Goal: Task Accomplishment & Management: Use online tool/utility

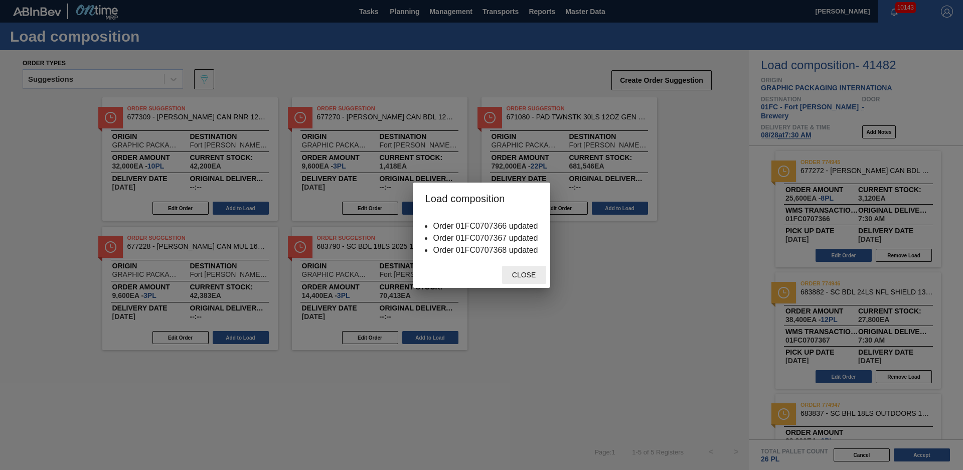
click at [524, 266] on div "Close" at bounding box center [524, 275] width 44 height 19
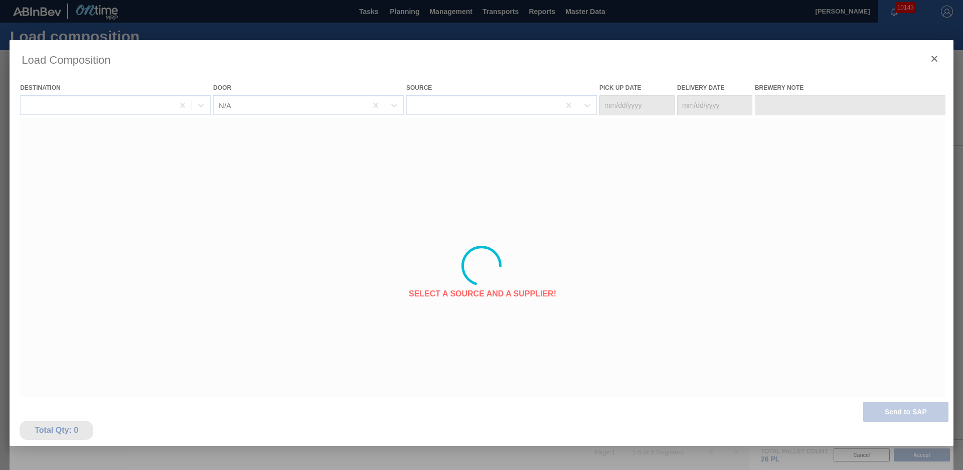
type Date "[DATE]"
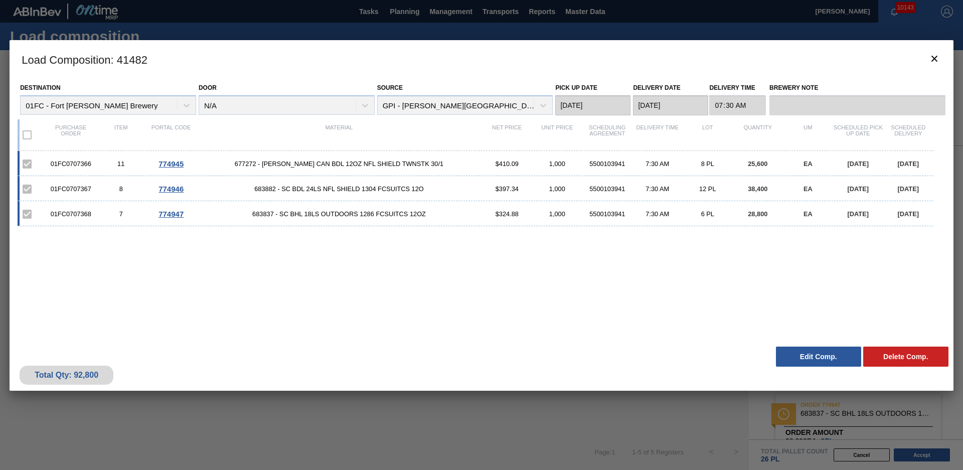
click at [923, 55] on clb-button-icon at bounding box center [935, 59] width 24 height 24
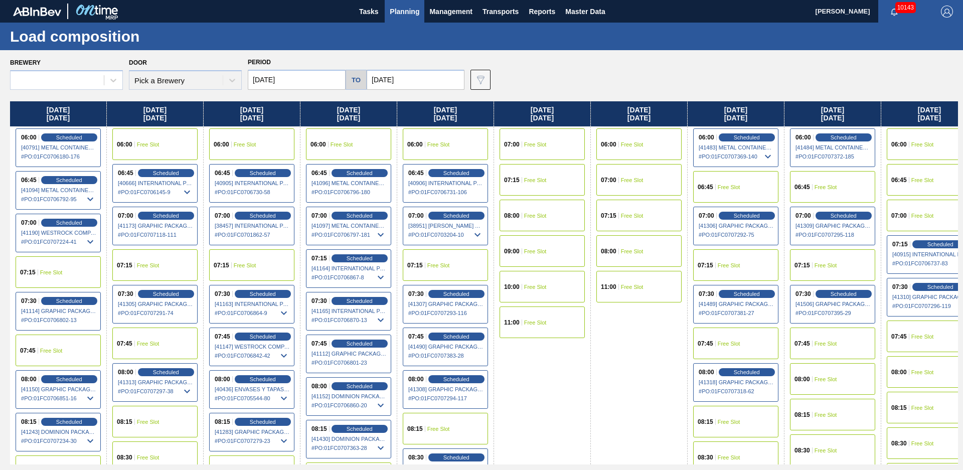
click at [545, 76] on div "Brewery Door Pick a Brewery Period [DATE] to [DATE] Data view filter Unavailabl…" at bounding box center [484, 72] width 948 height 35
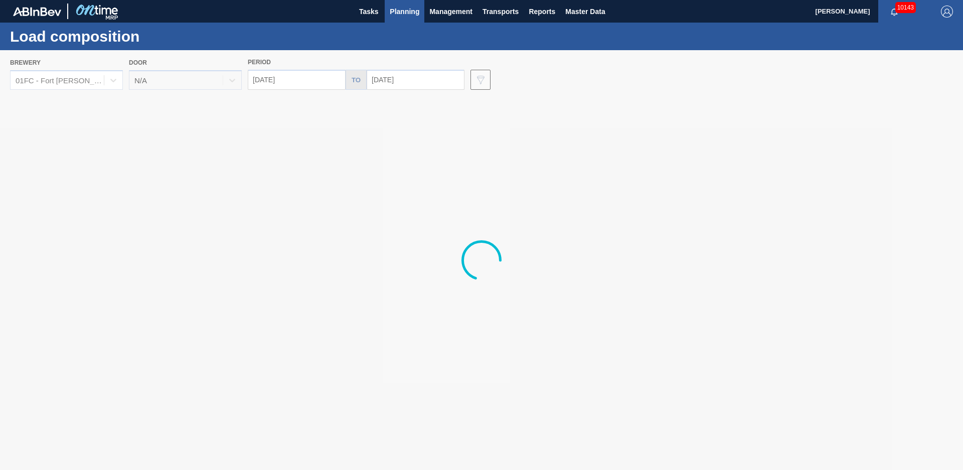
click at [471, 40] on div "Load composition" at bounding box center [481, 37] width 963 height 28
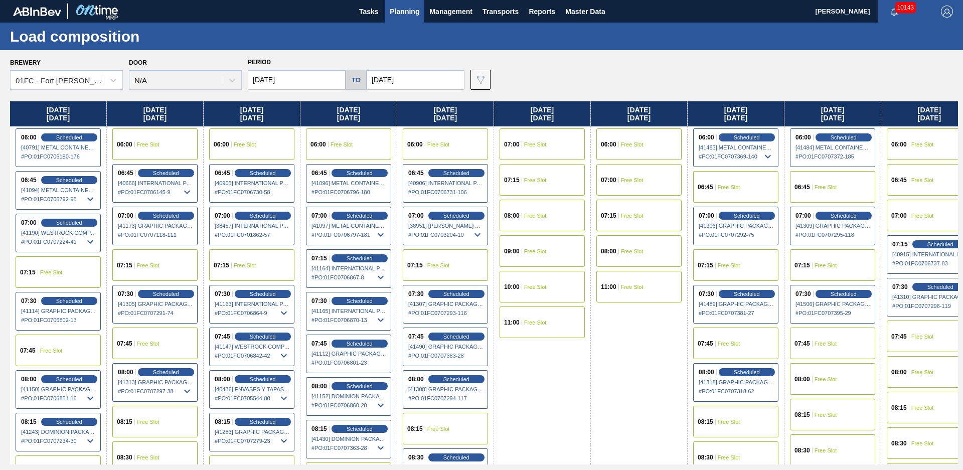
click at [431, 38] on div "Load composition" at bounding box center [481, 37] width 963 height 28
click at [376, 10] on span "Tasks" at bounding box center [369, 12] width 22 height 12
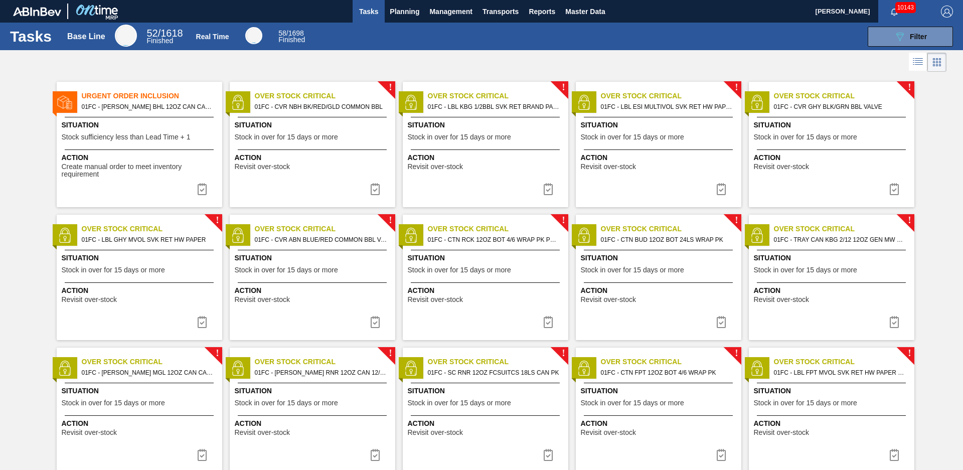
click at [146, 117] on div at bounding box center [139, 117] width 149 height 1
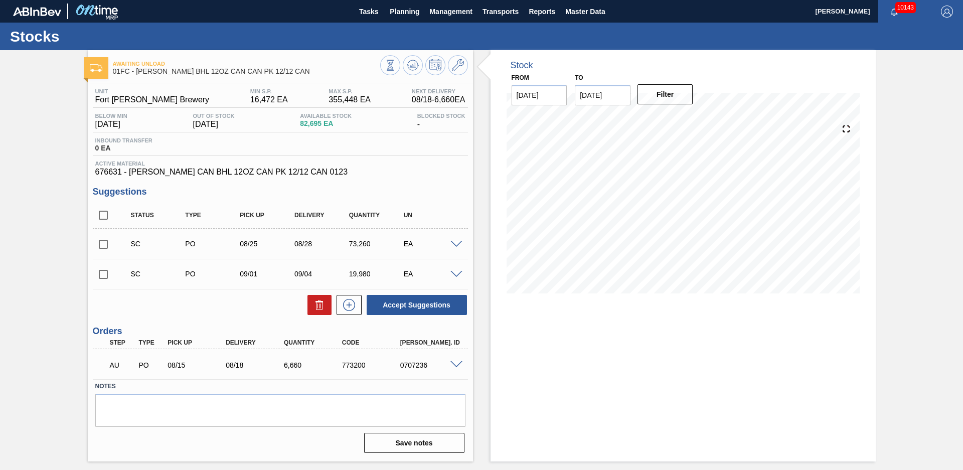
click at [78, 159] on div "Awaiting Unload 01FC - [PERSON_NAME] BHL 12OZ CAN CAN PK 12/12 CAN Unit Fort [P…" at bounding box center [481, 255] width 963 height 411
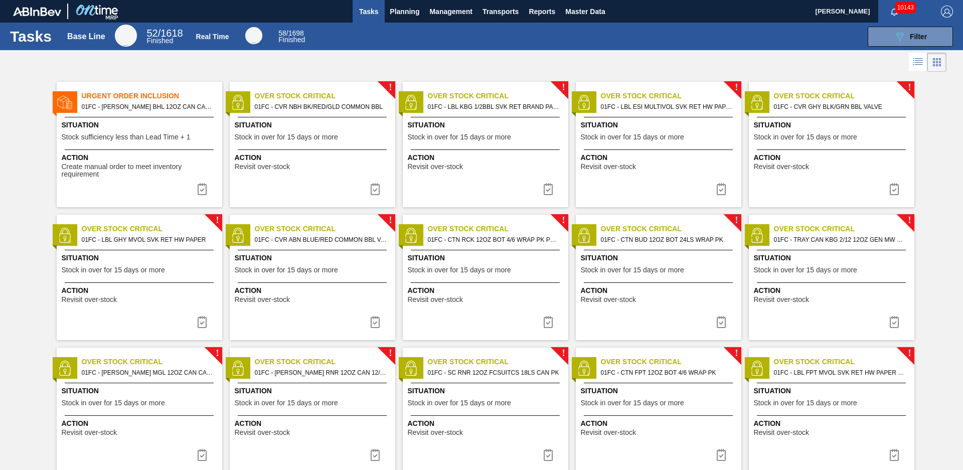
click at [242, 62] on div at bounding box center [481, 62] width 963 height 24
click at [388, 29] on div "089F7B8B-B2A5-4AFE-B5C0-19BA573D28AC Filter" at bounding box center [635, 37] width 645 height 20
click at [390, 22] on button "Planning" at bounding box center [405, 11] width 40 height 23
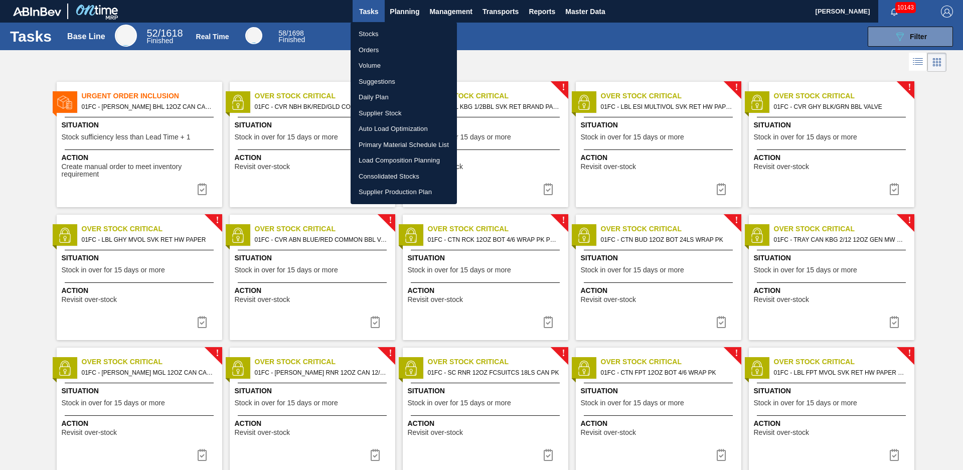
click at [517, 68] on div at bounding box center [481, 235] width 963 height 470
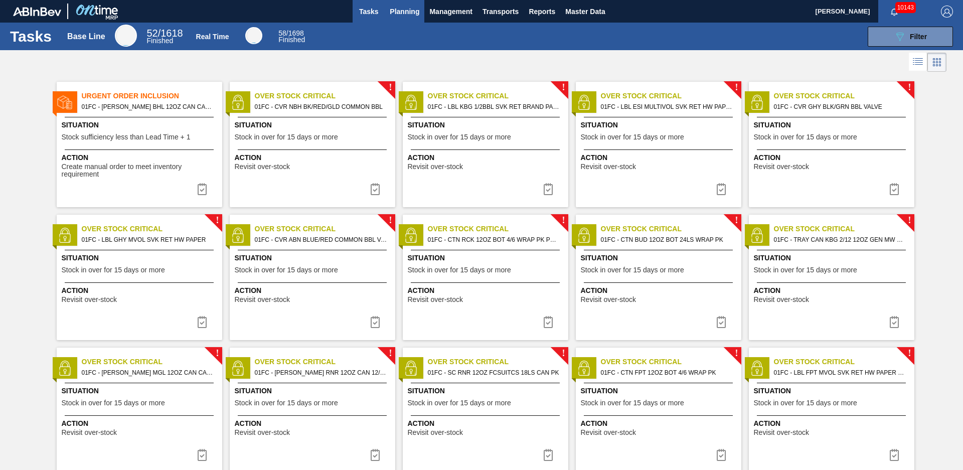
click at [397, 8] on span "Planning" at bounding box center [405, 12] width 30 height 12
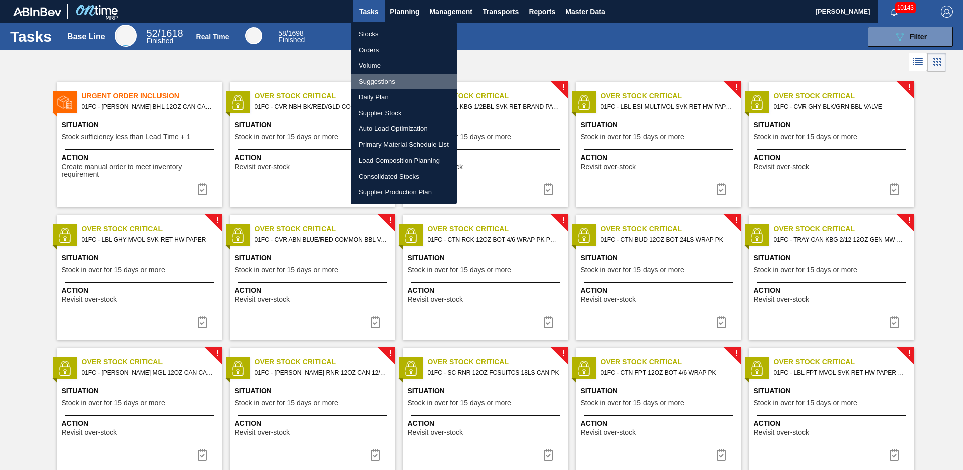
click at [388, 84] on li "Suggestions" at bounding box center [404, 82] width 106 height 16
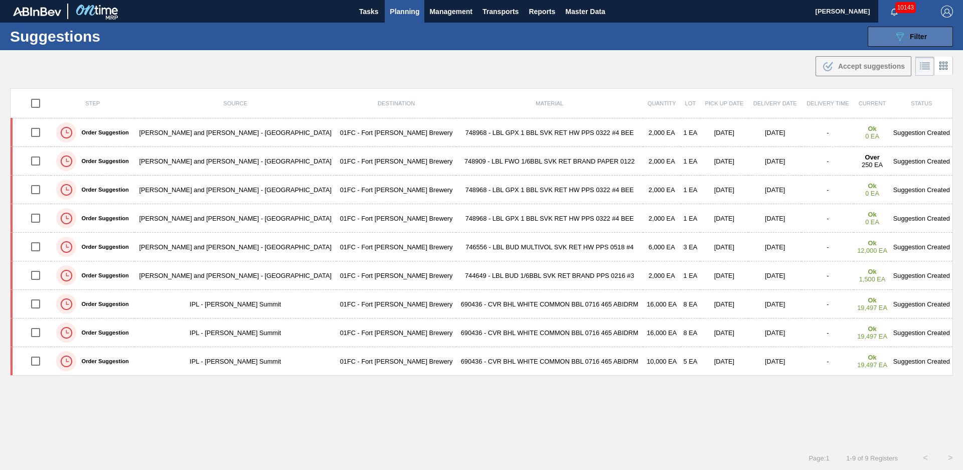
click at [906, 44] on button "089F7B8B-B2A5-4AFE-B5C0-19BA573D28AC Filter" at bounding box center [910, 37] width 85 height 20
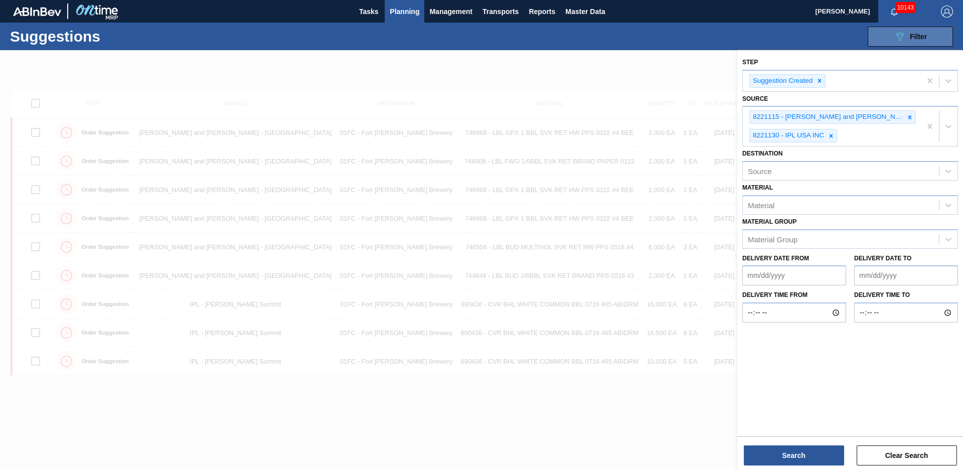
click at [902, 37] on icon "089F7B8B-B2A5-4AFE-B5C0-19BA573D28AC" at bounding box center [900, 37] width 12 height 12
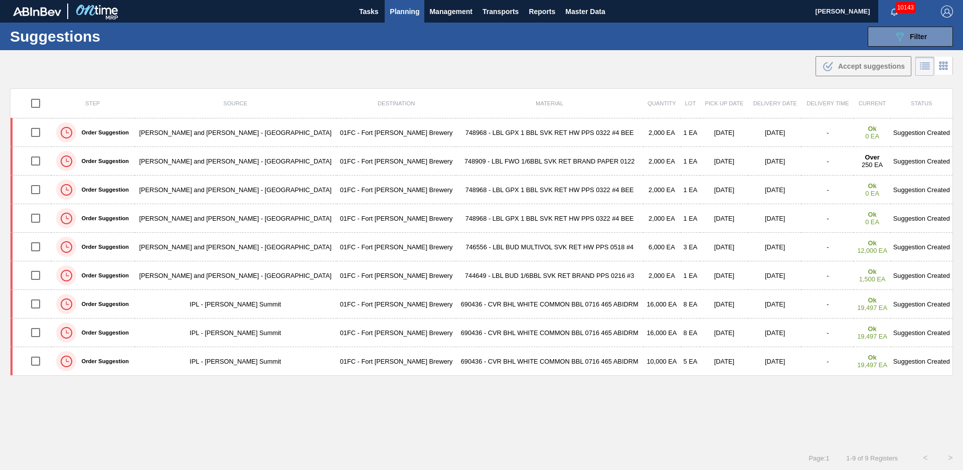
click at [619, 82] on main "Tasks Planning Management Transports Reports Master Data [PERSON_NAME] 10143 Ma…" at bounding box center [481, 235] width 963 height 470
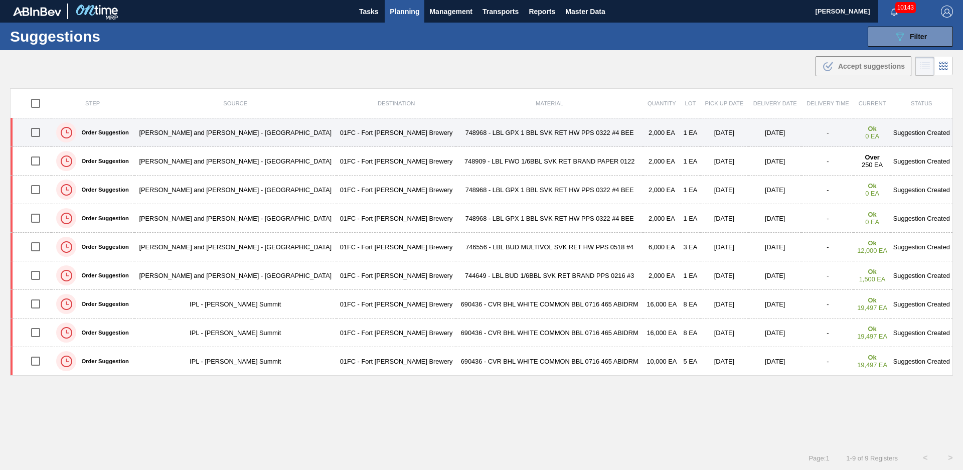
click at [456, 138] on td "748968 - LBL GPX 1 BBL SVK RET HW PPS 0322 #4 BEE" at bounding box center [549, 132] width 187 height 29
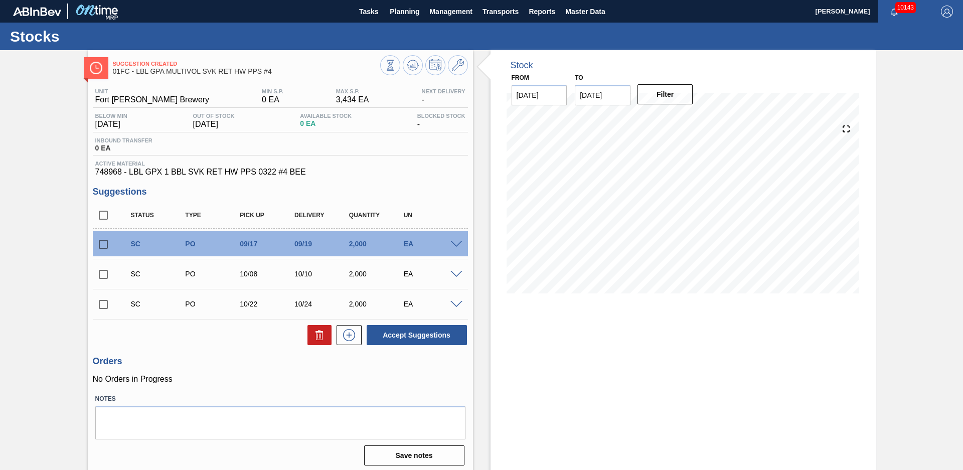
click at [485, 211] on div "Stock From [DATE] to [DATE] Filter" at bounding box center [674, 262] width 403 height 424
click at [620, 97] on input "[DATE]" at bounding box center [603, 95] width 56 height 20
click at [683, 116] on div "Previous Month Next Month [DATE] Su Mo Tu We Th Fr Sa 31 1 2 3 4 5 6 7 8 9 10 1…" at bounding box center [635, 169] width 121 height 118
click at [682, 116] on div "[DATE]" at bounding box center [636, 119] width 120 height 9
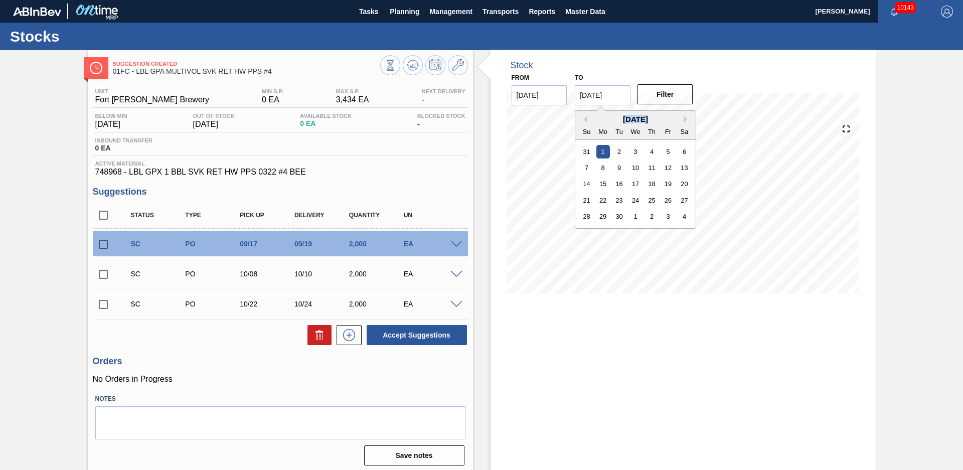
click at [682, 116] on div "[DATE]" at bounding box center [636, 119] width 120 height 9
click at [684, 116] on button "Next Month" at bounding box center [687, 119] width 7 height 7
click at [684, 117] on button "Next Month" at bounding box center [687, 119] width 7 height 7
click at [635, 216] on div "31" at bounding box center [636, 217] width 14 height 14
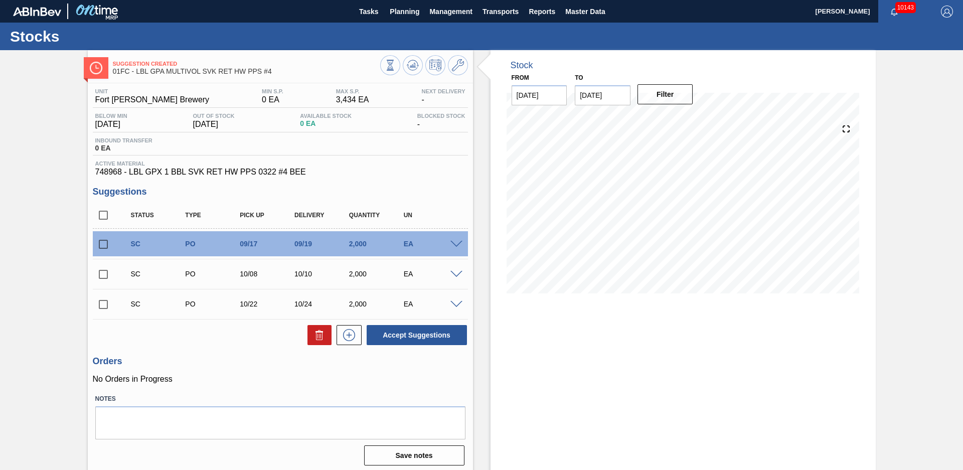
type input "[DATE]"
click at [655, 96] on button "Filter" at bounding box center [666, 94] width 56 height 20
click at [485, 286] on div "Stock From [DATE] to [DATE] Filter" at bounding box center [674, 262] width 403 height 424
click at [503, 348] on div "Stock From [DATE] to [DATE] Filter 09/07 Stock Projection 0 SAP Planning 0 Targ…" at bounding box center [683, 262] width 385 height 424
click at [477, 214] on div "Stock From [DATE] to [DATE] Filter 09/07 Stock Projection 0 SAP Planning 0 Targ…" at bounding box center [674, 262] width 403 height 424
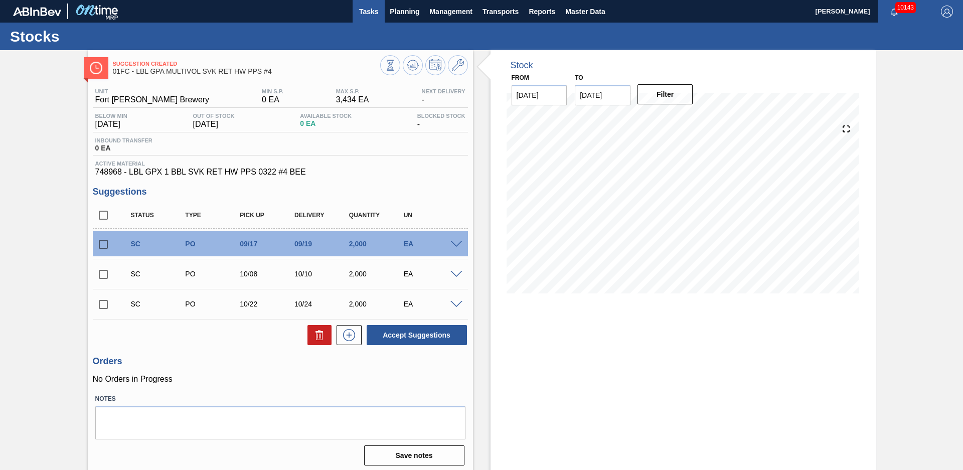
click at [369, 15] on span "Tasks" at bounding box center [369, 12] width 22 height 12
click at [395, 17] on span "Planning" at bounding box center [405, 12] width 30 height 12
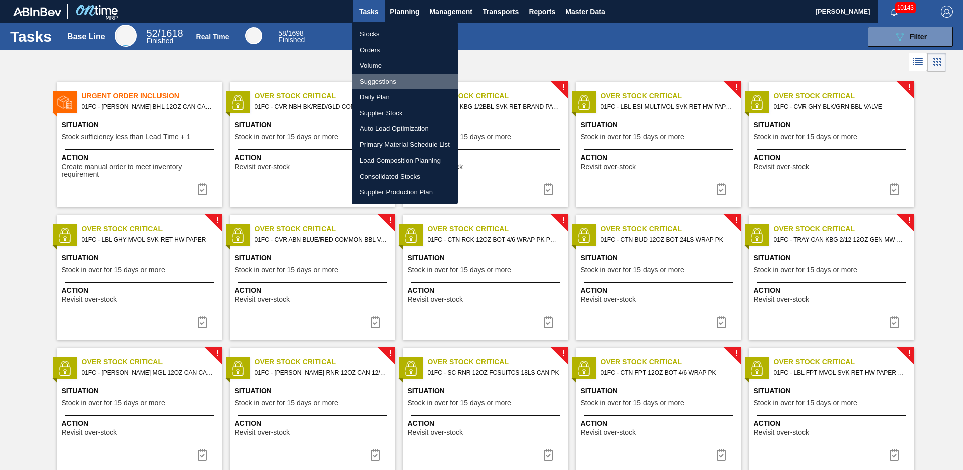
click at [375, 79] on li "Suggestions" at bounding box center [405, 82] width 106 height 16
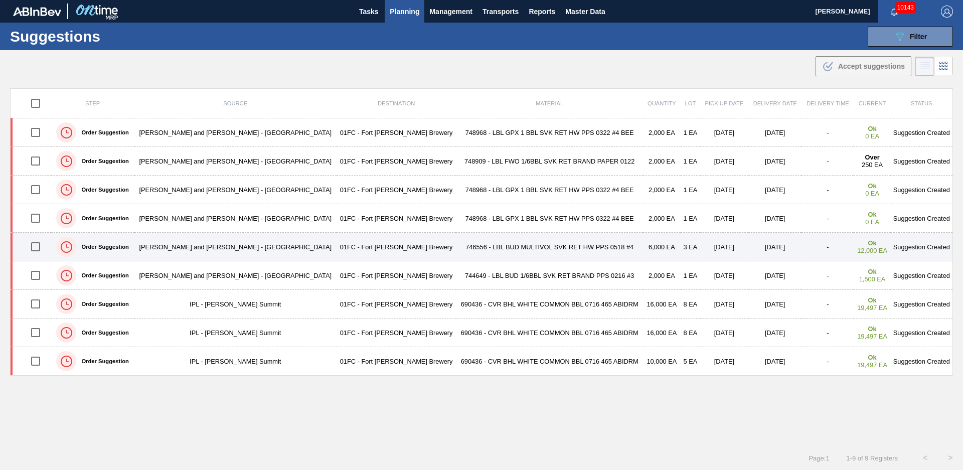
click at [456, 249] on td "746556 - LBL BUD MULTIVOL SVK RET HW PPS 0518 #4" at bounding box center [549, 247] width 187 height 29
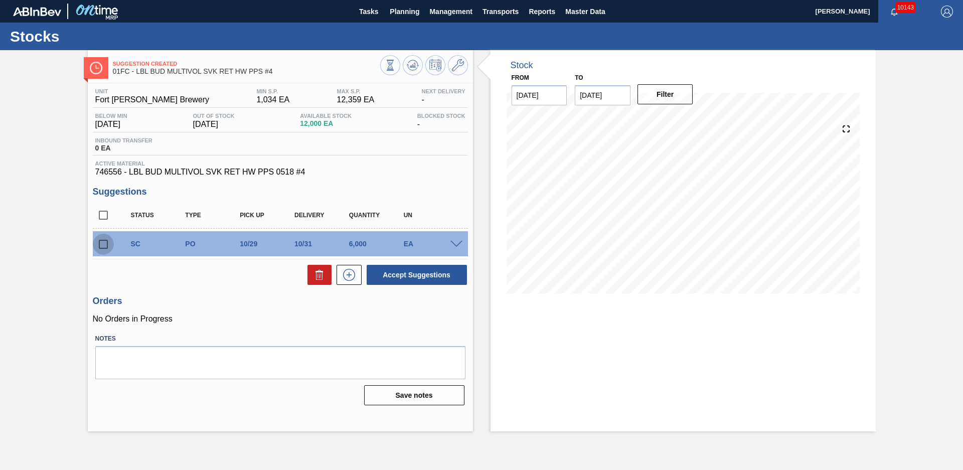
click at [110, 242] on input "checkbox" at bounding box center [103, 244] width 21 height 21
click at [453, 277] on button "Accept Suggestions" at bounding box center [417, 275] width 100 height 20
checkbox input "false"
click at [406, 17] on span "Planning" at bounding box center [405, 12] width 30 height 12
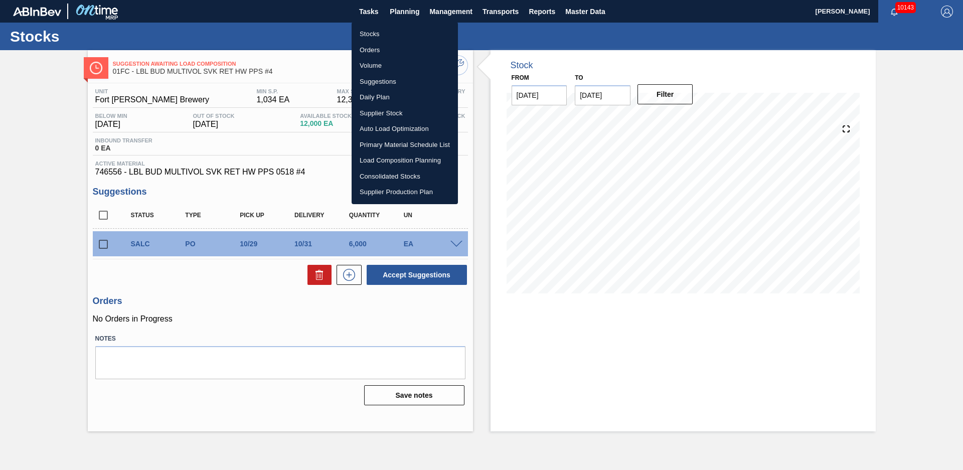
click at [375, 78] on li "Suggestions" at bounding box center [405, 82] width 106 height 16
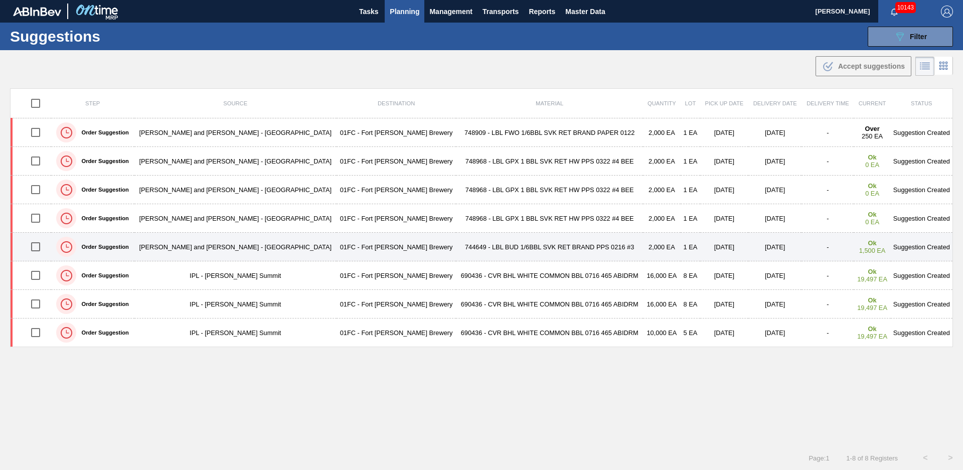
click at [456, 242] on td "744649 - LBL BUD 1/6BBL SVK RET BRAND PPS 0216 #3" at bounding box center [549, 247] width 187 height 29
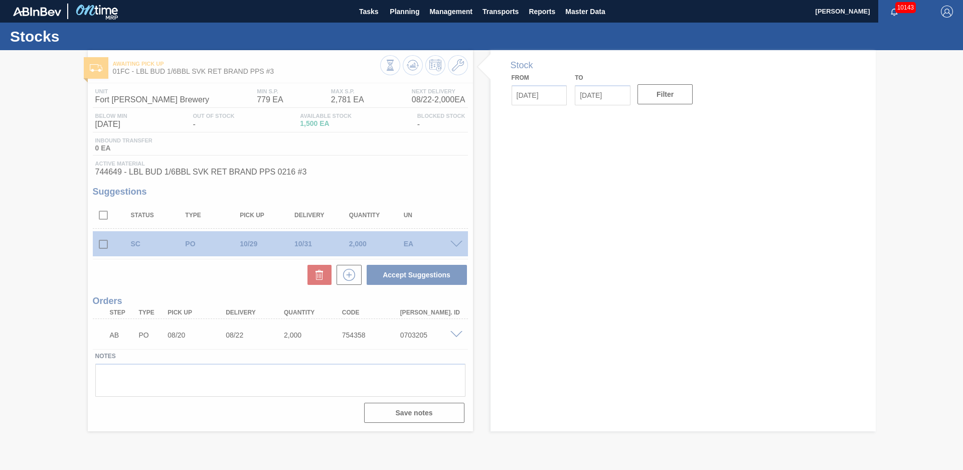
type input "[DATE]"
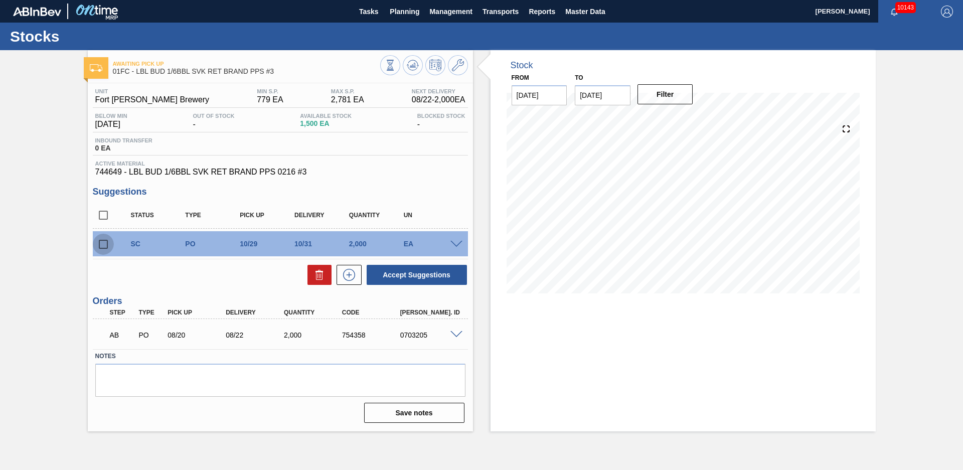
click at [107, 246] on input "checkbox" at bounding box center [103, 244] width 21 height 21
click at [396, 266] on button "Accept Suggestions" at bounding box center [417, 275] width 100 height 20
checkbox input "false"
click at [406, 12] on span "Planning" at bounding box center [405, 12] width 30 height 12
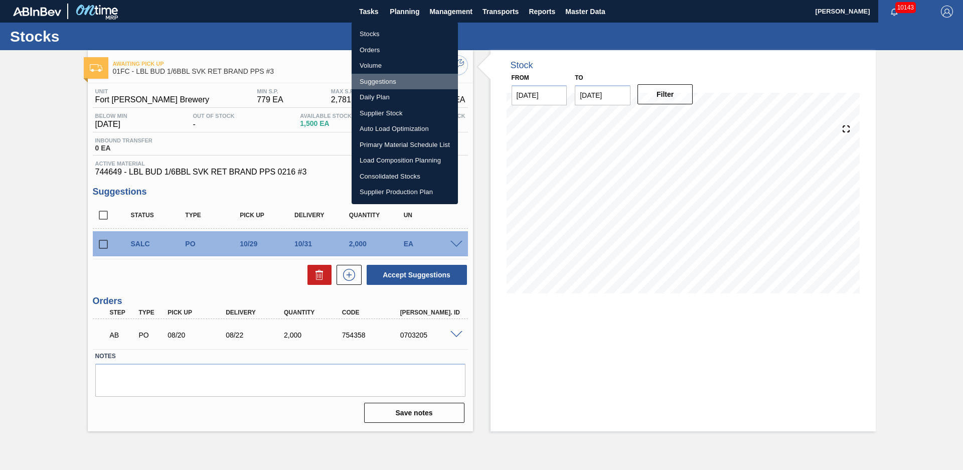
click at [384, 82] on li "Suggestions" at bounding box center [405, 82] width 106 height 16
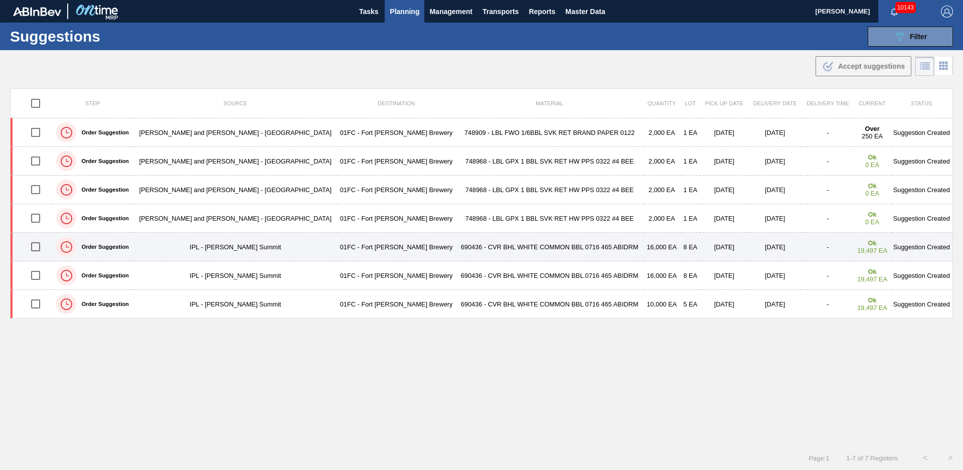
click at [456, 253] on td "690436 - CVR BHL WHITE COMMON BBL 0716 465 ABIDRM" at bounding box center [549, 247] width 187 height 29
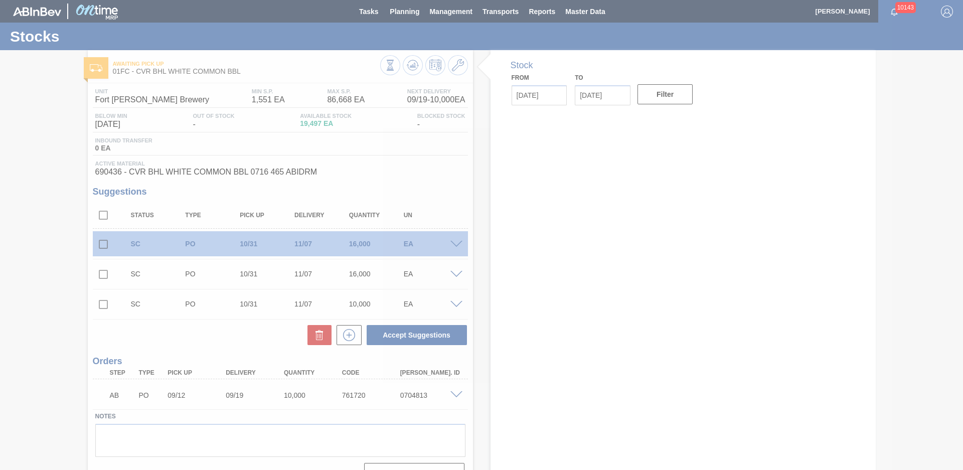
click at [74, 242] on div at bounding box center [481, 235] width 963 height 470
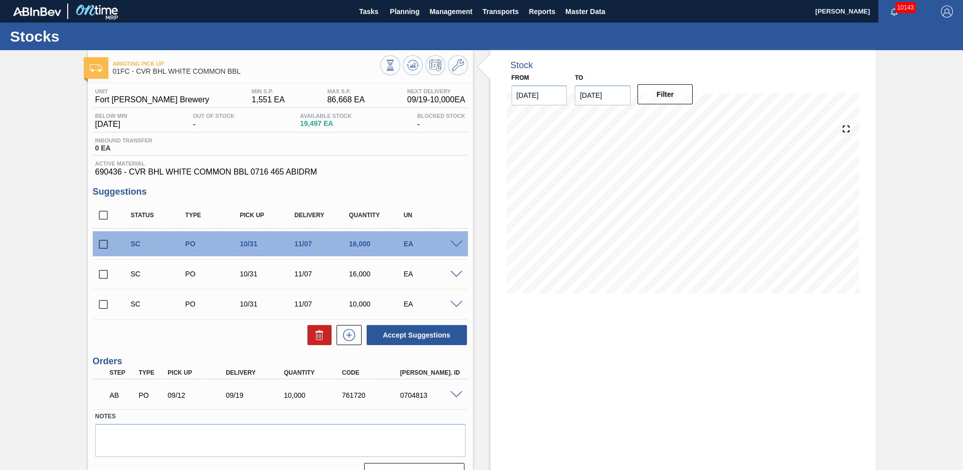
click at [74, 242] on div "Awaiting Pick Up 01FC - CVR BHL WHITE COMMON BBL Unit Fort [PERSON_NAME] Brewer…" at bounding box center [481, 271] width 963 height 442
click at [71, 247] on div "Awaiting Pick Up 01FC - CVR BHL WHITE COMMON BBL Unit Fort [PERSON_NAME] Brewer…" at bounding box center [481, 271] width 963 height 442
click at [934, 176] on div "Awaiting Pick Up 01FC - CVR BHL WHITE COMMON BBL Unit Fort [PERSON_NAME] Brewer…" at bounding box center [481, 271] width 963 height 442
click at [460, 68] on icon at bounding box center [458, 65] width 12 height 12
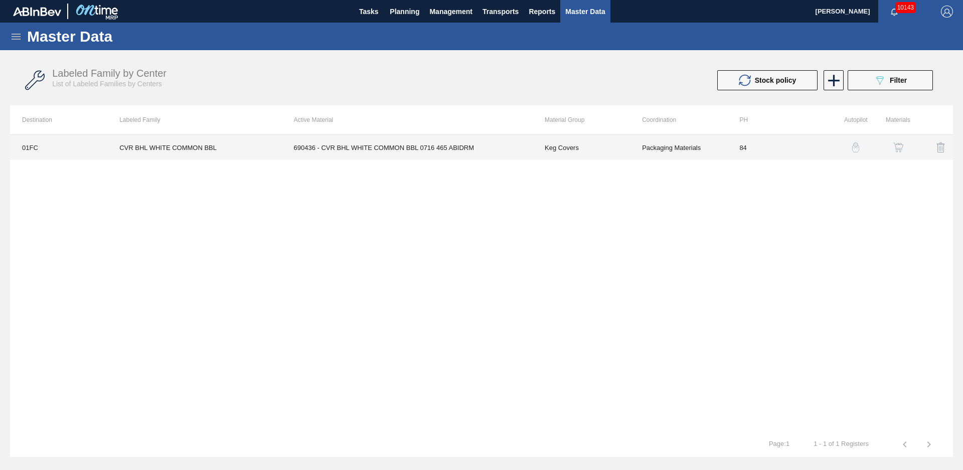
click at [465, 152] on td "690436 - CVR BHL WHITE COMMON BBL 0716 465 ABIDRM" at bounding box center [407, 147] width 251 height 25
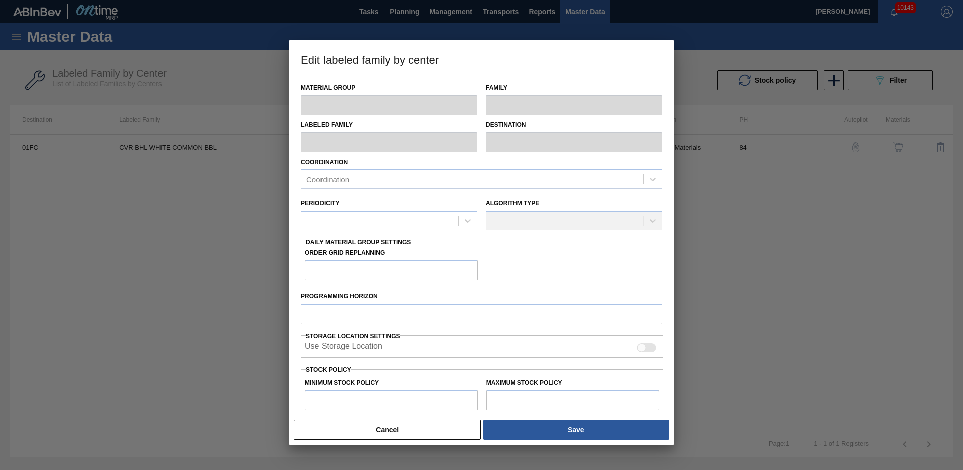
type input "Keg Covers"
type input "CVR BHL WHITE COMMON BBL"
type input "01FC - Fort [PERSON_NAME] Brewery"
type input "84"
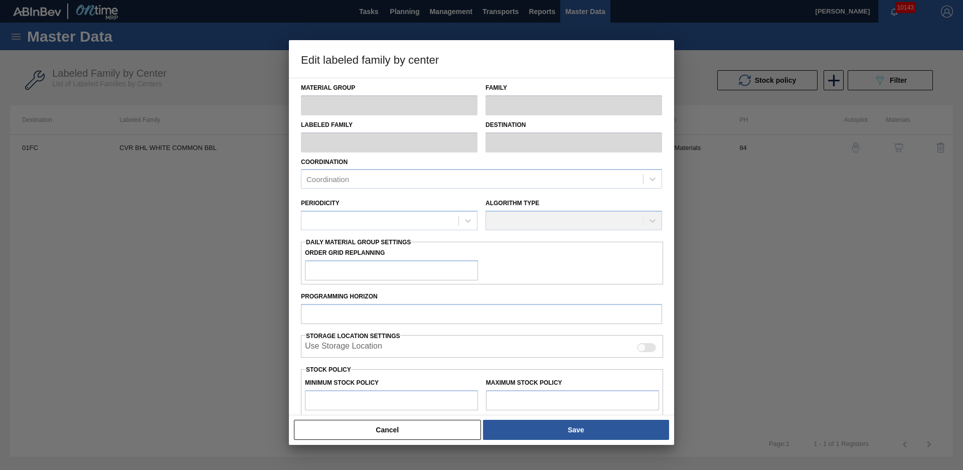
type input "1,551"
type input "86,668"
type input "50"
type input "44,110"
checkbox input "true"
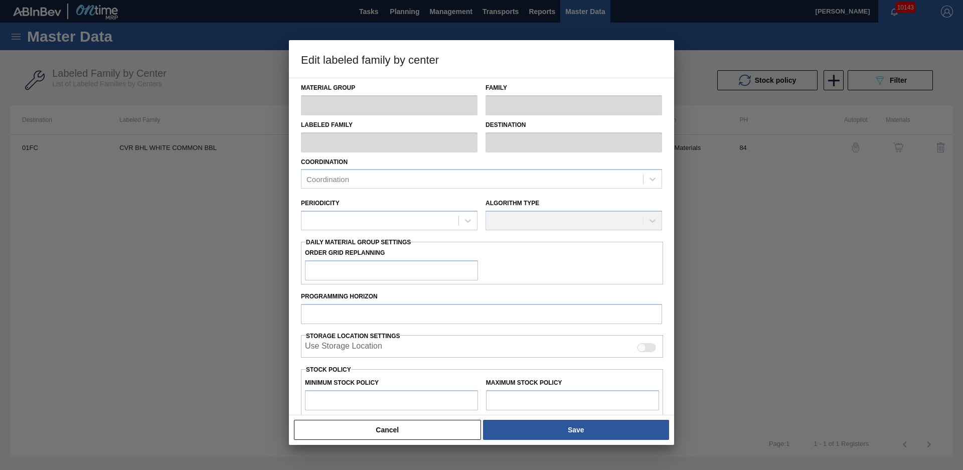
checkbox input "true"
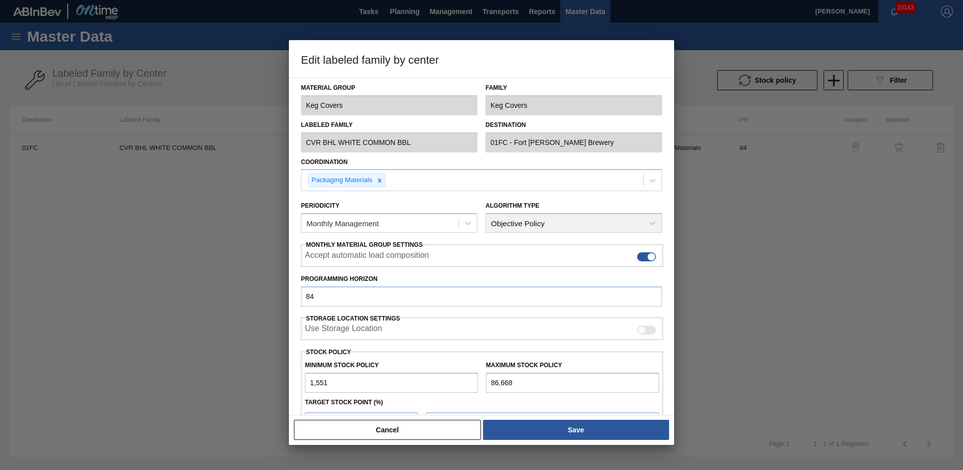
scroll to position [109, 0]
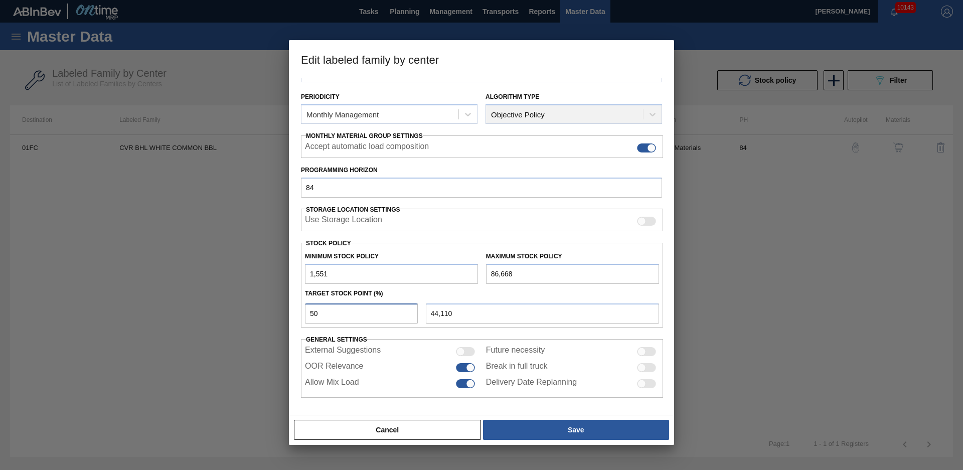
drag, startPoint x: 357, startPoint y: 315, endPoint x: 245, endPoint y: 318, distance: 112.0
click at [244, 318] on div "Edit labeled family by center Material Group Keg Covers Family Keg Covers Label…" at bounding box center [481, 235] width 963 height 470
type input "1"
type input "2,402"
type input "10"
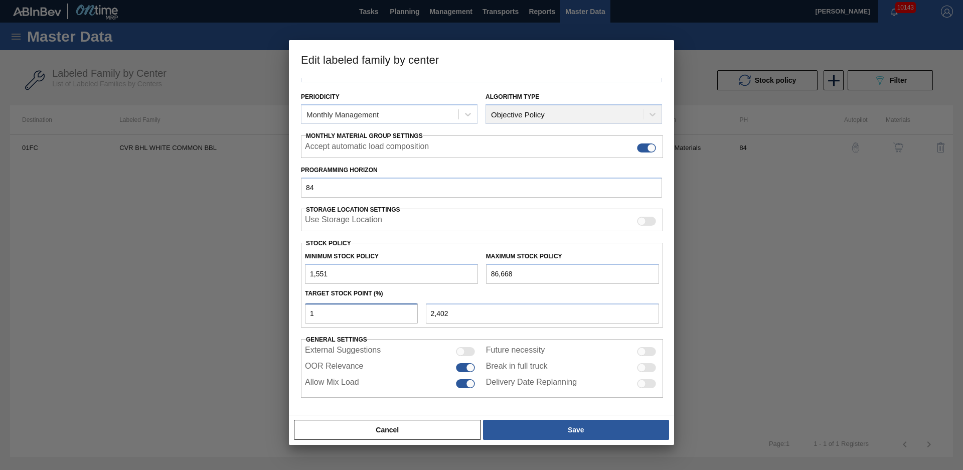
type input "10,063"
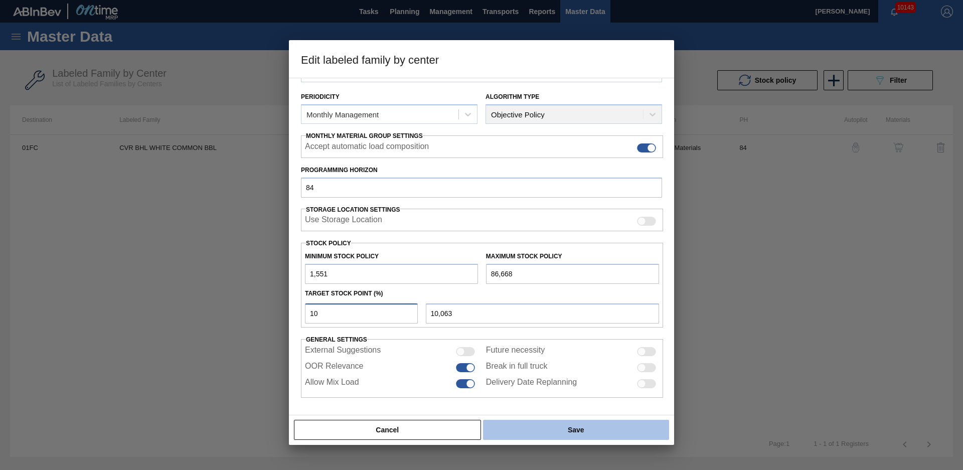
type input "10"
click at [533, 429] on button "Save" at bounding box center [576, 430] width 186 height 20
click at [512, 428] on button "Save" at bounding box center [576, 430] width 186 height 20
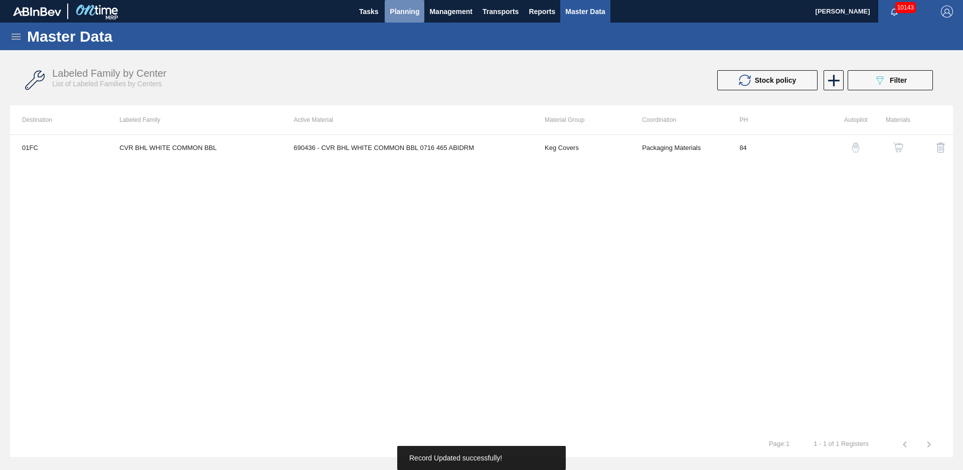
click at [399, 7] on span "Planning" at bounding box center [405, 12] width 30 height 12
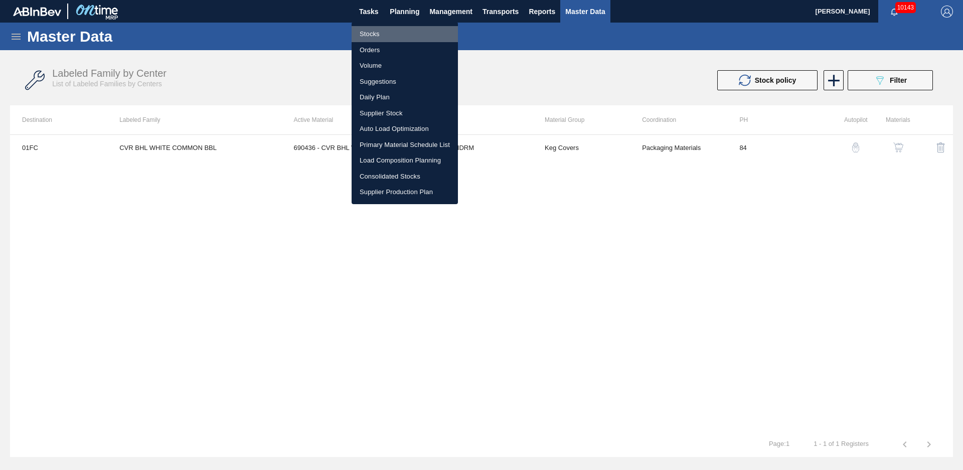
click at [374, 34] on li "Stocks" at bounding box center [405, 34] width 106 height 16
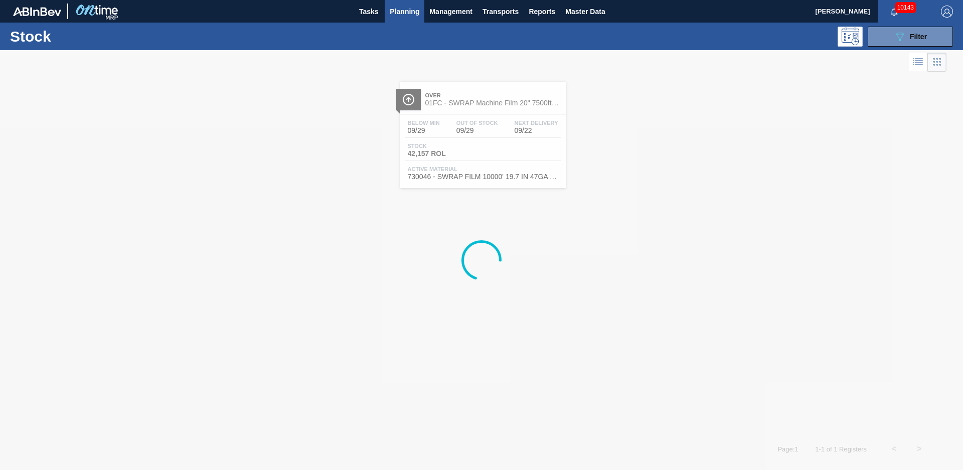
click at [415, 16] on span "Planning" at bounding box center [405, 12] width 30 height 12
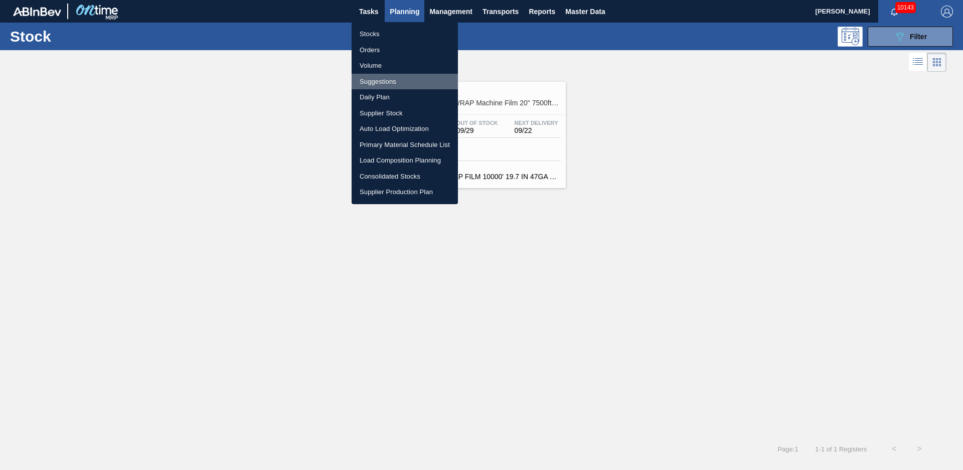
click at [376, 79] on li "Suggestions" at bounding box center [405, 82] width 106 height 16
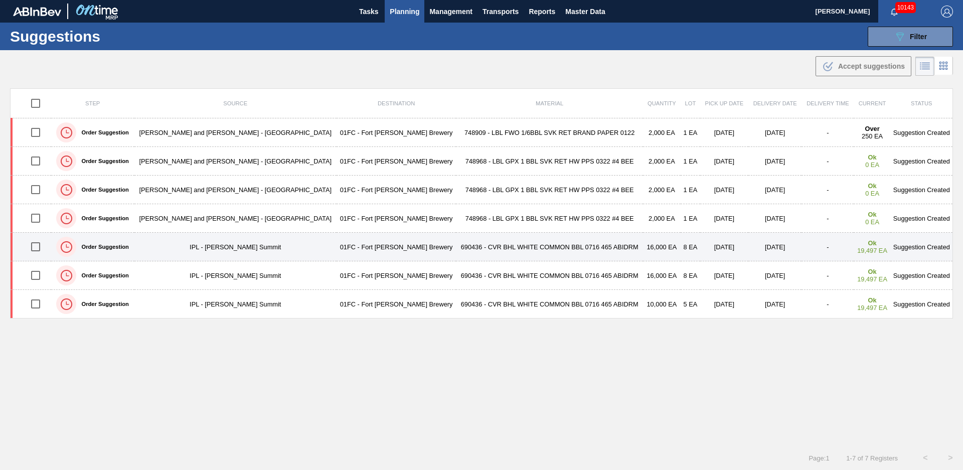
click at [456, 245] on td "690436 - CVR BHL WHITE COMMON BBL 0716 465 ABIDRM" at bounding box center [549, 247] width 187 height 29
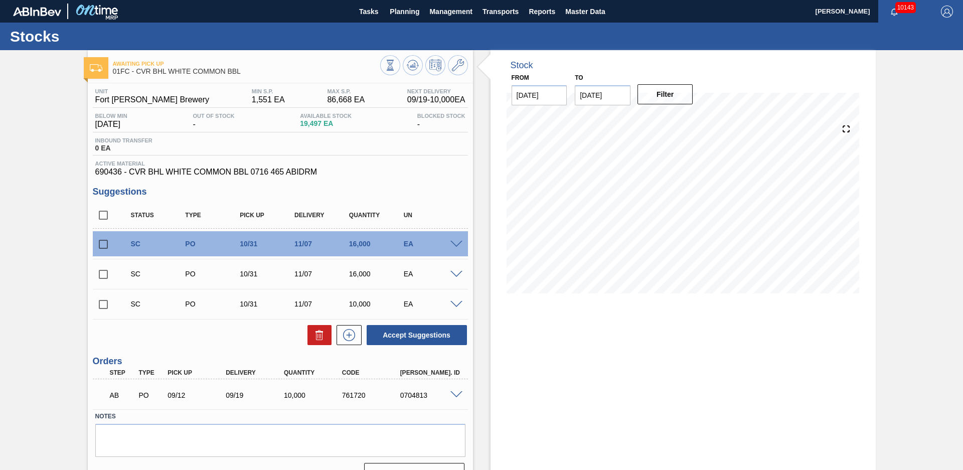
click at [50, 234] on div "Awaiting Pick Up 01FC - CVR BHL WHITE COMMON BBL Unit Fort [PERSON_NAME] Brewer…" at bounding box center [481, 271] width 963 height 442
click at [396, 67] on icon at bounding box center [390, 65] width 11 height 11
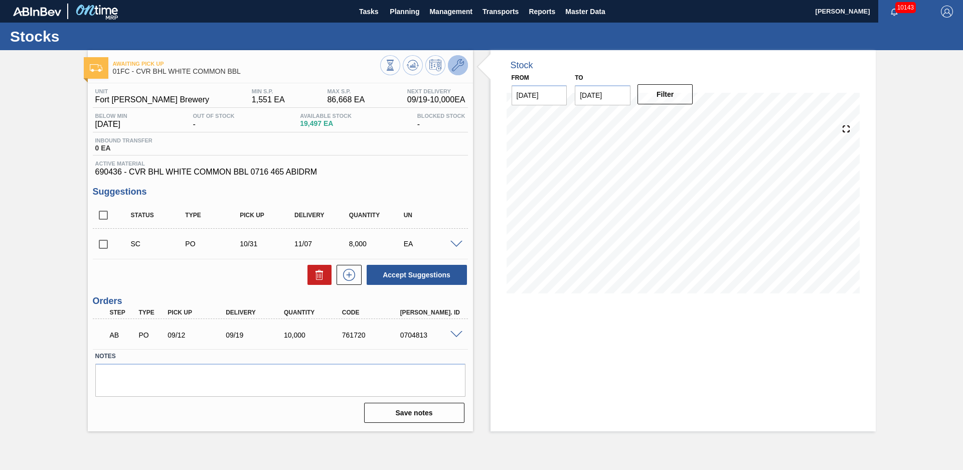
click at [460, 66] on icon at bounding box center [458, 65] width 12 height 12
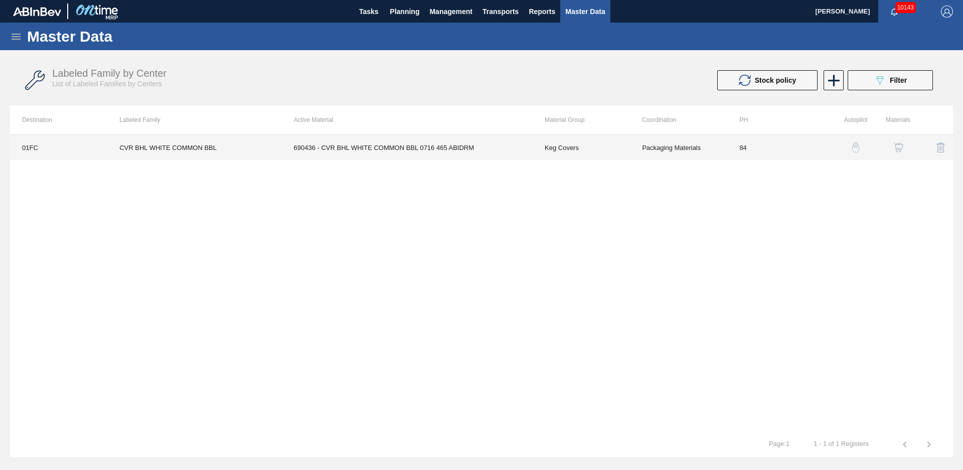
click at [531, 156] on td "690436 - CVR BHL WHITE COMMON BBL 0716 465 ABIDRM" at bounding box center [407, 147] width 251 height 25
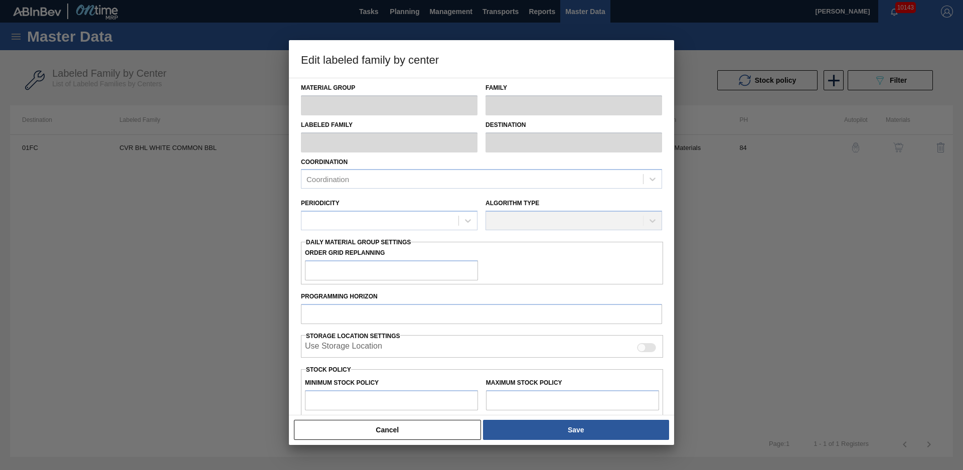
type input "Keg Covers"
type input "CVR BHL WHITE COMMON BBL"
type input "01FC - Fort [PERSON_NAME] Brewery"
type input "84"
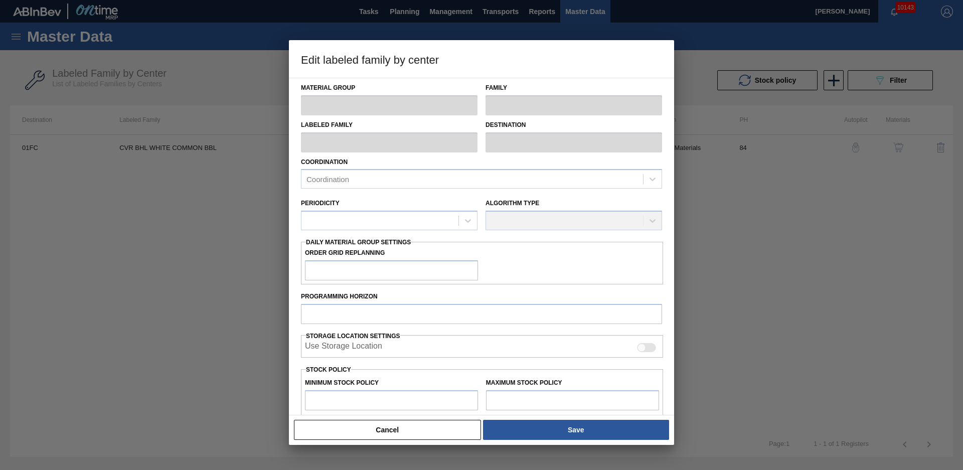
type input "1,551"
type input "86,668"
type input "10"
type input "10,063"
checkbox input "true"
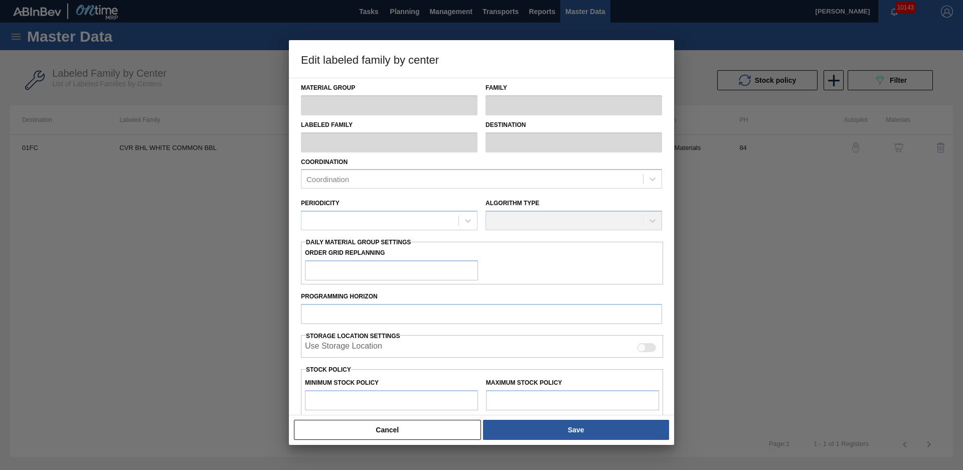
checkbox input "true"
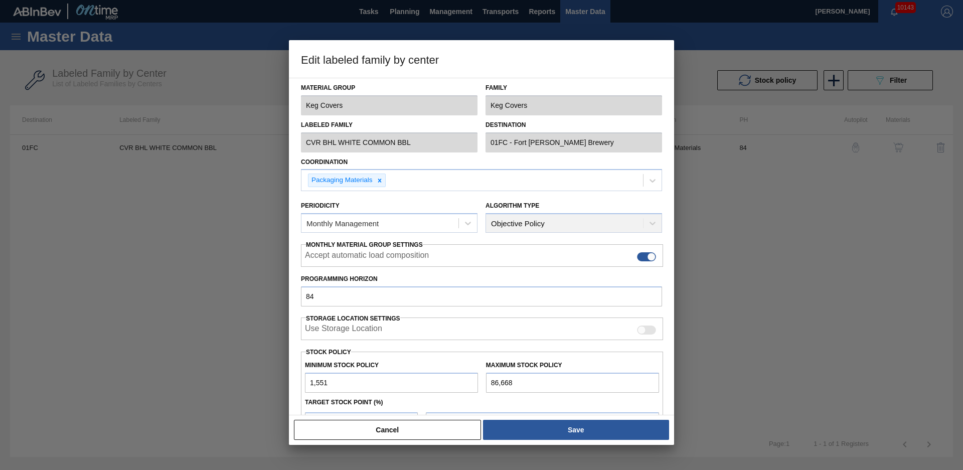
scroll to position [109, 0]
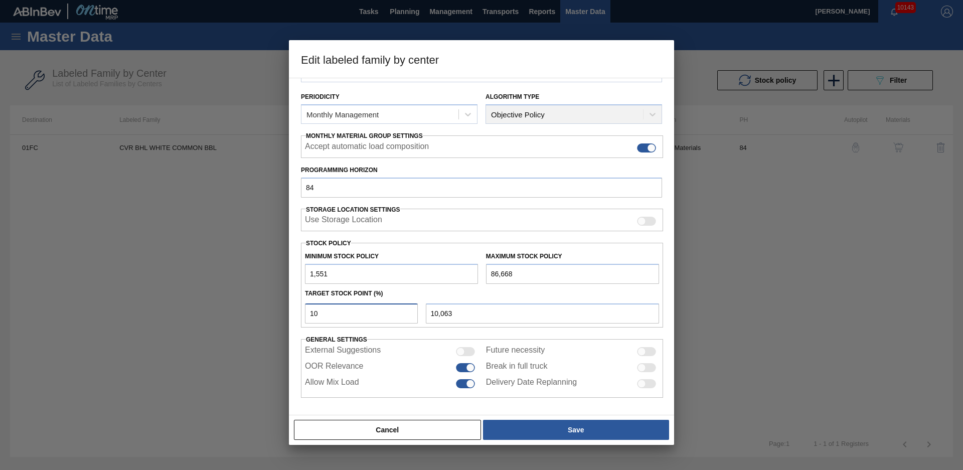
drag, startPoint x: 318, startPoint y: 306, endPoint x: 267, endPoint y: 324, distance: 53.3
click at [268, 324] on div "Edit labeled family by center Material Group Keg Covers Family Keg Covers Label…" at bounding box center [481, 235] width 963 height 470
type input "2"
type input "3,253"
type input "20"
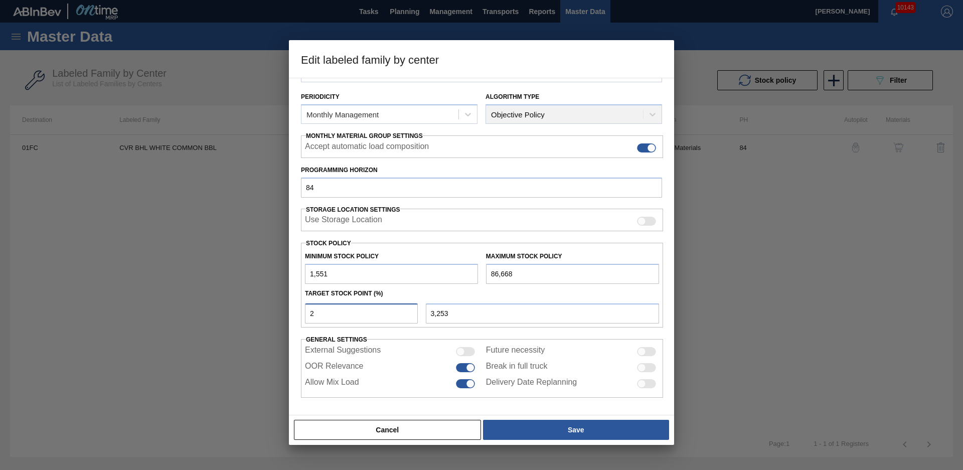
type input "18,574"
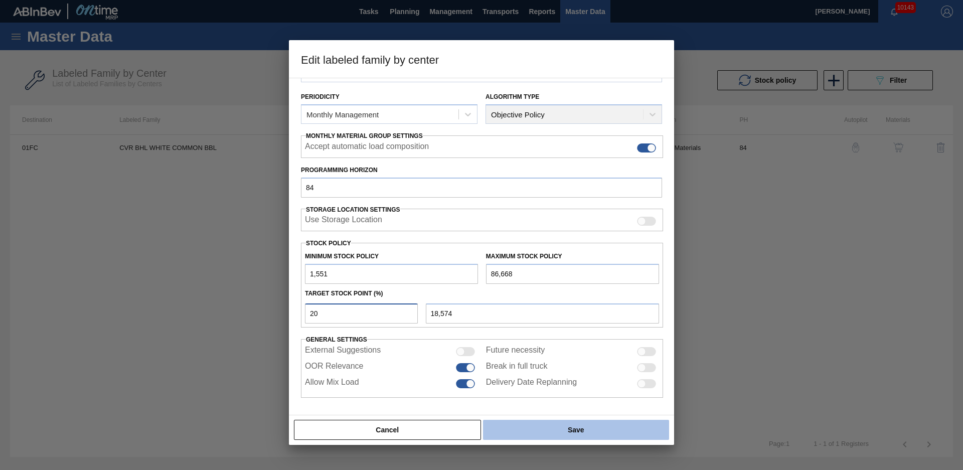
type input "20"
click at [538, 420] on button "Save" at bounding box center [576, 430] width 186 height 20
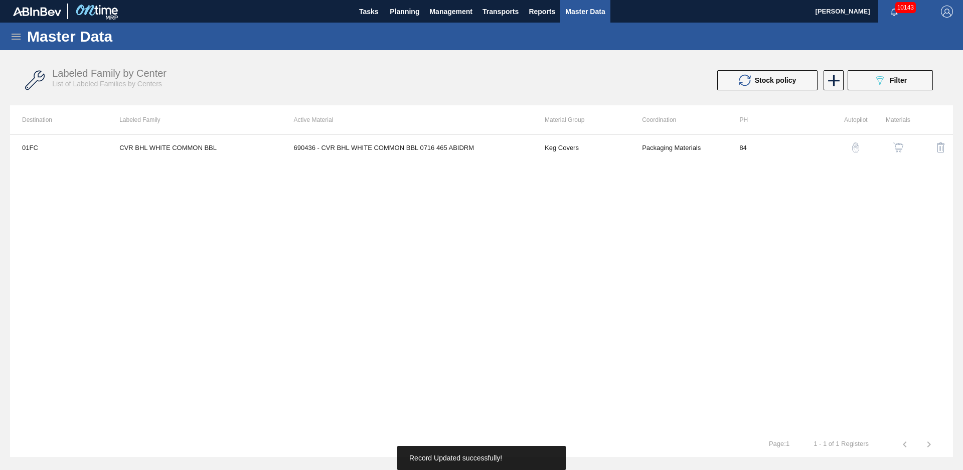
click at [219, 194] on div "01FC CVR BHL WHITE COMMON BBL 690436 - CVR BHL WHITE COMMON BBL 0716 465 ABIDRM…" at bounding box center [481, 283] width 943 height 298
click at [450, 189] on div "01FC CVR BHL WHITE COMMON BBL 690436 - CVR BHL WHITE COMMON BBL 0716 465 ABIDRM…" at bounding box center [481, 283] width 943 height 298
click at [443, 66] on div "Labeled Family by Center List of Labeled Families by Centers Stock policy 089F7…" at bounding box center [481, 81] width 943 height 38
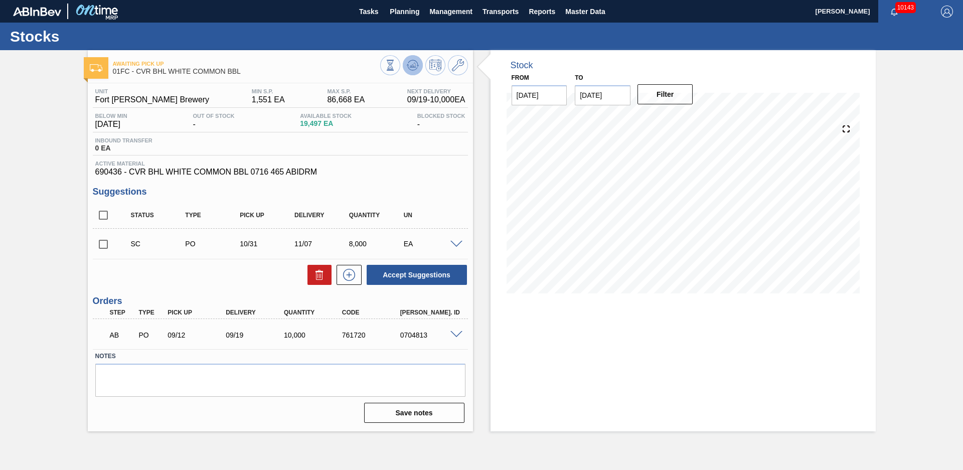
click at [396, 69] on icon at bounding box center [390, 65] width 11 height 11
drag, startPoint x: 98, startPoint y: 242, endPoint x: 169, endPoint y: 252, distance: 71.0
click at [98, 242] on input "checkbox" at bounding box center [103, 244] width 21 height 21
click at [417, 268] on button "Accept Suggestions" at bounding box center [417, 275] width 100 height 20
checkbox input "false"
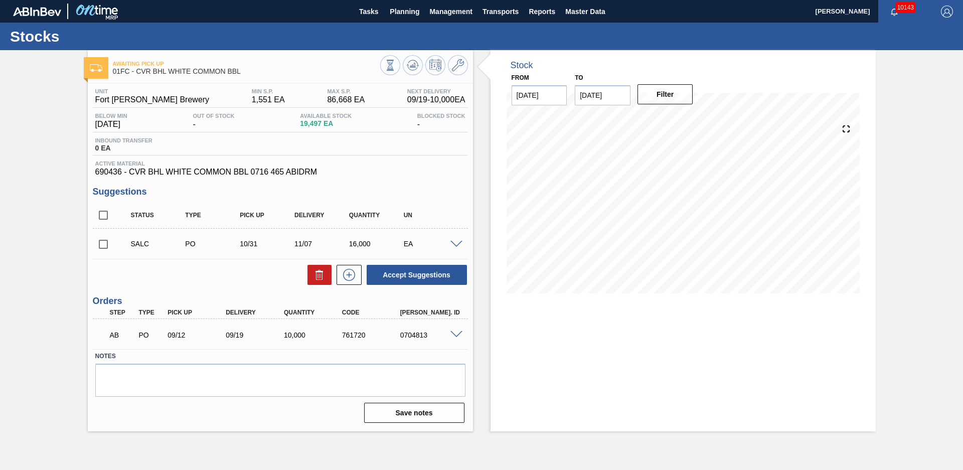
click at [482, 202] on div "Stock From [DATE] to [DATE] Filter" at bounding box center [674, 240] width 403 height 381
click at [391, 20] on button "Planning" at bounding box center [405, 11] width 40 height 23
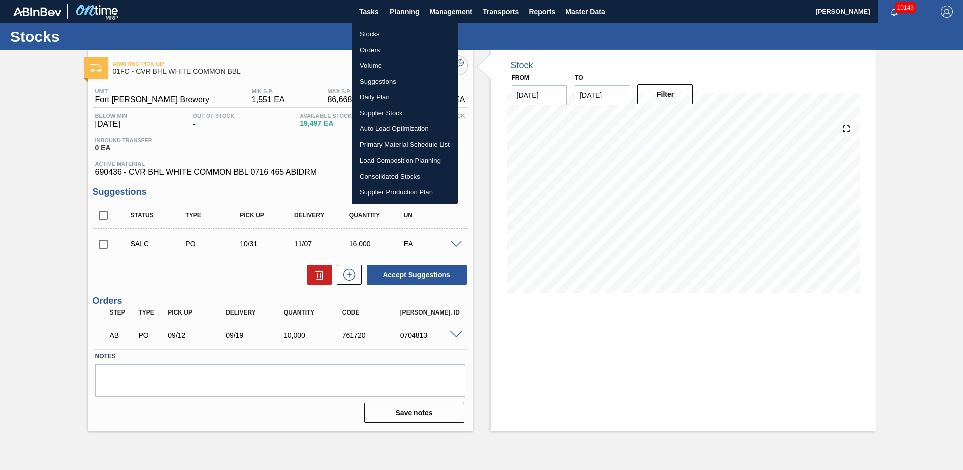
click at [382, 85] on li "Suggestions" at bounding box center [405, 82] width 106 height 16
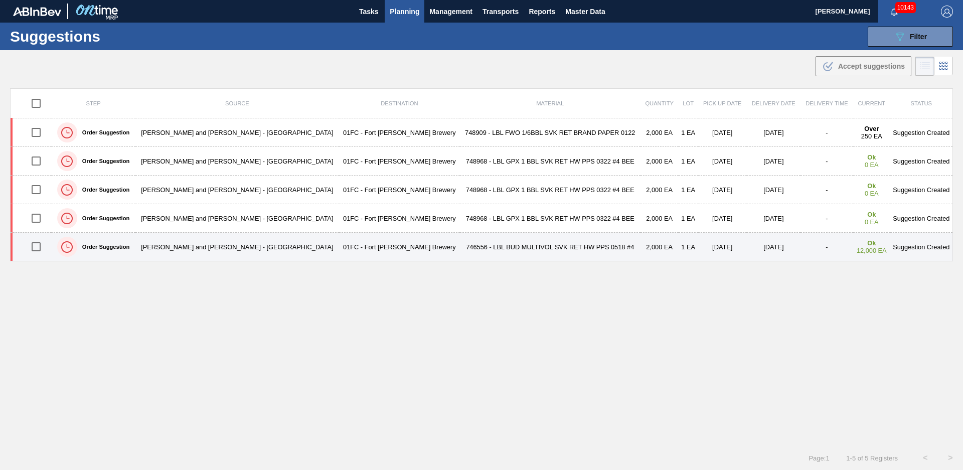
click at [460, 249] on td "746556 - LBL BUD MULTIVOL SVK RET HW PPS 0518 #4" at bounding box center [550, 247] width 181 height 29
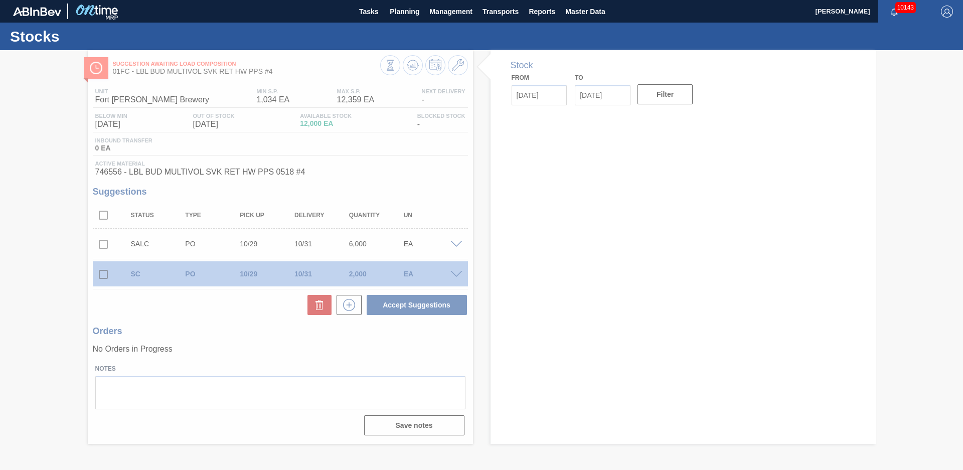
type input "[DATE]"
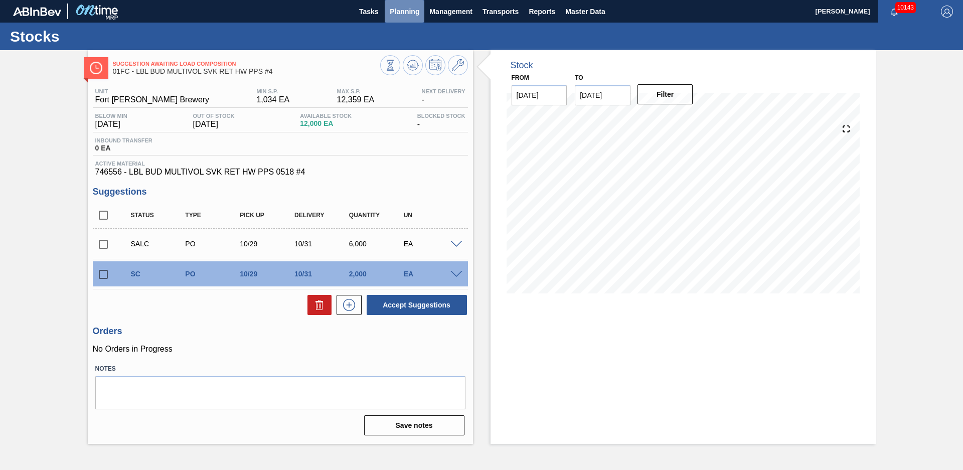
click at [399, 13] on span "Planning" at bounding box center [405, 12] width 30 height 12
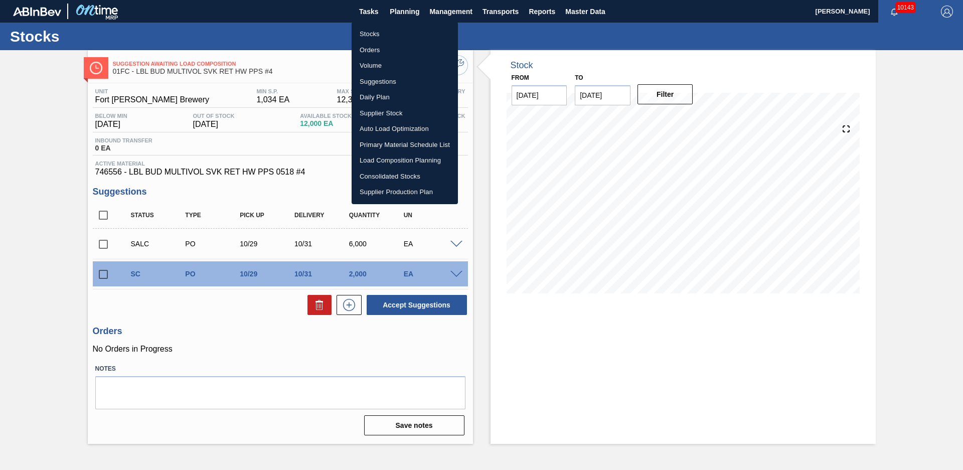
click at [389, 161] on li "Load Composition Planning" at bounding box center [405, 161] width 106 height 16
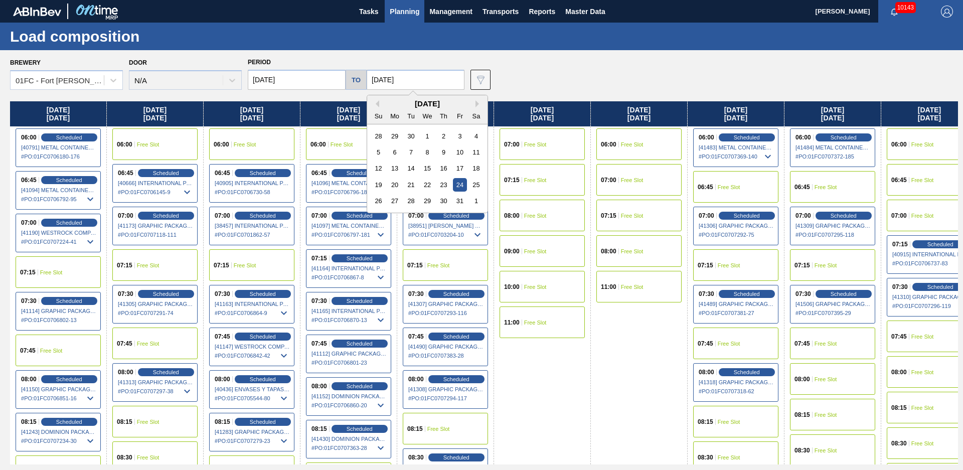
click at [407, 77] on input "[DATE]" at bounding box center [416, 80] width 98 height 20
click at [476, 104] on button "Next Month" at bounding box center [479, 103] width 7 height 7
click at [390, 154] on div "3" at bounding box center [395, 153] width 14 height 14
type input "[DATE]"
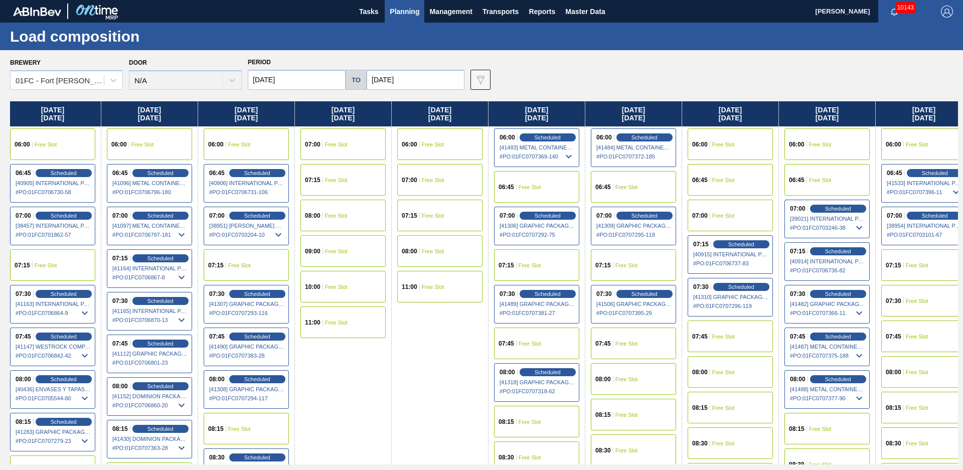
scroll to position [0, 6606]
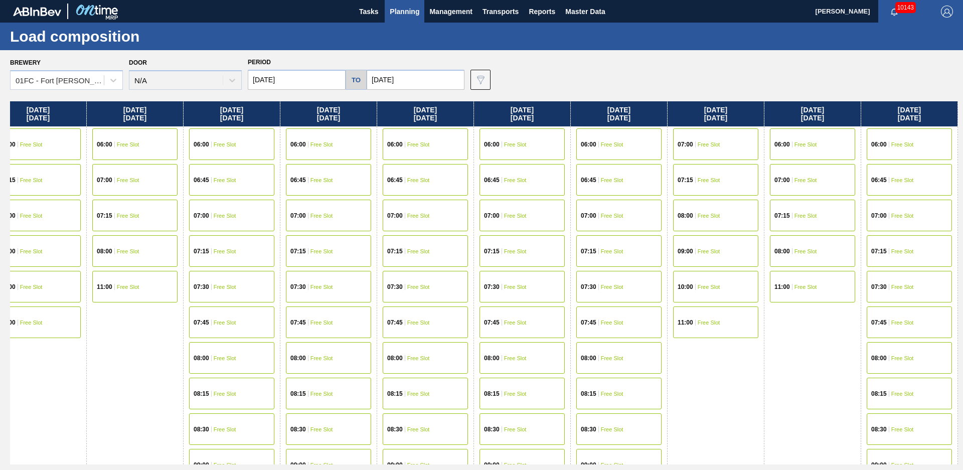
drag, startPoint x: 568, startPoint y: 385, endPoint x: 932, endPoint y: 286, distance: 378.0
click at [897, 178] on span "Free Slot" at bounding box center [903, 180] width 23 height 6
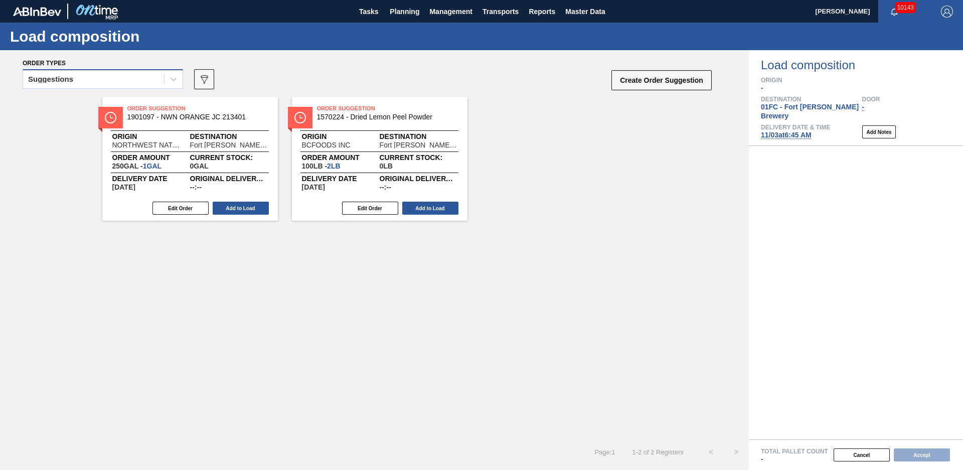
click at [131, 77] on div "Suggestions" at bounding box center [93, 79] width 141 height 15
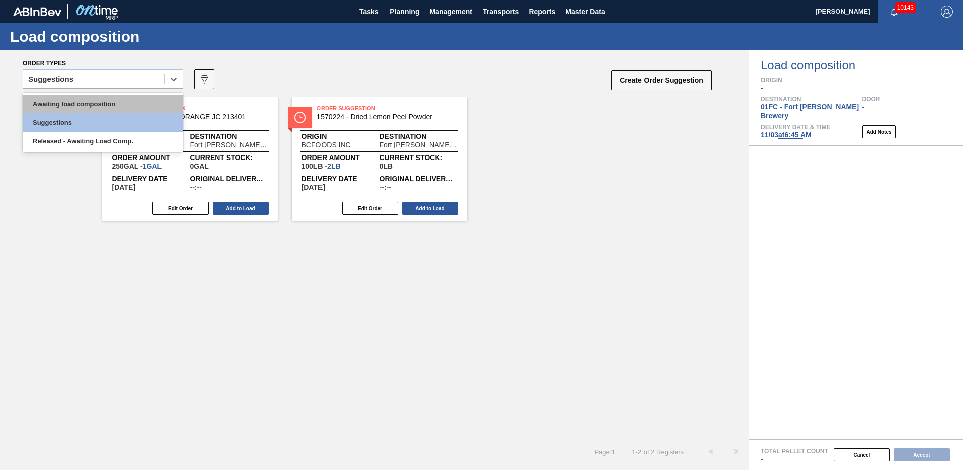
click at [98, 108] on div "Awaiting load composition" at bounding box center [103, 104] width 161 height 19
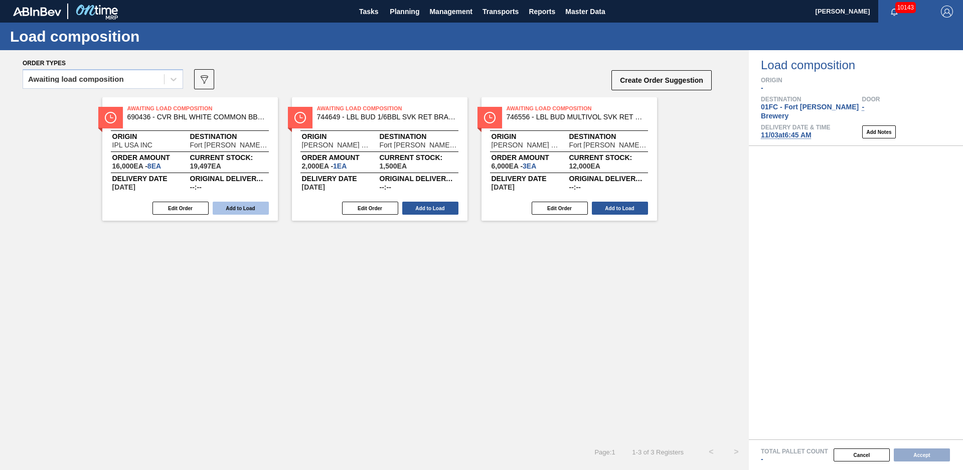
click at [233, 211] on button "Add to Load" at bounding box center [241, 208] width 56 height 13
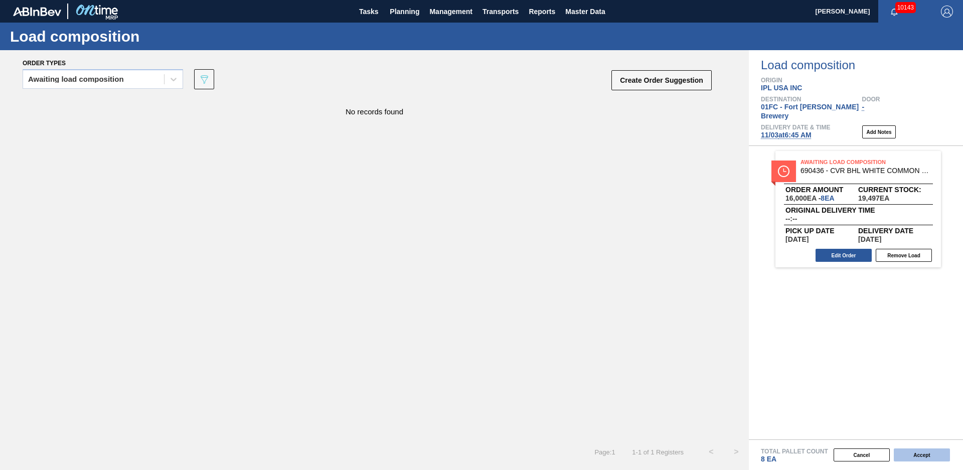
click at [918, 450] on button "Accept" at bounding box center [922, 455] width 56 height 13
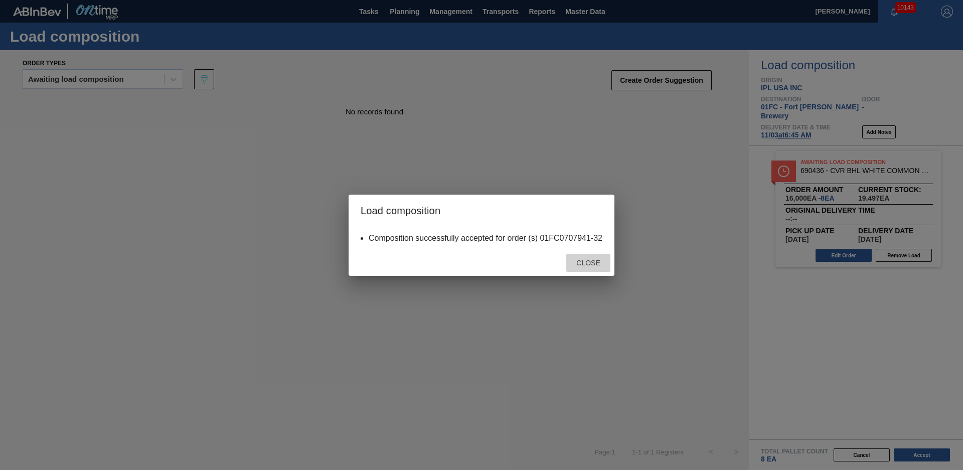
click at [596, 255] on div "Close" at bounding box center [589, 263] width 44 height 19
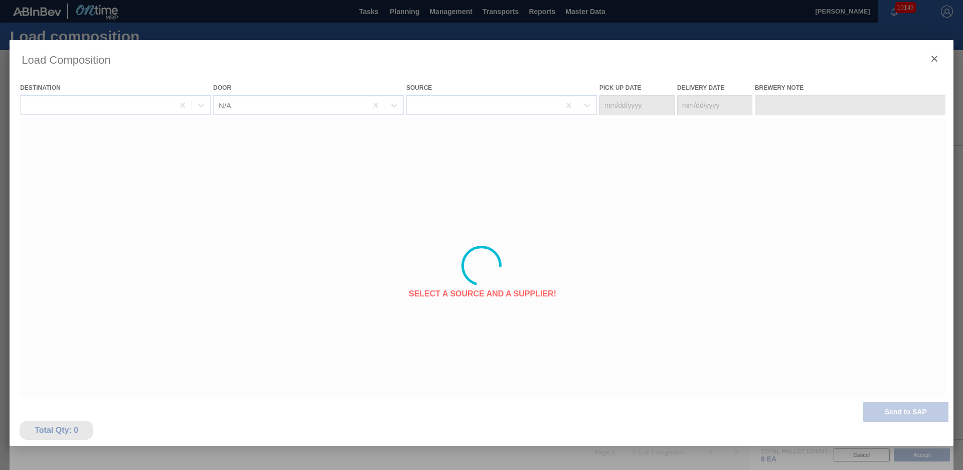
type Date "[DATE]"
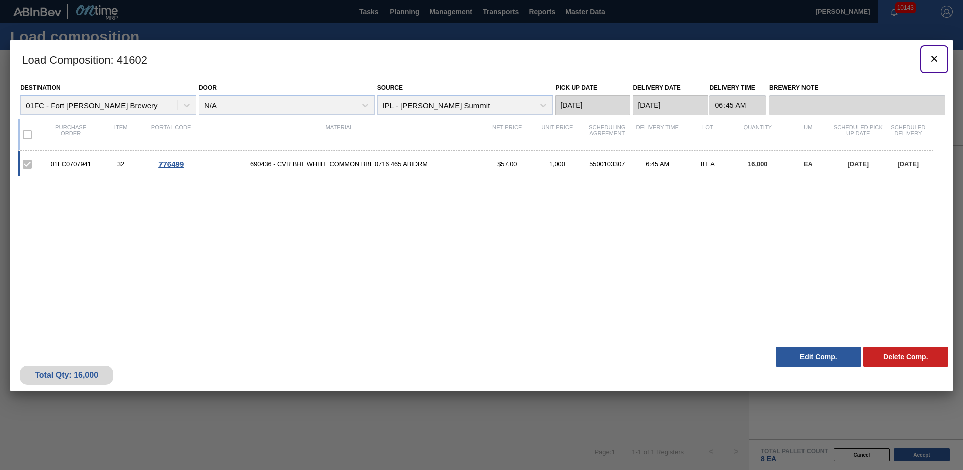
click at [934, 60] on icon "botão de ícone" at bounding box center [935, 59] width 12 height 12
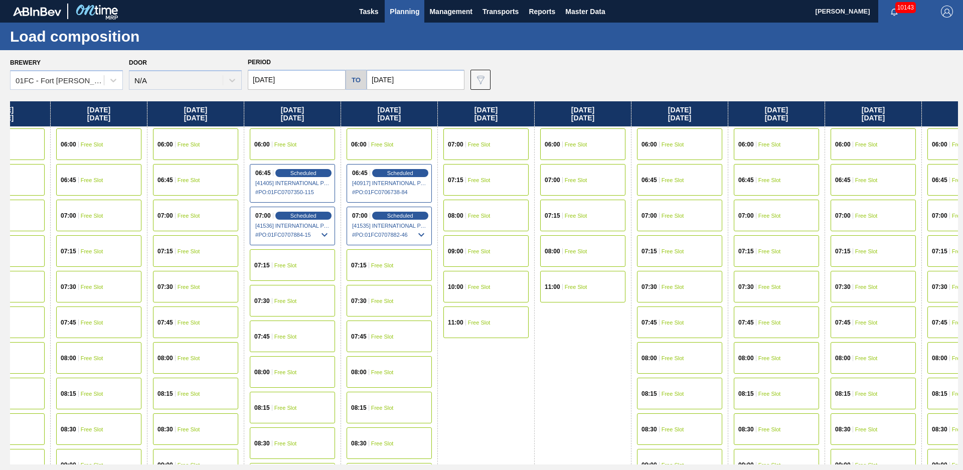
scroll to position [0, 6606]
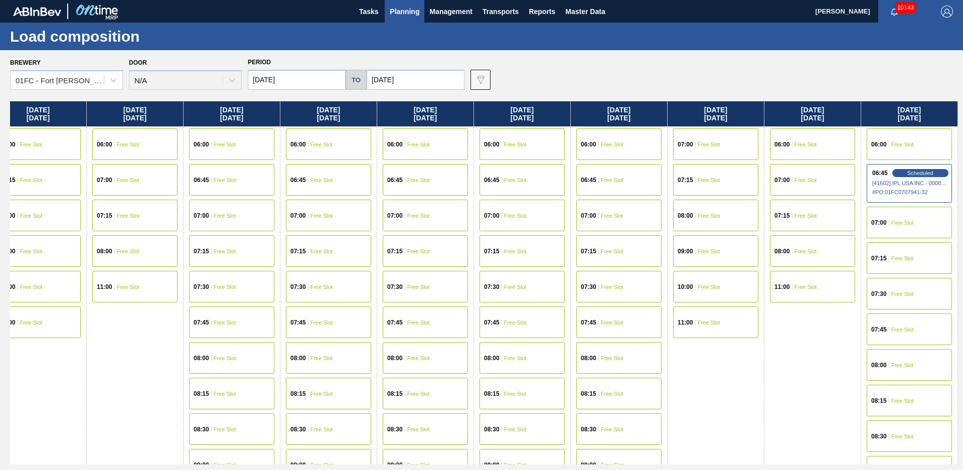
drag, startPoint x: 553, startPoint y: 426, endPoint x: 956, endPoint y: 299, distance: 422.6
click at [908, 220] on div "07:00 Free Slot" at bounding box center [909, 223] width 85 height 32
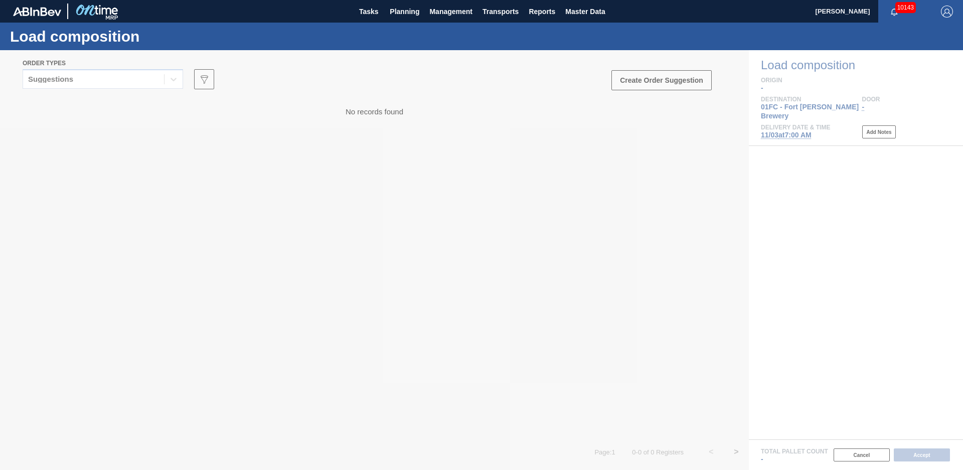
click at [130, 81] on div at bounding box center [481, 260] width 963 height 420
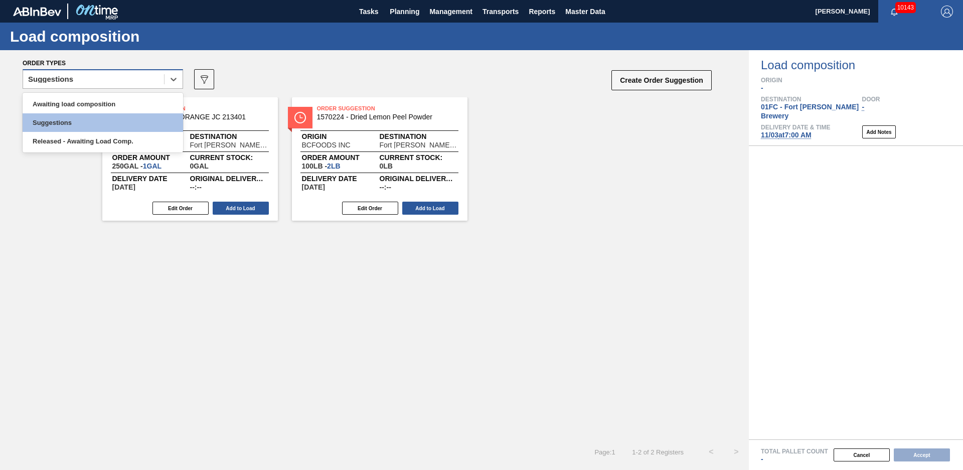
click at [121, 80] on div "Suggestions" at bounding box center [93, 79] width 141 height 15
click at [79, 106] on div "Awaiting load composition" at bounding box center [103, 104] width 161 height 19
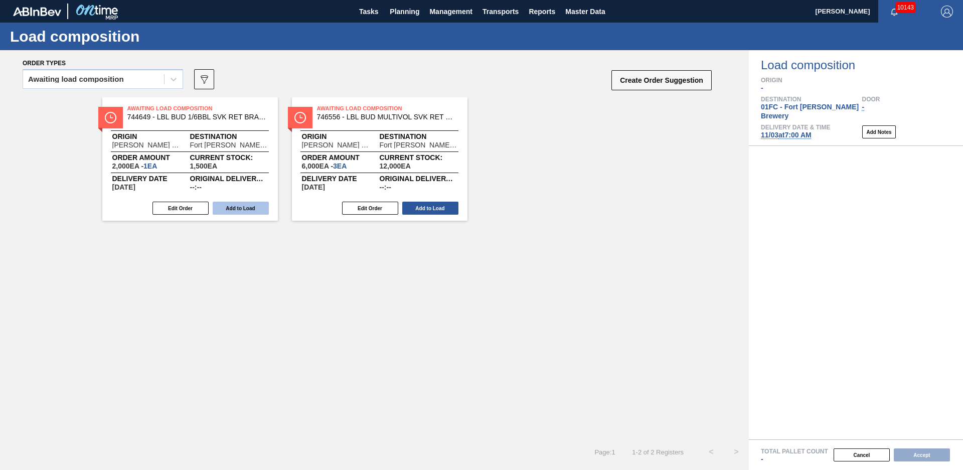
click at [231, 208] on button "Add to Load" at bounding box center [241, 208] width 56 height 13
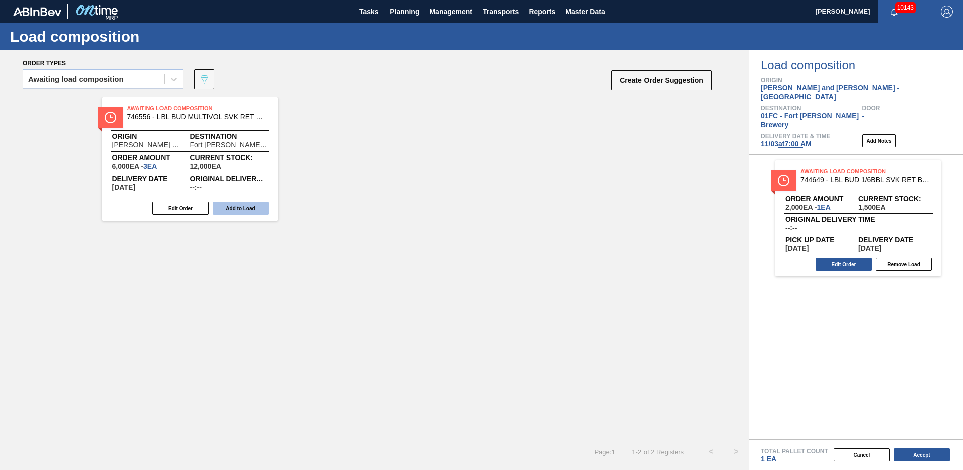
click at [249, 209] on button "Add to Load" at bounding box center [241, 208] width 56 height 13
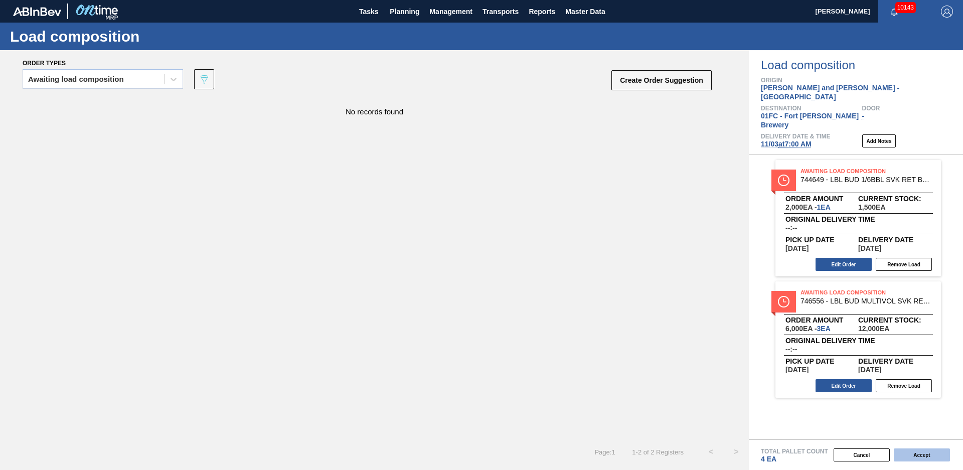
click at [945, 461] on button "Accept" at bounding box center [922, 455] width 56 height 13
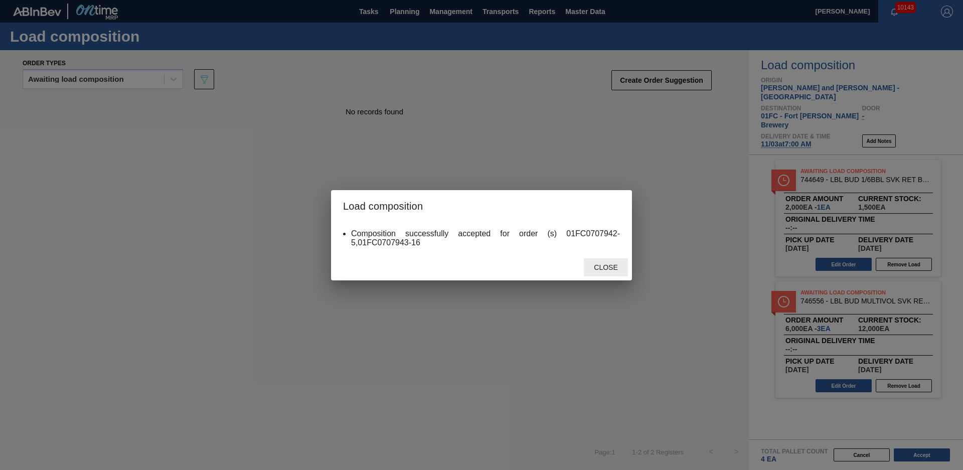
click at [616, 263] on div "Close" at bounding box center [606, 267] width 44 height 19
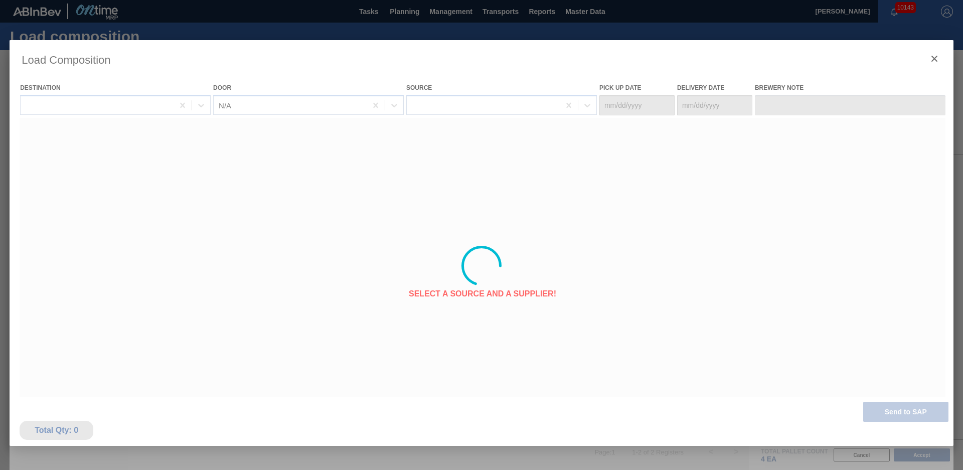
type Date "[DATE]"
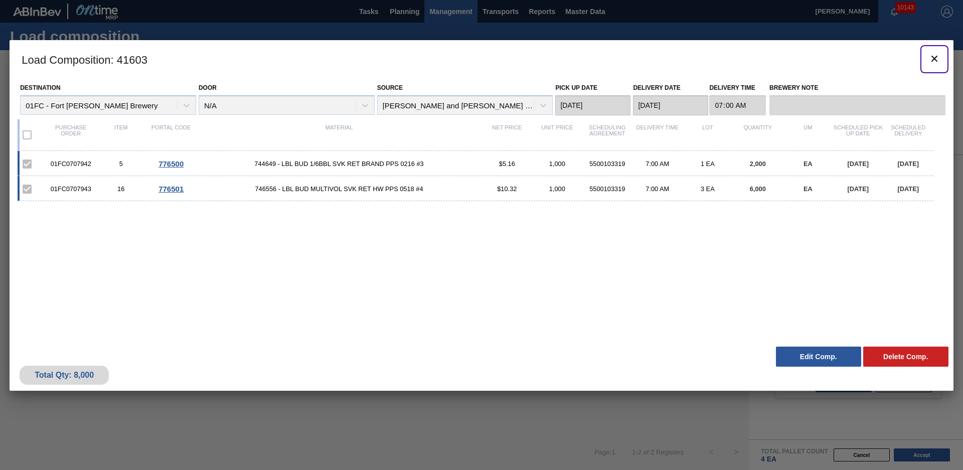
click at [944, 61] on button "botão de ícone" at bounding box center [935, 59] width 24 height 24
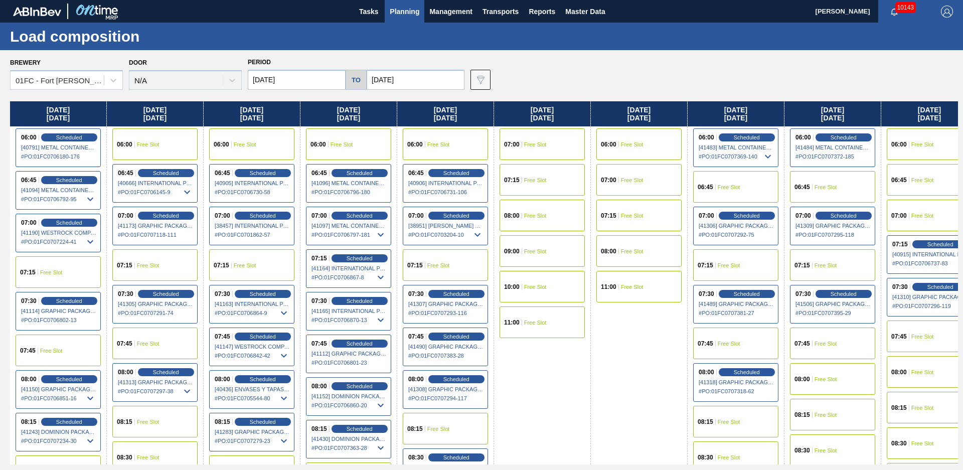
click at [555, 82] on div "Brewery 01FC - [GEOGRAPHIC_DATA][PERSON_NAME] Brewery Door N/A Period [DATE] to…" at bounding box center [484, 72] width 948 height 35
click at [415, 15] on span "Planning" at bounding box center [405, 12] width 30 height 12
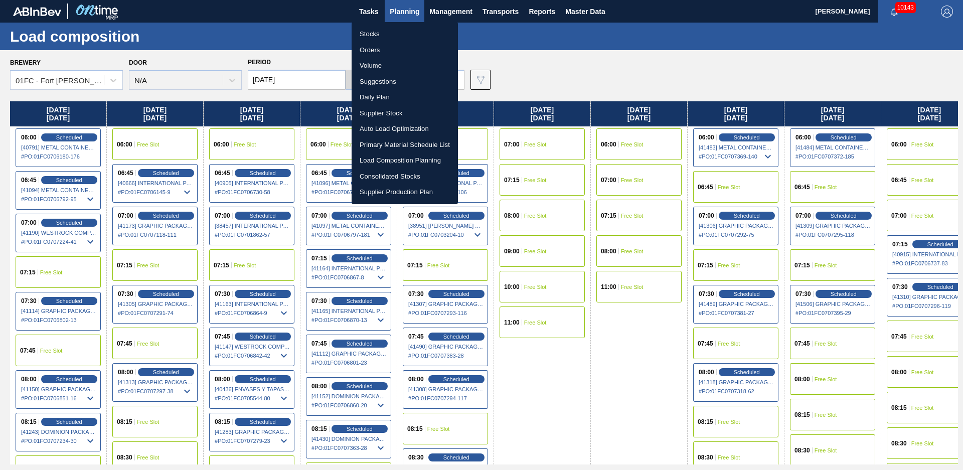
click at [381, 83] on li "Suggestions" at bounding box center [405, 82] width 106 height 16
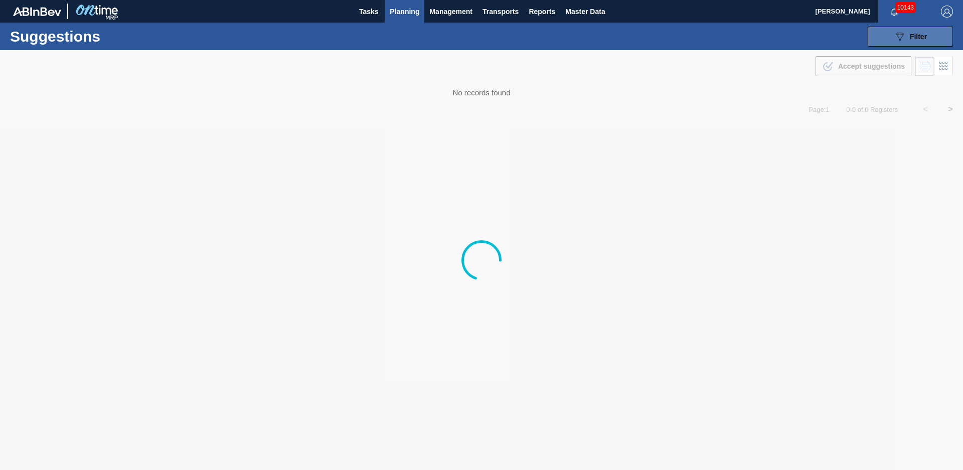
click at [910, 29] on button "089F7B8B-B2A5-4AFE-B5C0-19BA573D28AC Filter" at bounding box center [910, 37] width 85 height 20
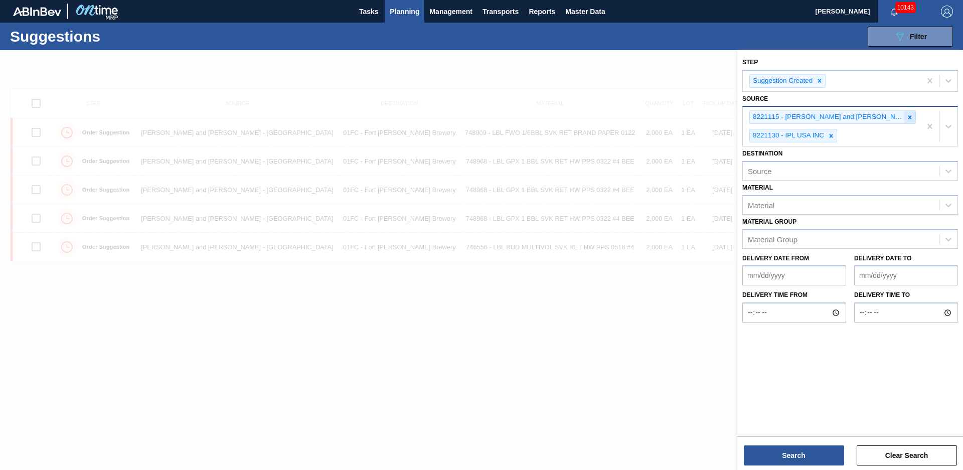
click at [907, 116] on icon at bounding box center [910, 117] width 7 height 7
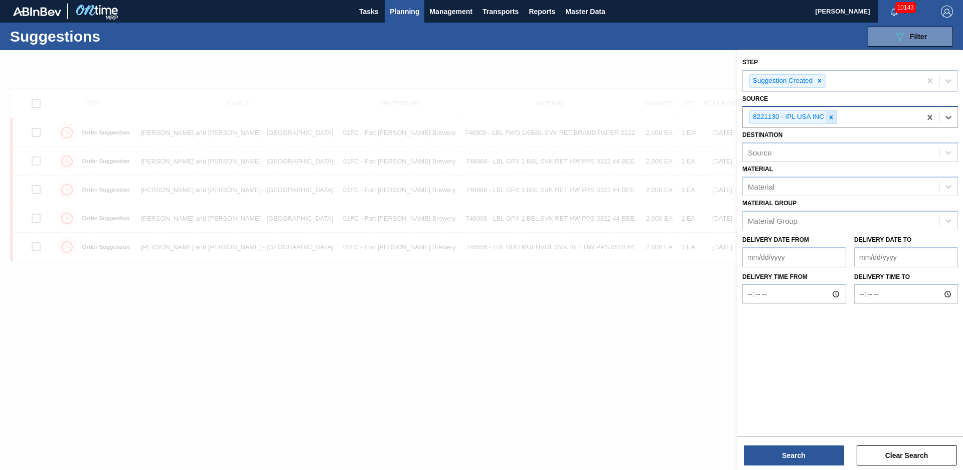
click at [835, 114] on div at bounding box center [831, 117] width 11 height 13
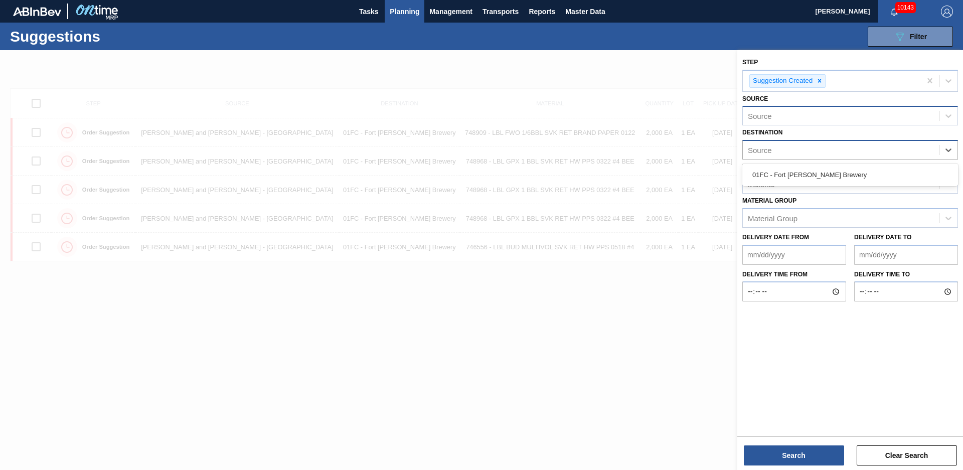
click at [818, 144] on div "Source" at bounding box center [841, 150] width 196 height 15
click at [798, 153] on div "Source" at bounding box center [841, 150] width 196 height 15
click at [774, 192] on div "Material" at bounding box center [851, 184] width 216 height 20
click at [775, 192] on div "Material" at bounding box center [851, 184] width 216 height 20
click at [775, 115] on div "Source" at bounding box center [841, 116] width 196 height 15
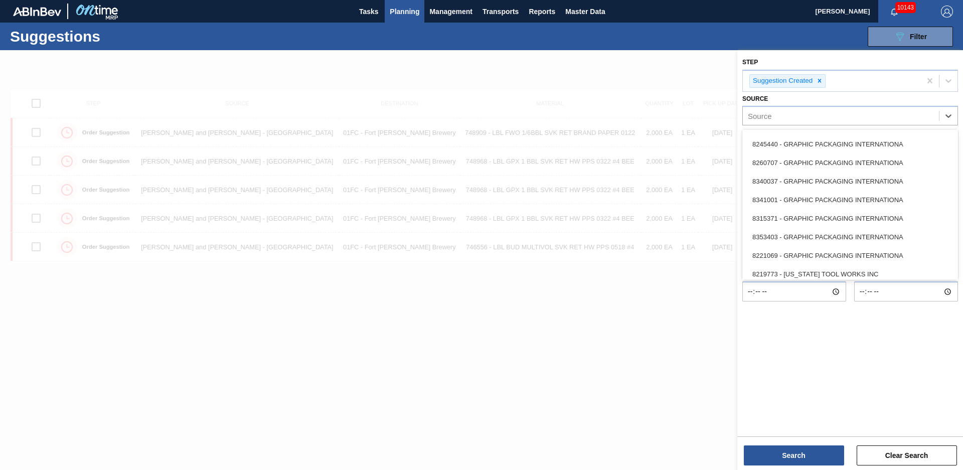
scroll to position [316, 0]
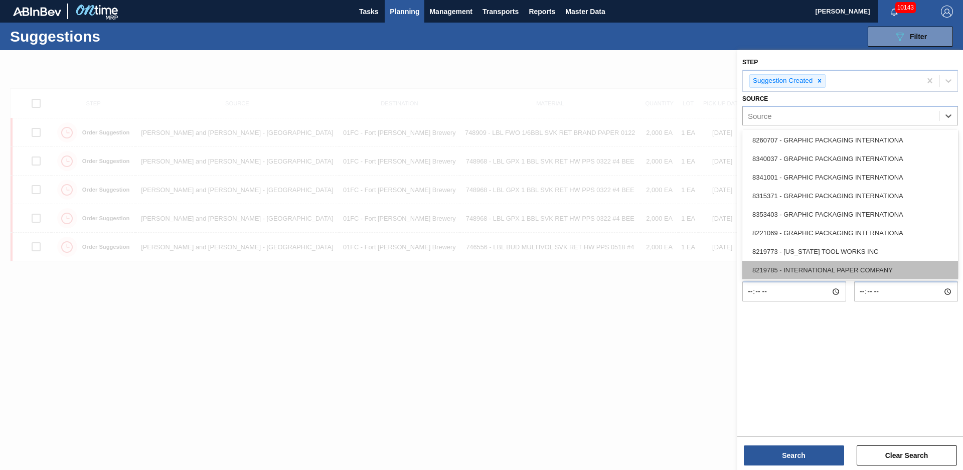
click at [791, 263] on div "8219785 - INTERNATIONAL PAPER COMPANY" at bounding box center [851, 270] width 216 height 19
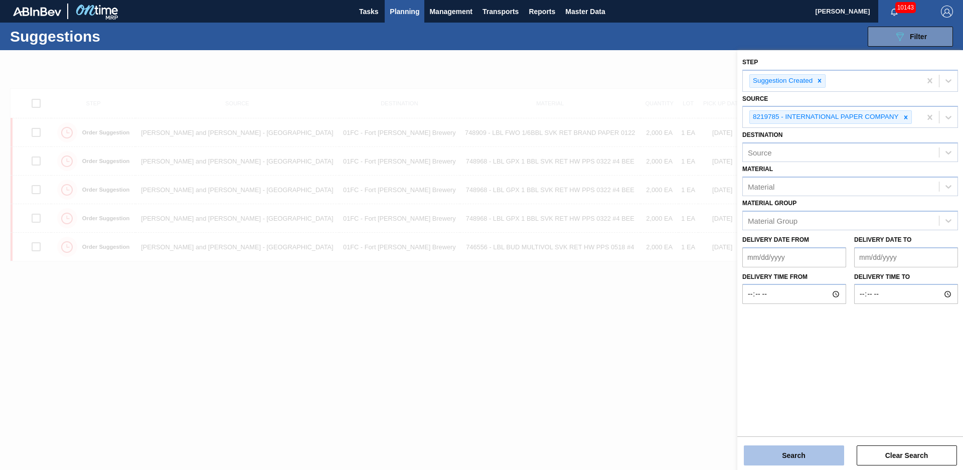
click at [805, 453] on button "Search" at bounding box center [794, 456] width 100 height 20
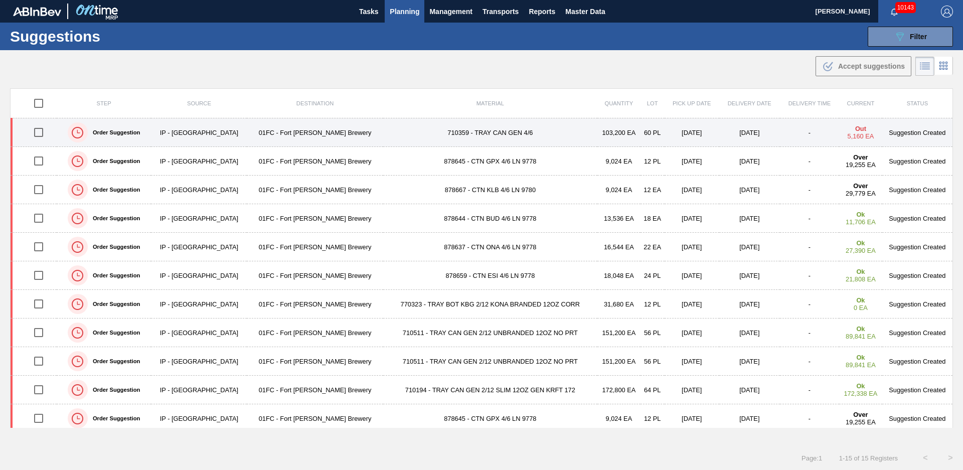
click at [478, 125] on td "710359 - TRAY CAN GEN 4/6" at bounding box center [490, 132] width 214 height 29
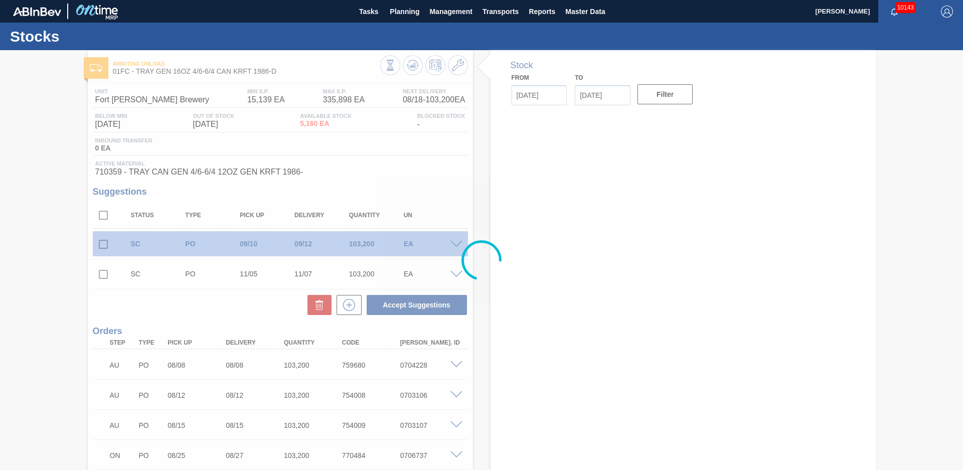
type input "[DATE]"
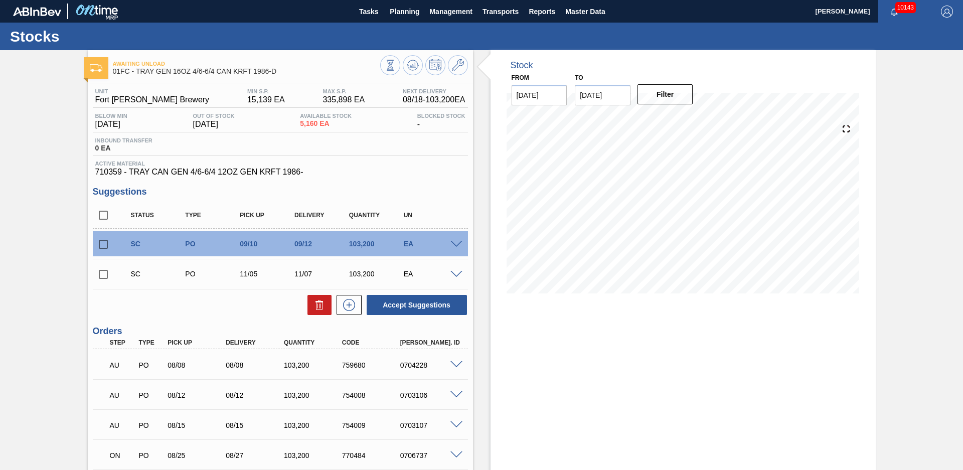
click at [475, 210] on div "Stock From [DATE] to [DATE] Filter" at bounding box center [674, 376] width 403 height 652
click at [100, 219] on input "checkbox" at bounding box center [103, 215] width 21 height 21
checkbox input "true"
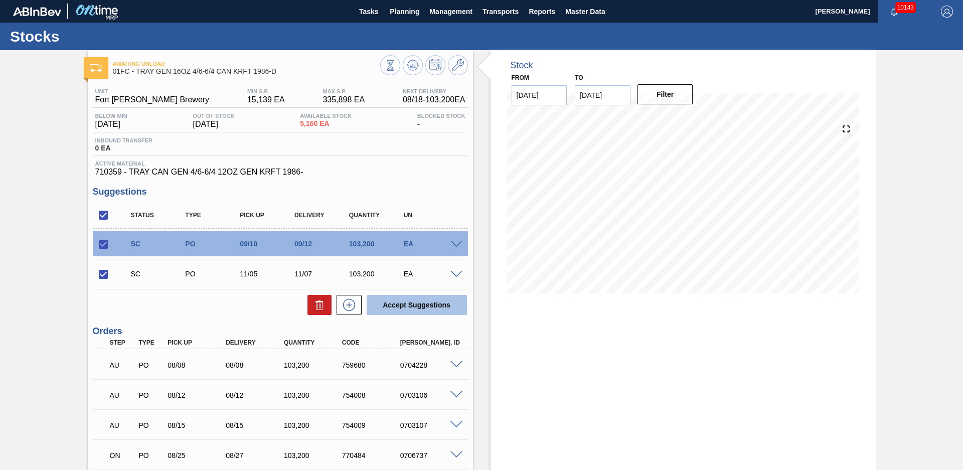
click at [424, 305] on button "Accept Suggestions" at bounding box center [417, 305] width 100 height 20
checkbox input "false"
click at [456, 243] on span at bounding box center [457, 245] width 12 height 8
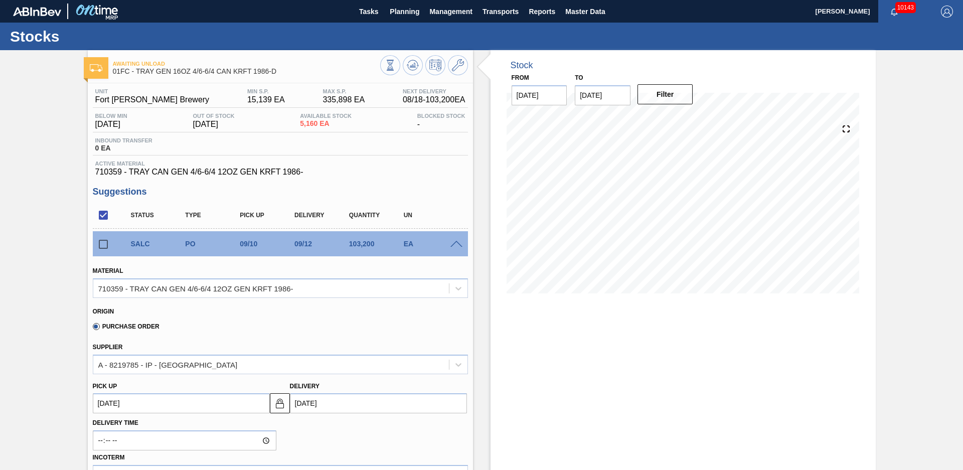
scroll to position [211, 0]
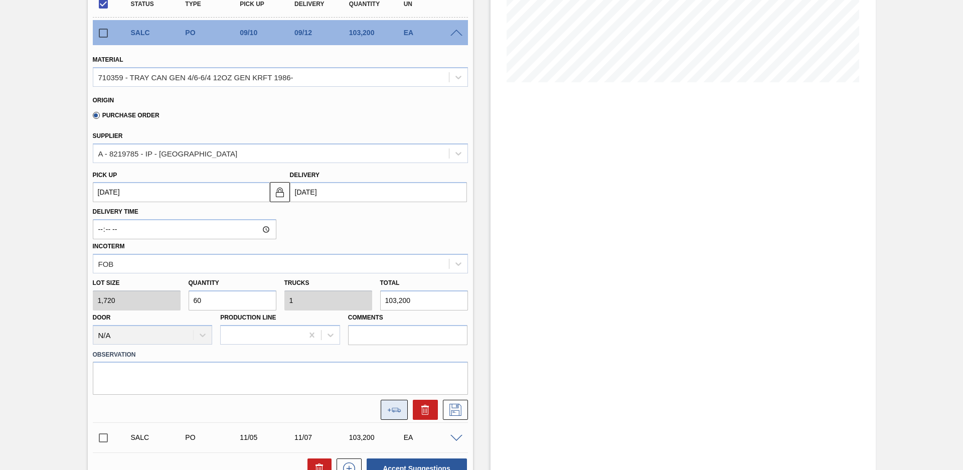
click at [391, 407] on button at bounding box center [394, 410] width 27 height 20
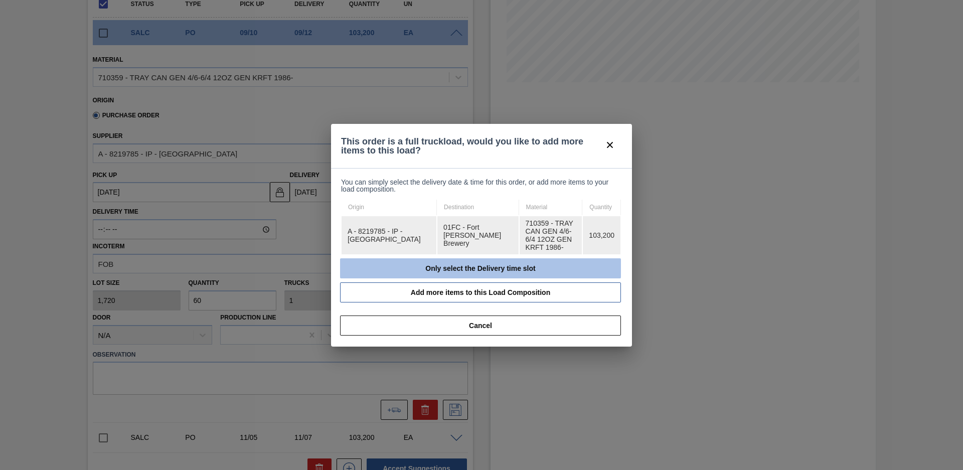
click at [440, 266] on button "Only select the Delivery time slot" at bounding box center [480, 268] width 281 height 20
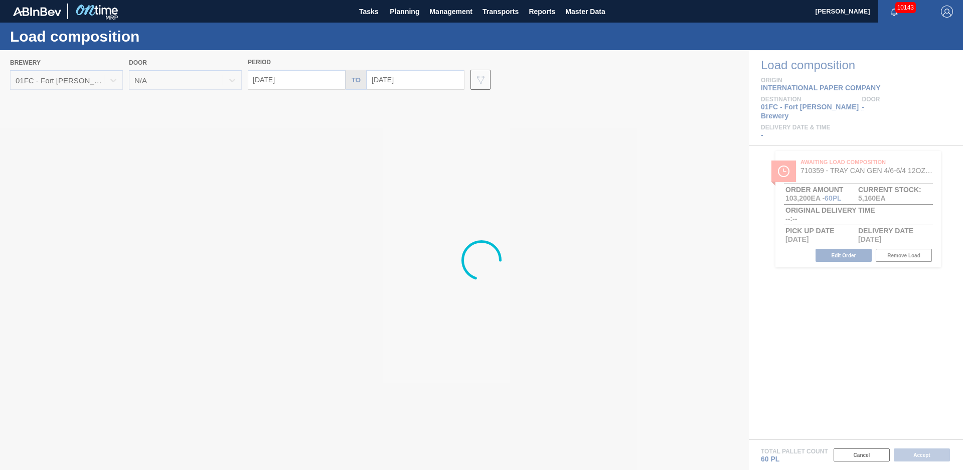
click at [425, 71] on div at bounding box center [481, 260] width 963 height 420
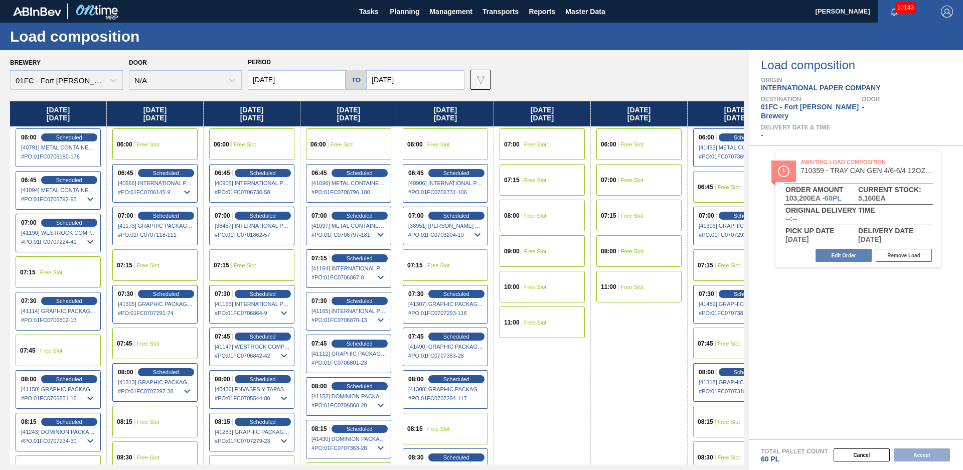
click at [420, 78] on input "[DATE]" at bounding box center [416, 80] width 98 height 20
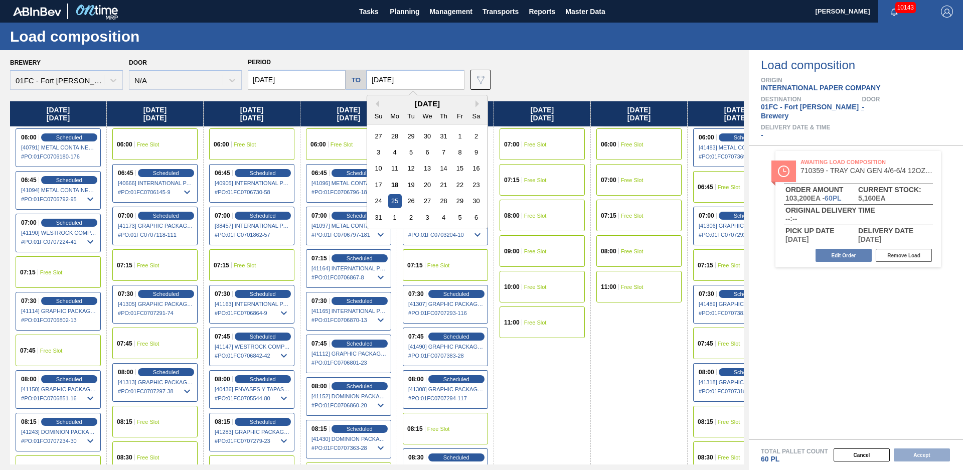
click at [476, 105] on button "Next Month" at bounding box center [479, 103] width 7 height 7
click at [457, 154] on div "12" at bounding box center [460, 153] width 14 height 14
type input "[DATE]"
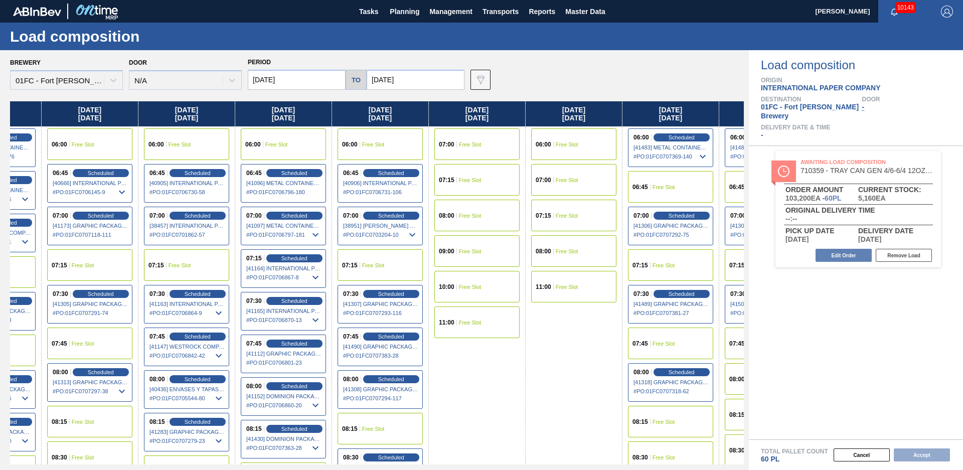
scroll to position [0, 1784]
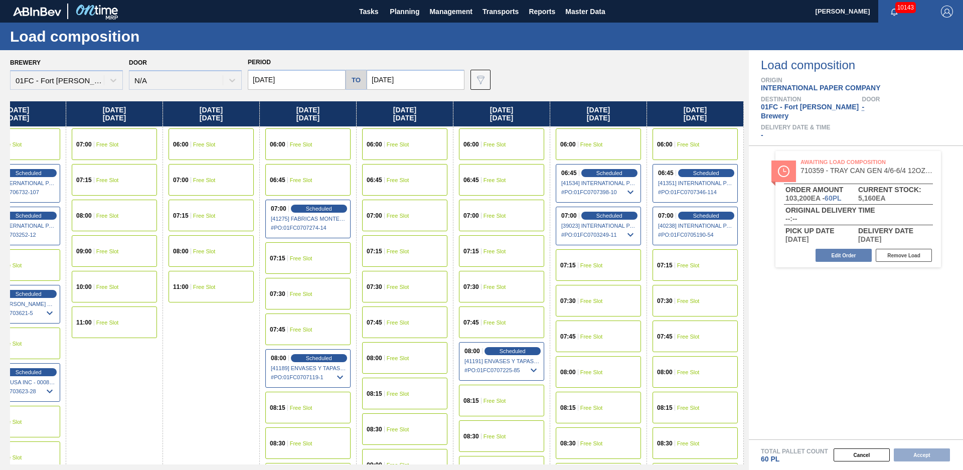
drag, startPoint x: 533, startPoint y: 367, endPoint x: 887, endPoint y: 307, distance: 358.9
click at [485, 179] on span "Free Slot" at bounding box center [495, 180] width 23 height 6
click at [933, 451] on button "Accept" at bounding box center [922, 455] width 56 height 13
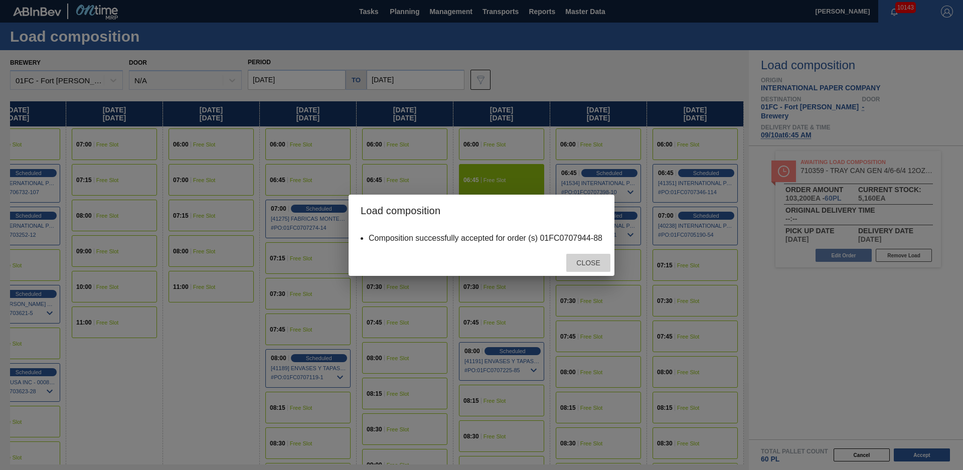
click at [585, 254] on div "Close" at bounding box center [589, 263] width 44 height 19
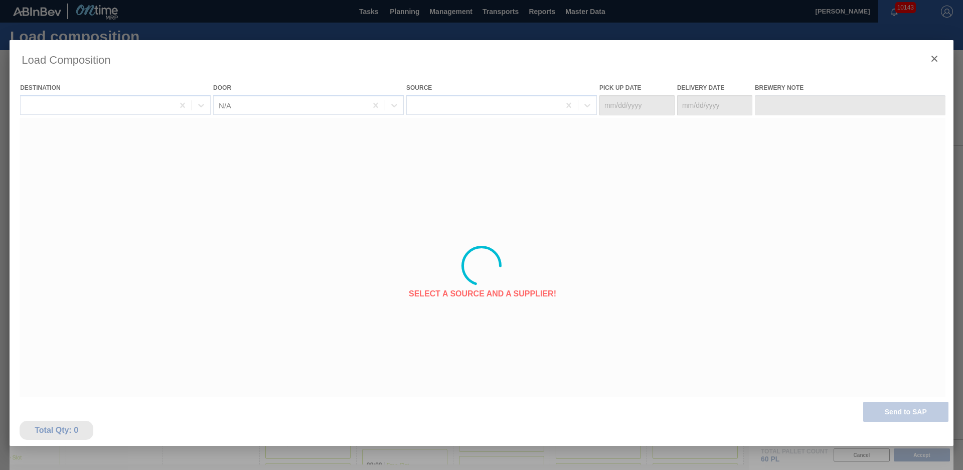
type Date "[DATE]"
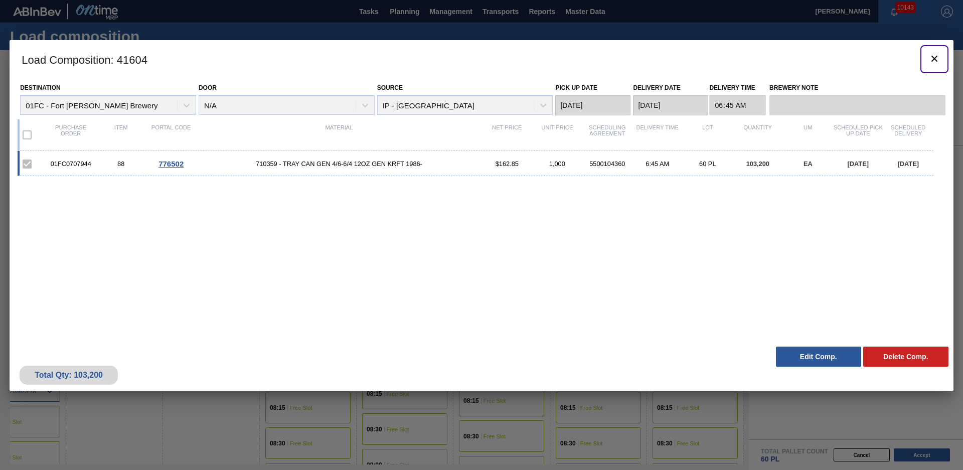
click at [935, 59] on icon "botão de ícone" at bounding box center [935, 59] width 6 height 6
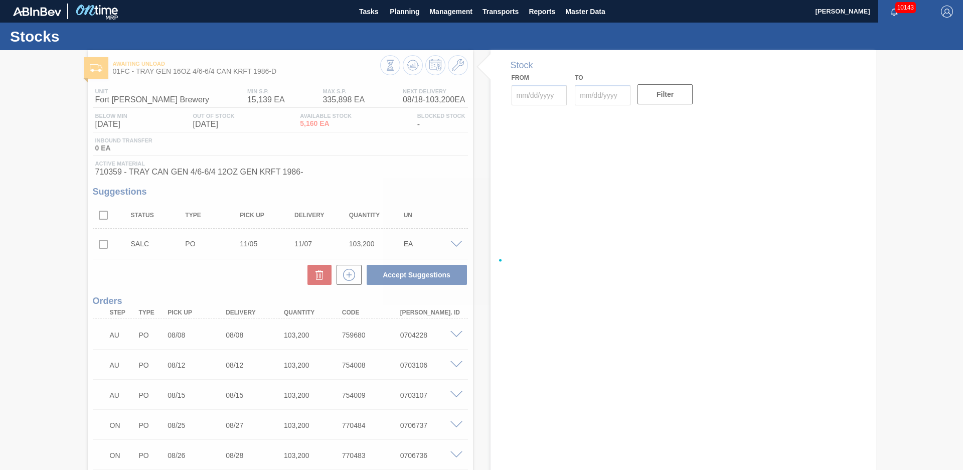
type input "[DATE]"
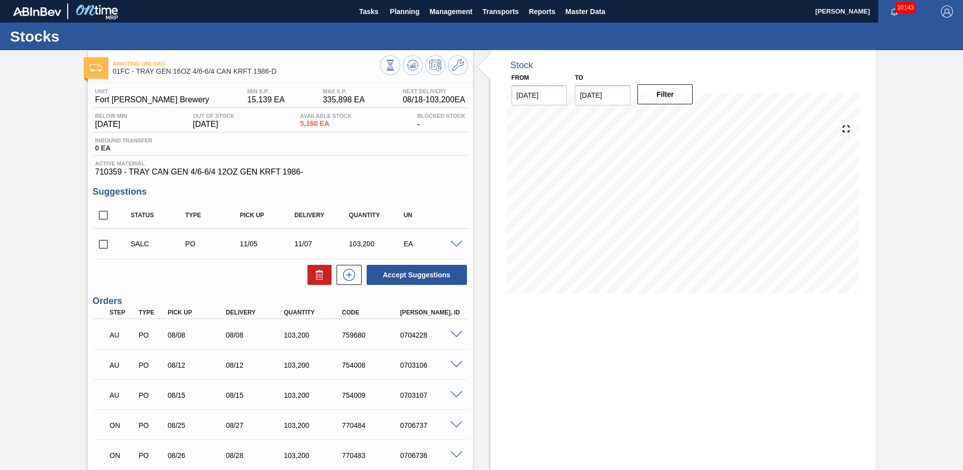
click at [457, 240] on div at bounding box center [458, 244] width 20 height 8
click at [459, 242] on span at bounding box center [457, 245] width 12 height 8
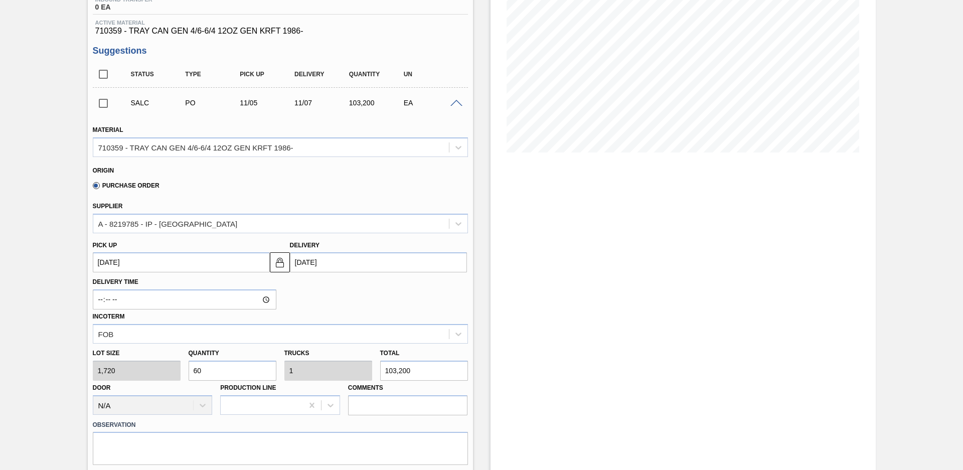
scroll to position [211, 0]
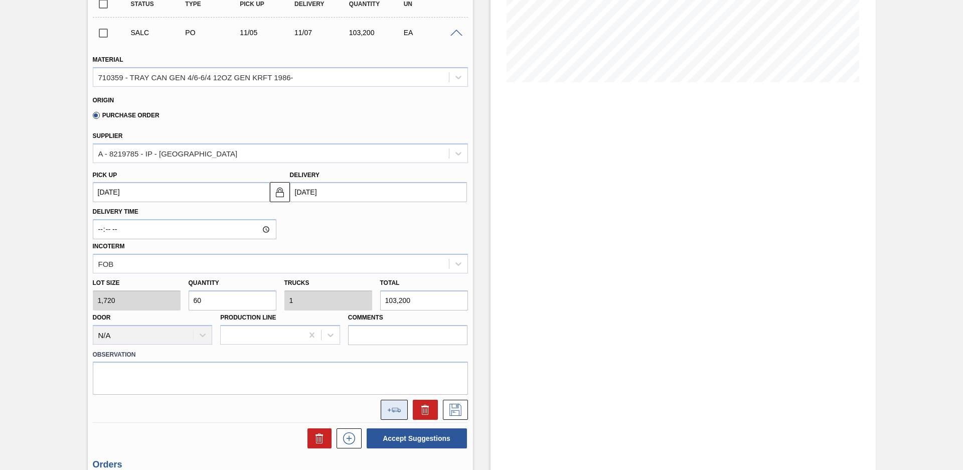
click at [396, 407] on button at bounding box center [394, 410] width 27 height 20
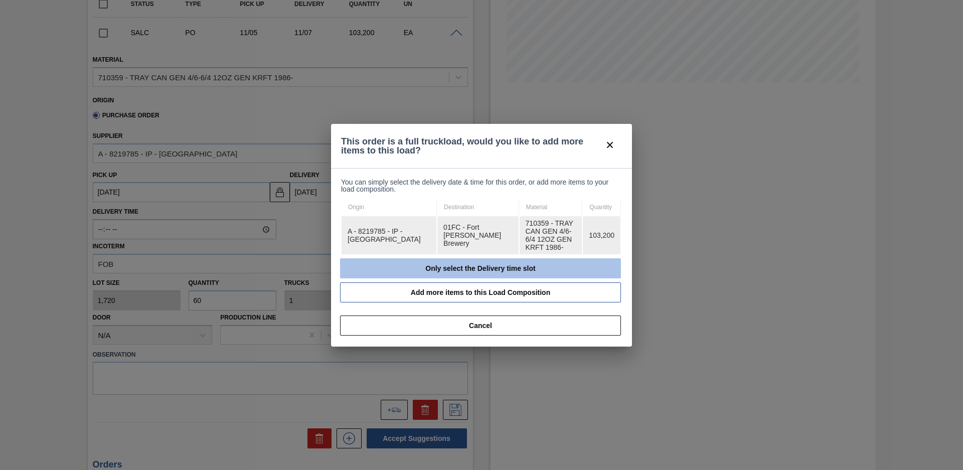
click at [434, 258] on button "Only select the Delivery time slot" at bounding box center [480, 268] width 281 height 20
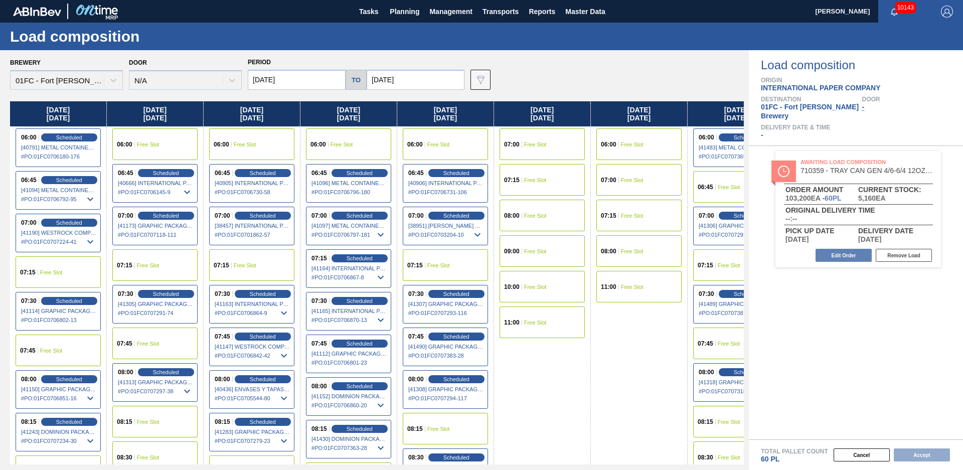
click at [416, 80] on input "[DATE]" at bounding box center [416, 80] width 98 height 20
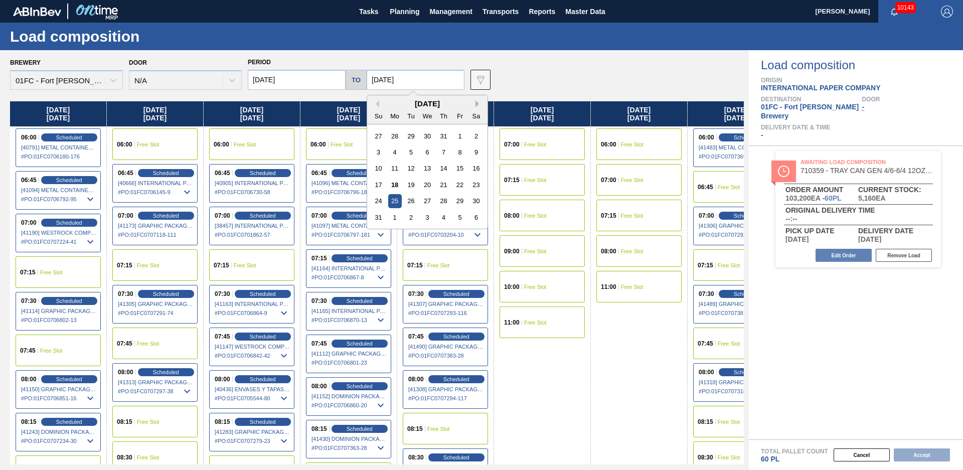
click at [476, 102] on button "Next Month" at bounding box center [479, 103] width 7 height 7
click at [476, 105] on button "Next Month" at bounding box center [479, 103] width 7 height 7
click at [458, 151] on div "7" at bounding box center [460, 153] width 14 height 14
type input "[DATE]"
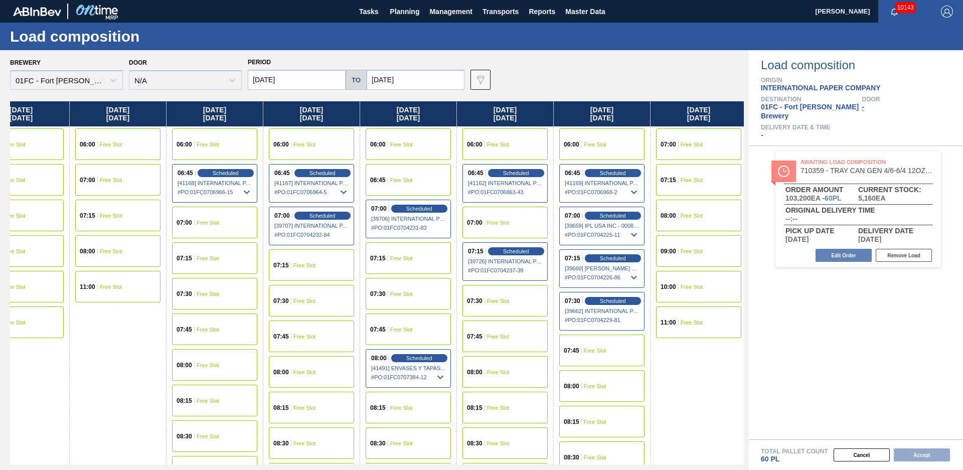
scroll to position [0, 7207]
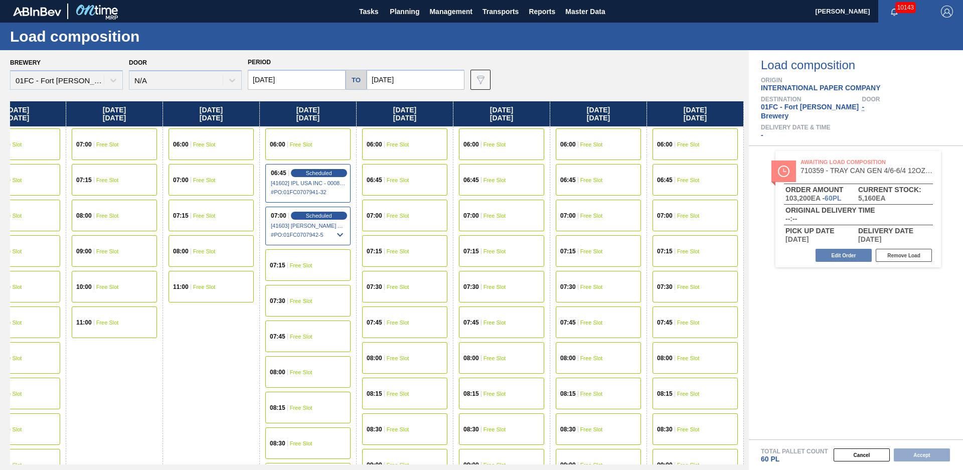
drag, startPoint x: 500, startPoint y: 397, endPoint x: 928, endPoint y: 265, distance: 448.4
click at [703, 177] on div "06:45 Free Slot" at bounding box center [695, 180] width 85 height 32
click at [918, 455] on button "Accept" at bounding box center [922, 455] width 56 height 13
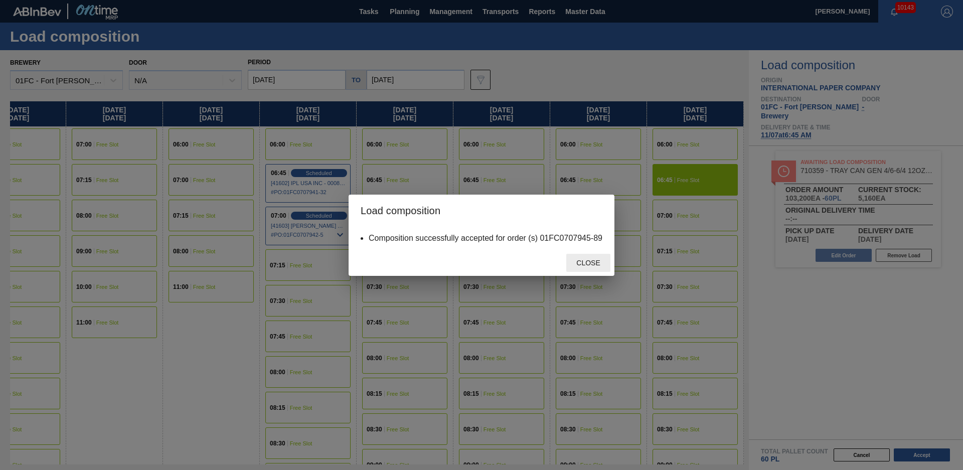
click at [604, 257] on div "Close" at bounding box center [589, 263] width 44 height 19
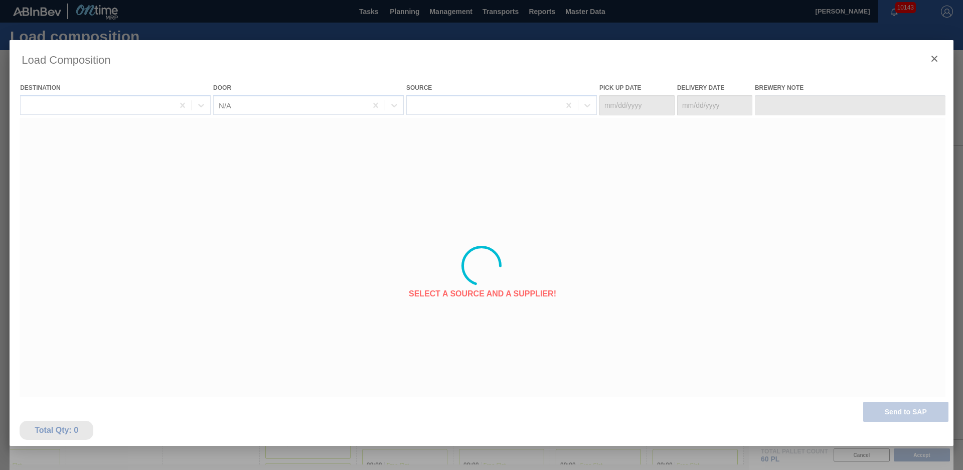
type Date "[DATE]"
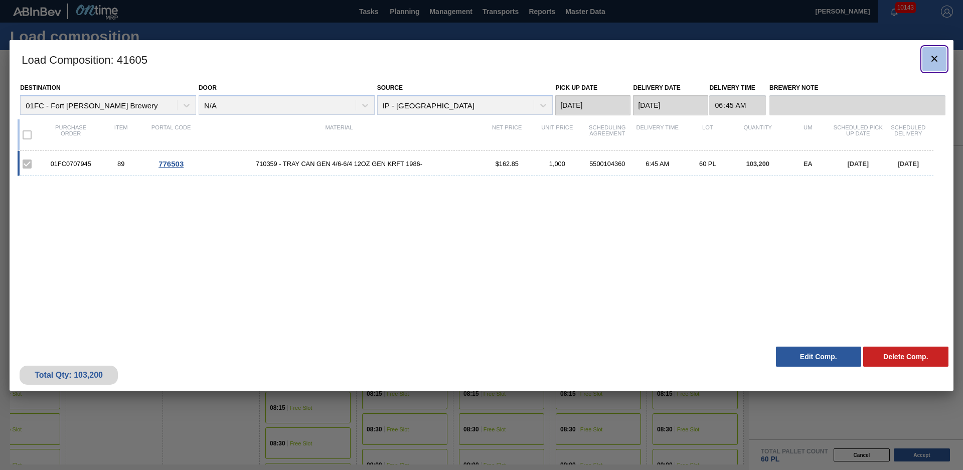
click at [935, 60] on icon "botão de ícone" at bounding box center [935, 59] width 12 height 12
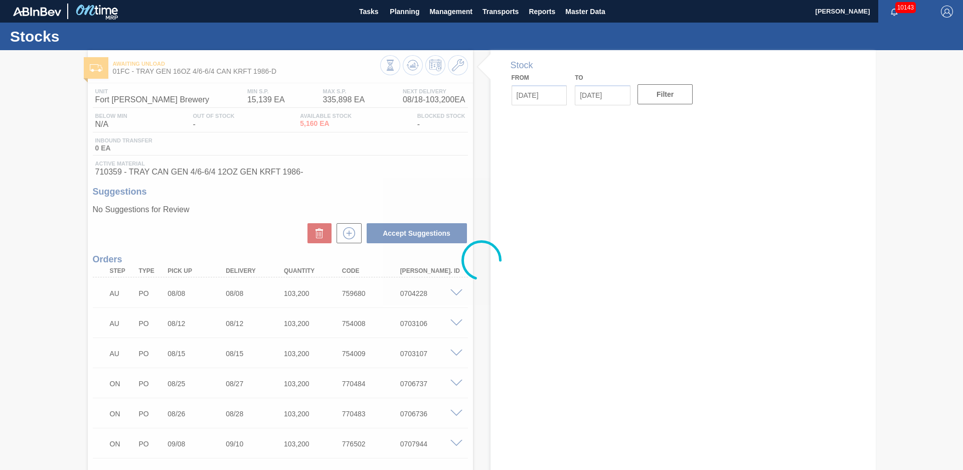
type input "[DATE]"
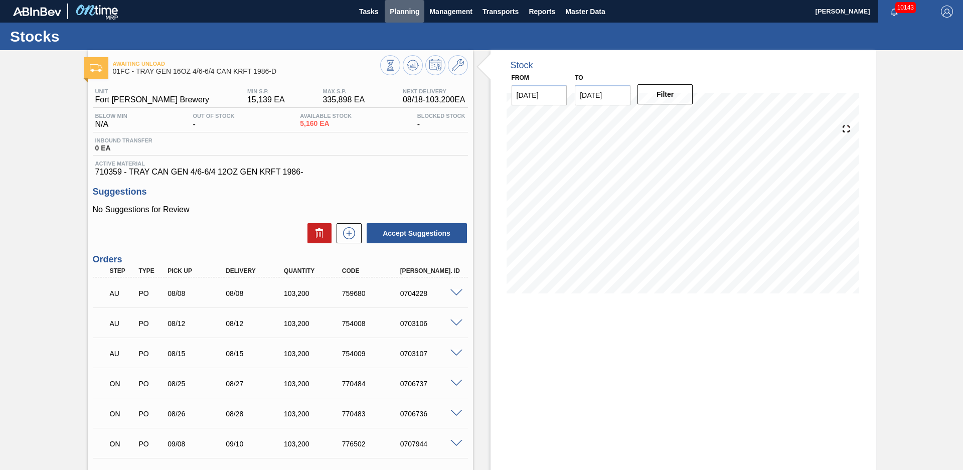
click at [400, 11] on span "Planning" at bounding box center [405, 12] width 30 height 12
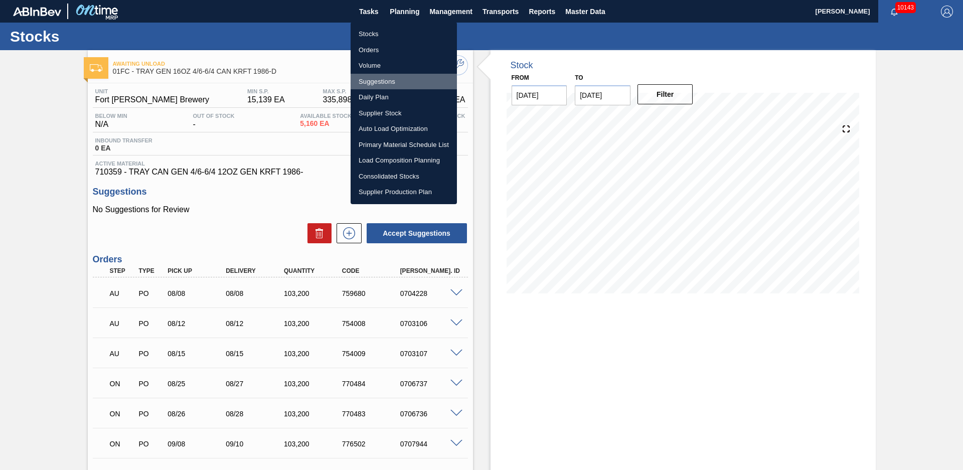
click at [383, 81] on li "Suggestions" at bounding box center [404, 82] width 106 height 16
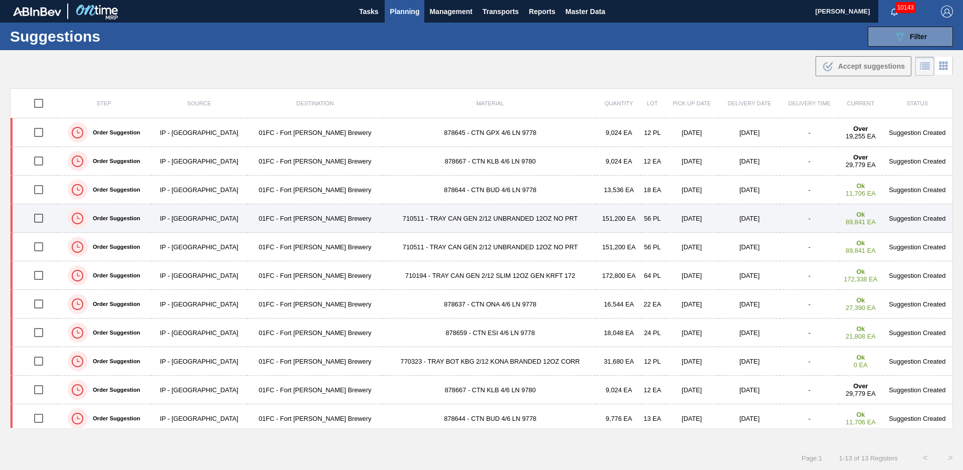
click at [467, 220] on td "710511 - TRAY CAN GEN 2/12 UNBRANDED 12OZ NO PRT" at bounding box center [490, 218] width 214 height 29
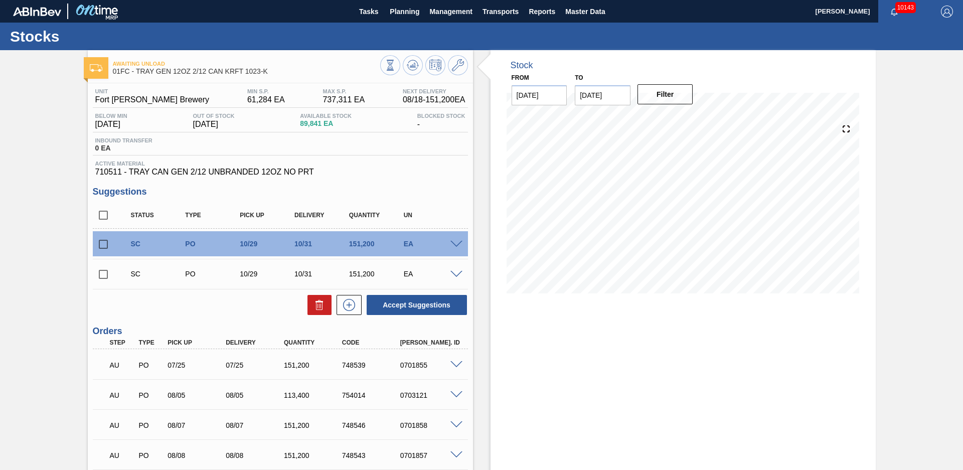
click at [101, 217] on input "checkbox" at bounding box center [103, 215] width 21 height 21
checkbox input "true"
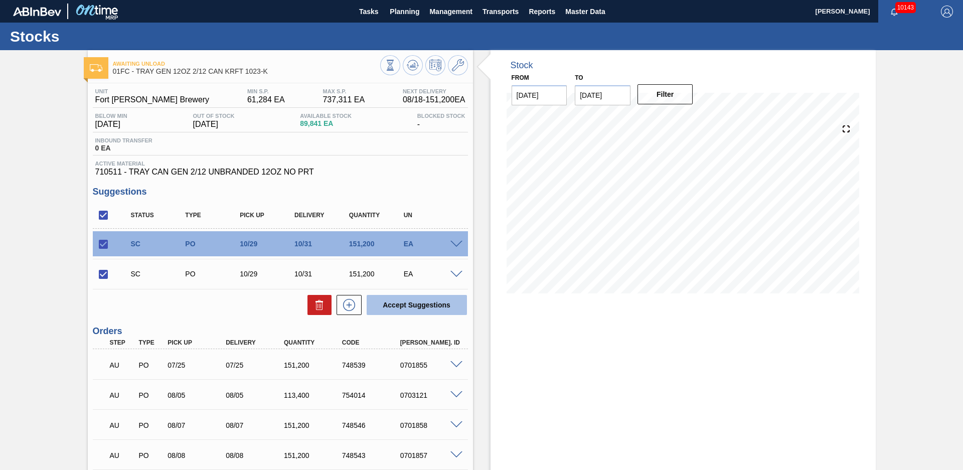
click at [445, 308] on button "Accept Suggestions" at bounding box center [417, 305] width 100 height 20
checkbox input "false"
click at [454, 245] on span at bounding box center [457, 245] width 12 height 8
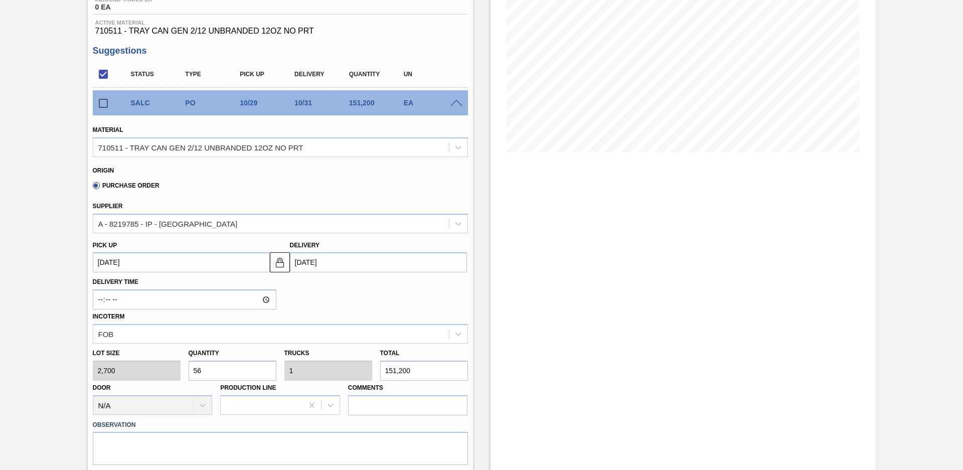
scroll to position [211, 0]
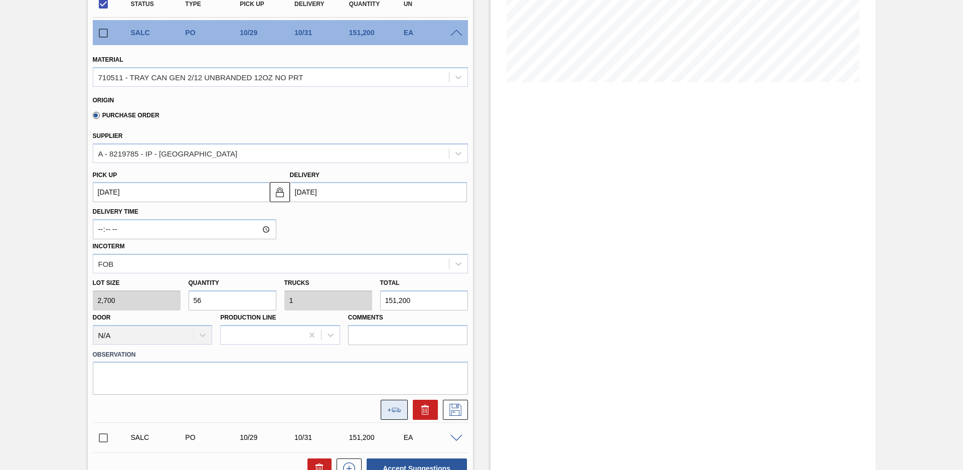
click at [401, 409] on button at bounding box center [394, 410] width 27 height 20
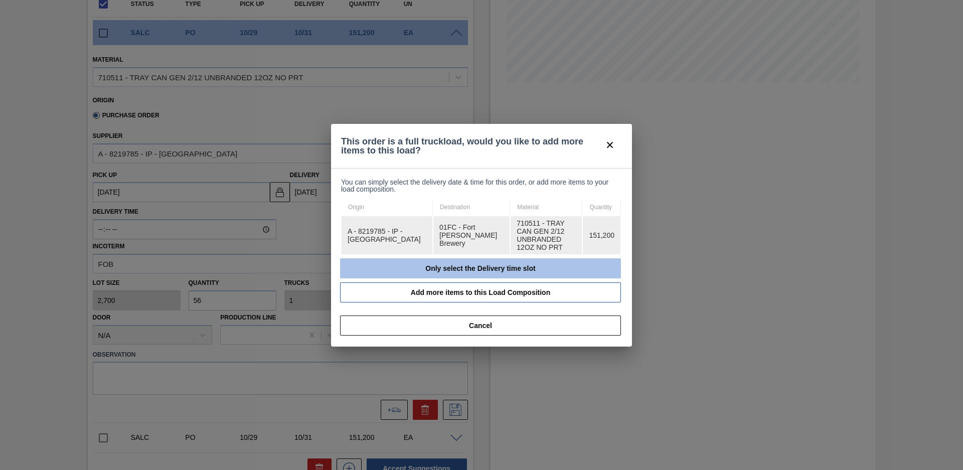
click at [424, 262] on button "Only select the Delivery time slot" at bounding box center [480, 268] width 281 height 20
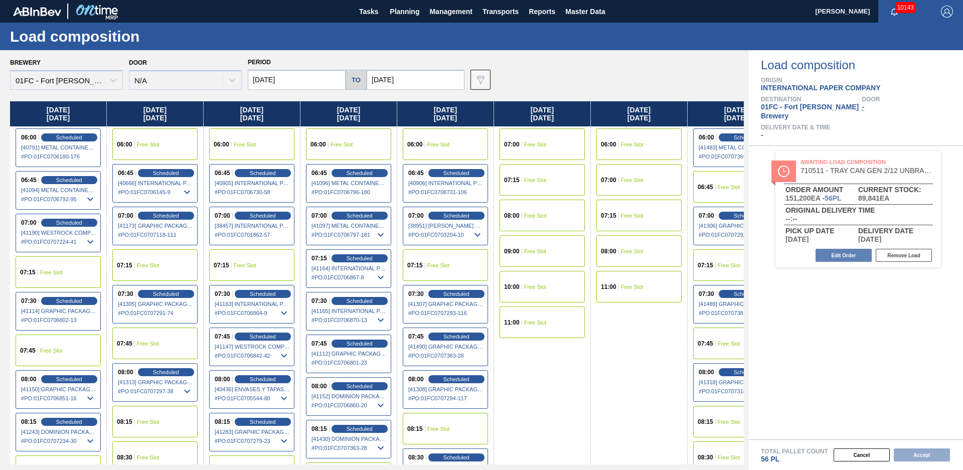
click at [405, 93] on div "Brewery 01FC - [GEOGRAPHIC_DATA][PERSON_NAME] Brewery Door N/A Period [DATE] to…" at bounding box center [374, 260] width 749 height 420
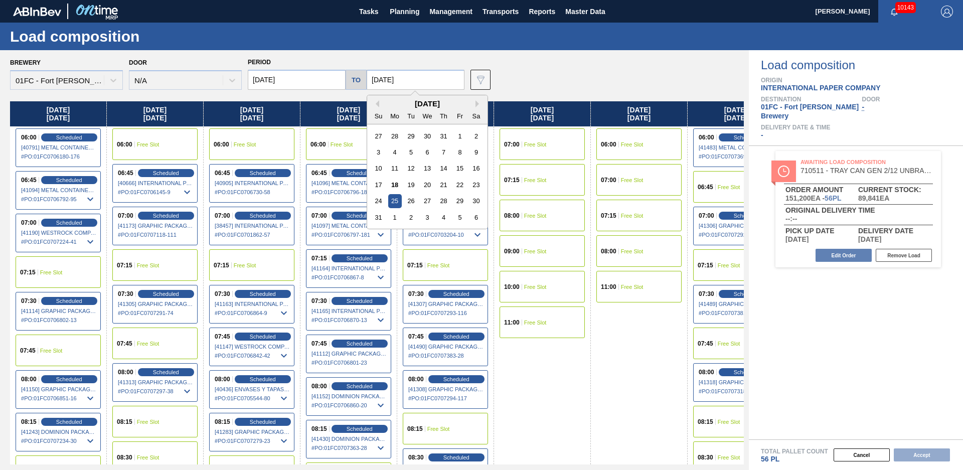
click at [408, 89] on input "[DATE]" at bounding box center [416, 80] width 98 height 20
click at [473, 104] on div "[DATE]" at bounding box center [427, 103] width 120 height 9
click at [476, 104] on button "Next Month" at bounding box center [479, 103] width 7 height 7
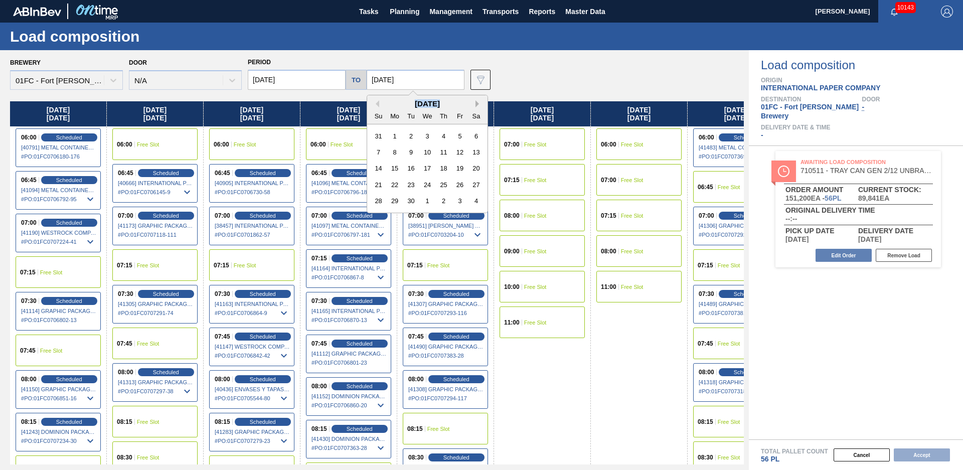
click at [476, 104] on button "Next Month" at bounding box center [479, 103] width 7 height 7
click at [454, 201] on div "31" at bounding box center [460, 201] width 14 height 14
type input "[DATE]"
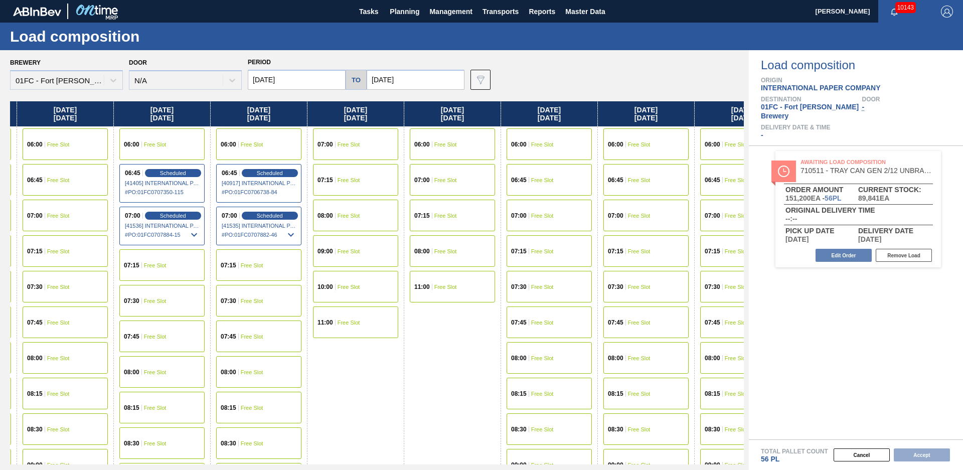
scroll to position [0, 6529]
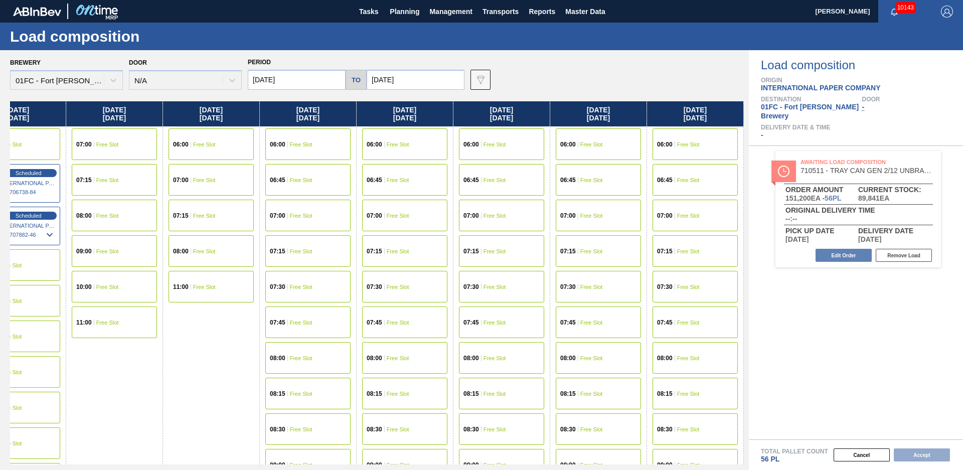
drag, startPoint x: 595, startPoint y: 430, endPoint x: 929, endPoint y: 293, distance: 361.6
click at [687, 175] on div "06:45 Free Slot" at bounding box center [695, 180] width 85 height 32
click at [910, 456] on button "Accept" at bounding box center [922, 455] width 56 height 13
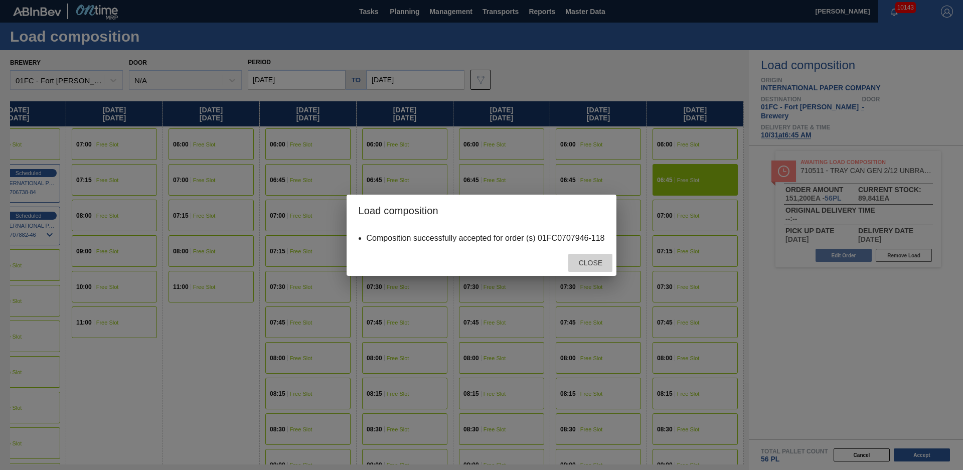
click at [592, 263] on span "Close" at bounding box center [591, 263] width 40 height 8
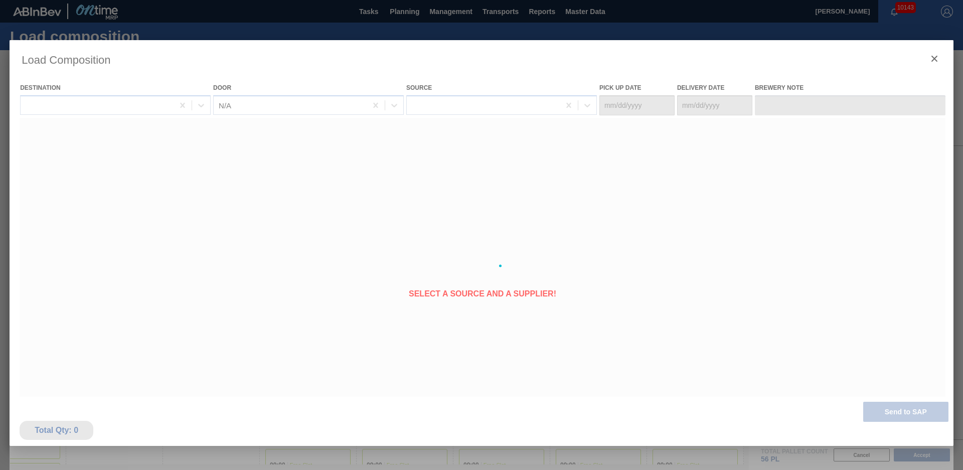
type Date "[DATE]"
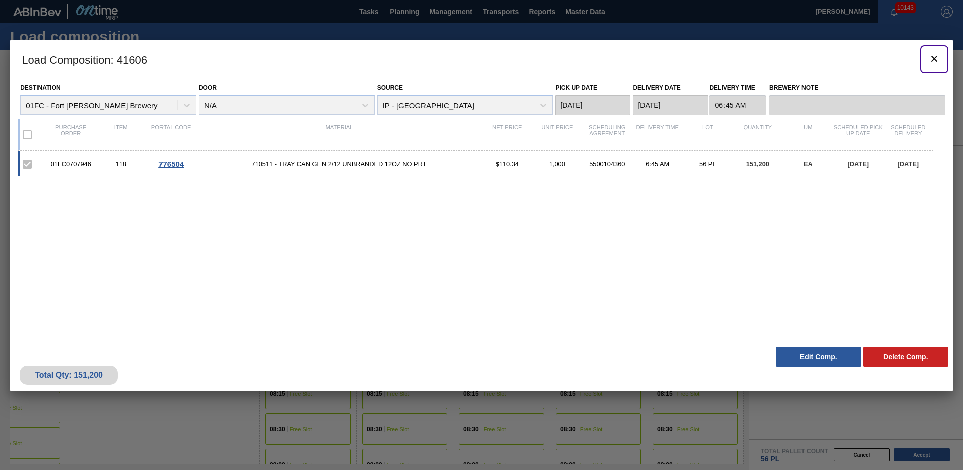
click at [937, 59] on icon "botão de ícone" at bounding box center [935, 59] width 12 height 12
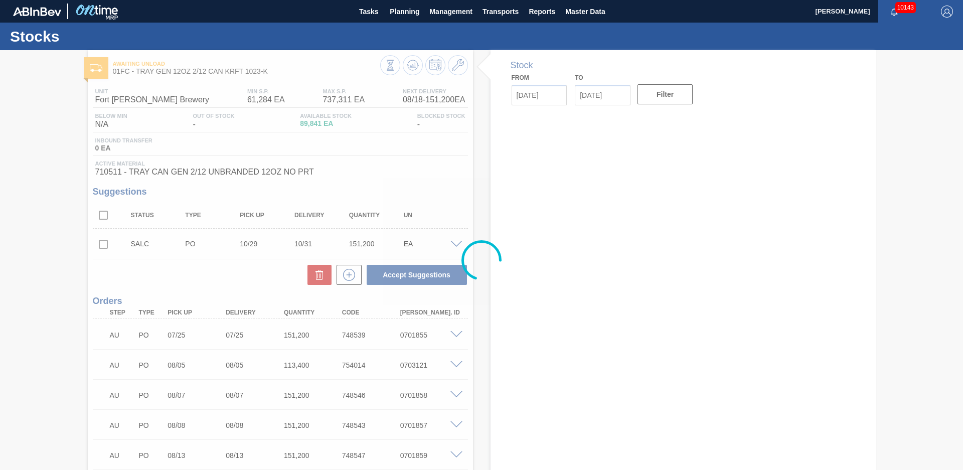
type input "[DATE]"
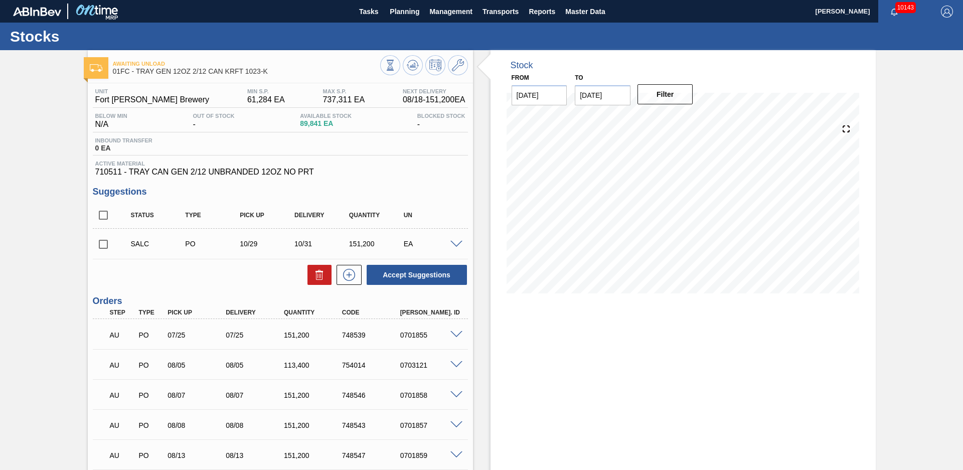
click at [456, 241] on span at bounding box center [457, 245] width 12 height 8
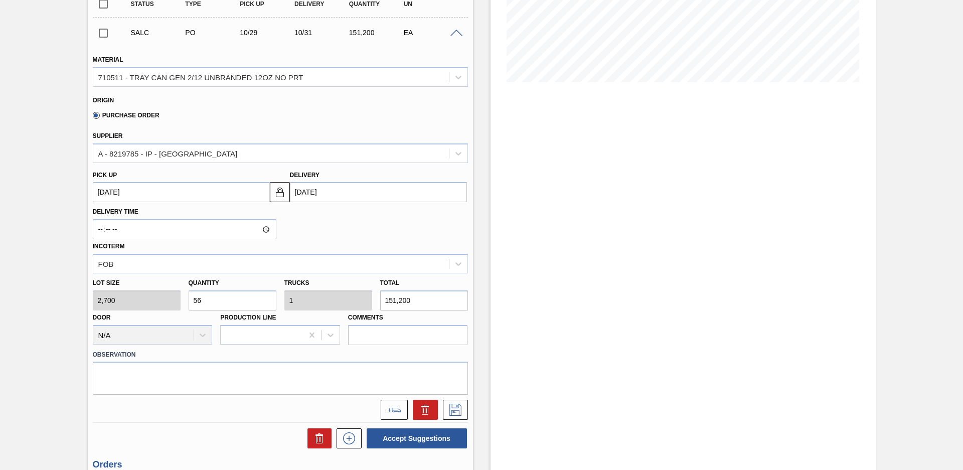
scroll to position [352, 0]
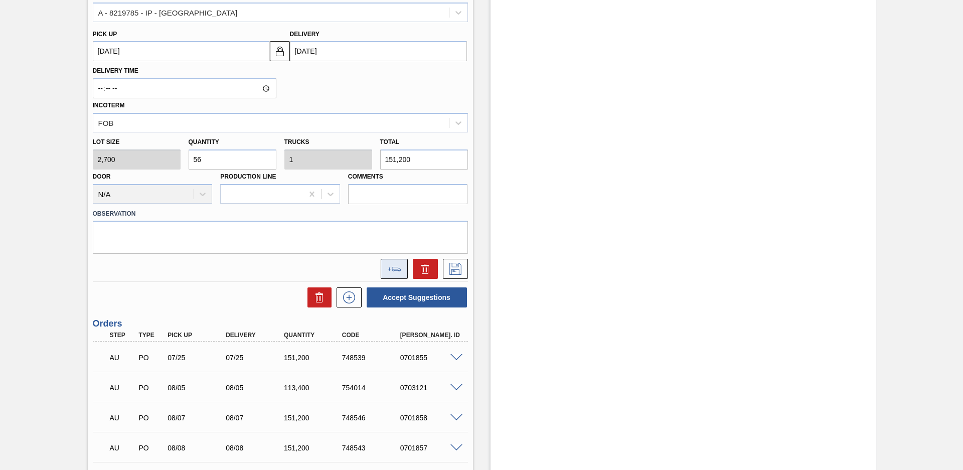
click at [391, 264] on button at bounding box center [394, 269] width 27 height 20
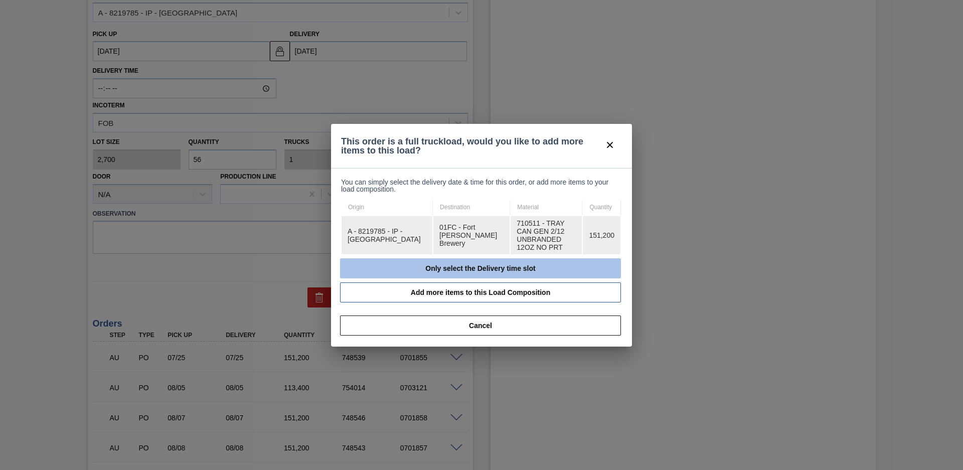
click at [414, 258] on button "Only select the Delivery time slot" at bounding box center [480, 268] width 281 height 20
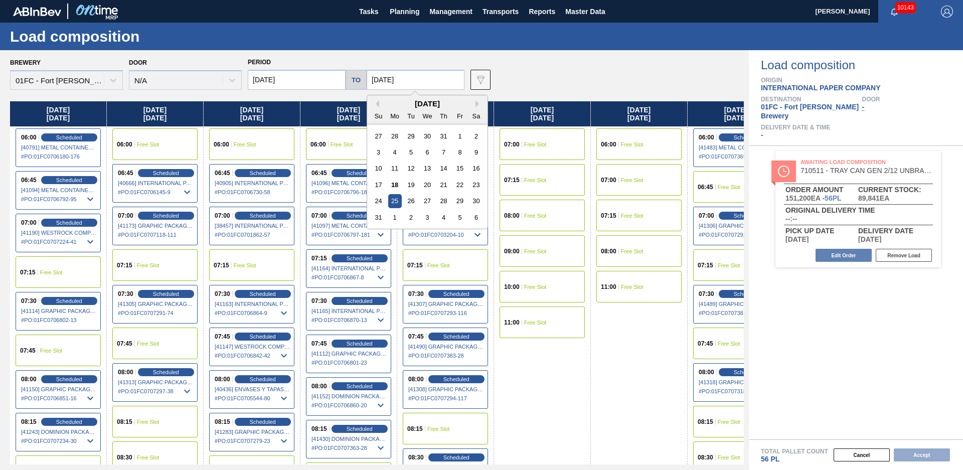
click at [427, 79] on input "[DATE]" at bounding box center [416, 80] width 98 height 20
click at [476, 107] on button "Next Month" at bounding box center [479, 103] width 7 height 7
click at [453, 202] on div "31" at bounding box center [460, 201] width 14 height 14
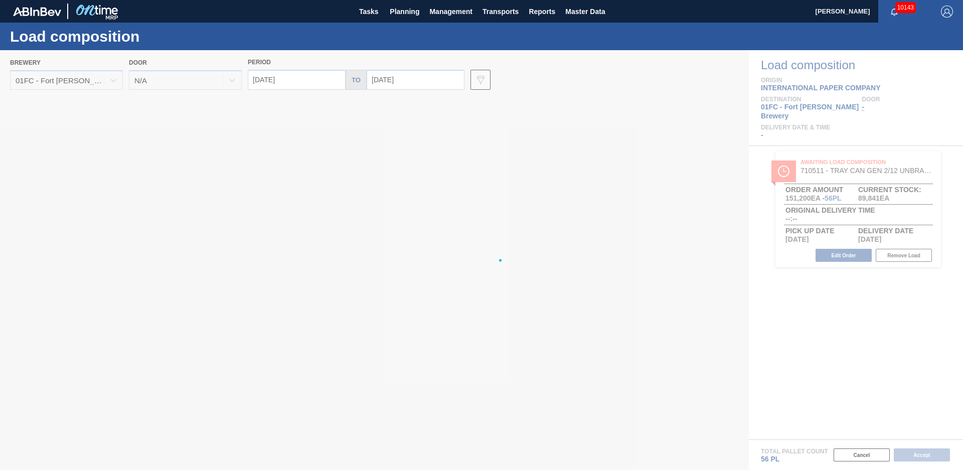
type input "[DATE]"
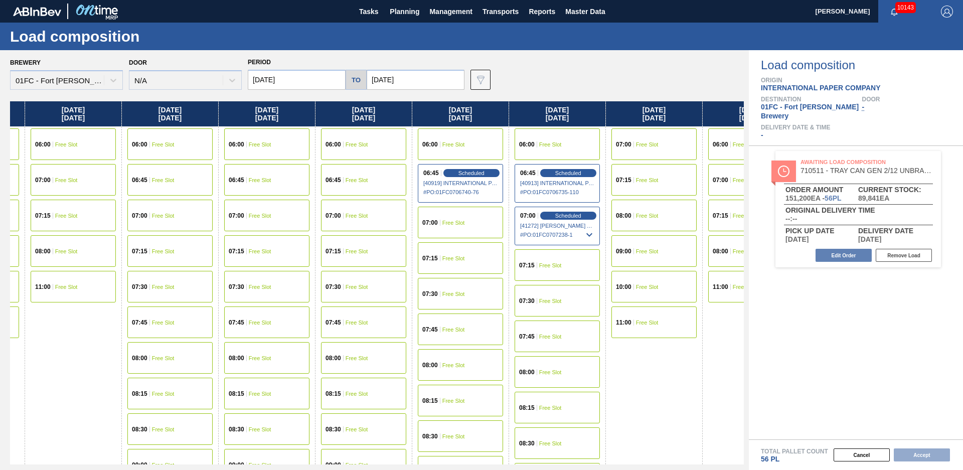
scroll to position [0, 6529]
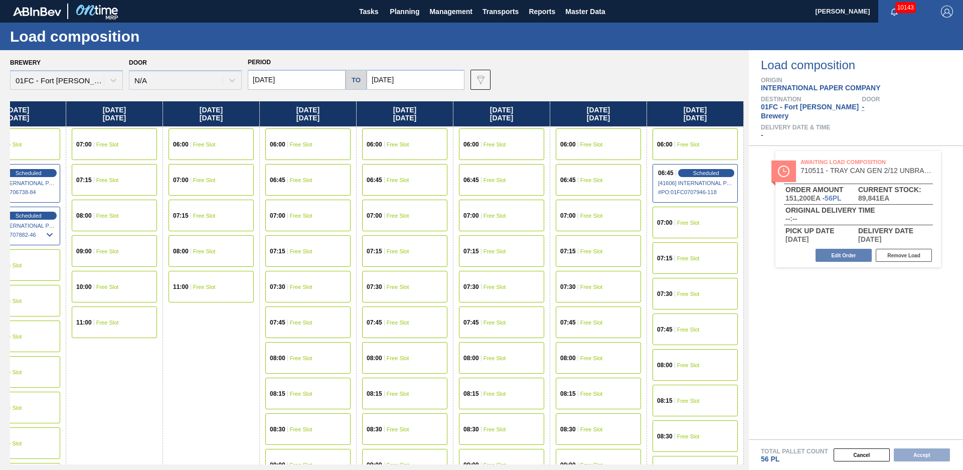
drag, startPoint x: 545, startPoint y: 409, endPoint x: 923, endPoint y: 308, distance: 391.2
click at [598, 184] on div "06:45 Free Slot" at bounding box center [598, 180] width 85 height 32
click at [929, 457] on button "Accept" at bounding box center [922, 455] width 56 height 13
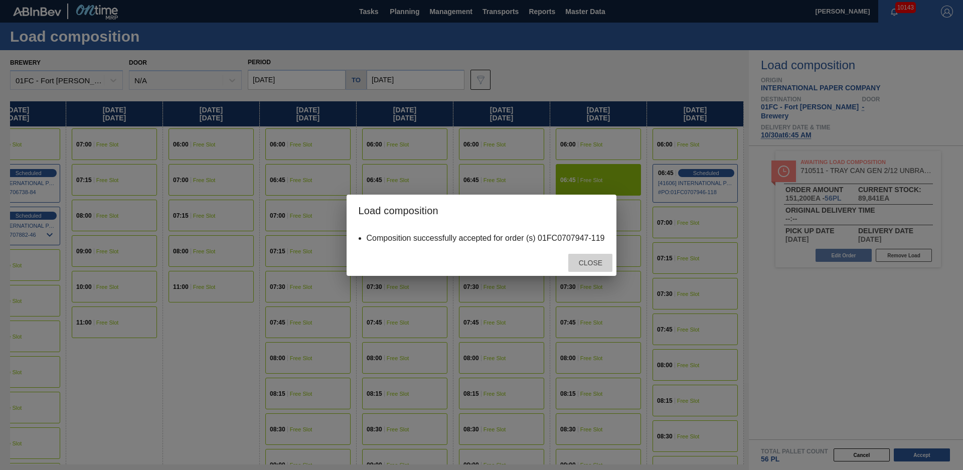
click at [591, 261] on span "Close" at bounding box center [591, 263] width 40 height 8
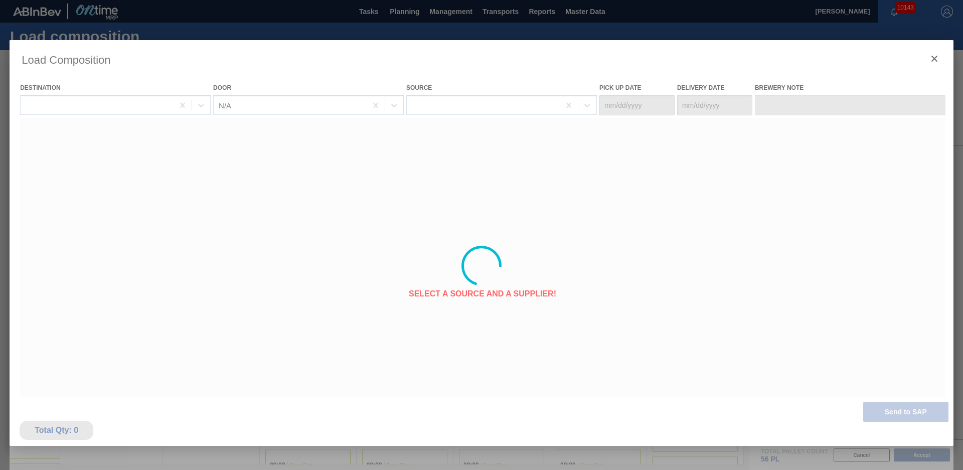
type Date "[DATE]"
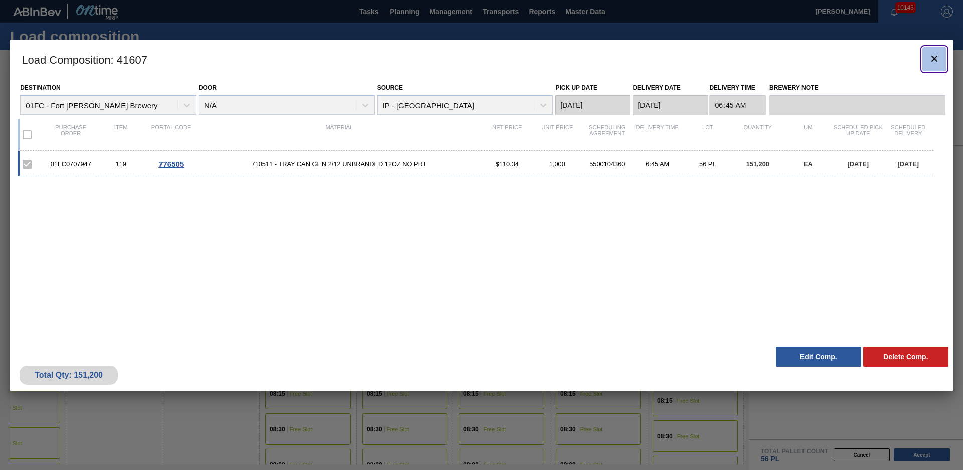
click at [933, 49] on button "botão de ícone" at bounding box center [935, 59] width 24 height 24
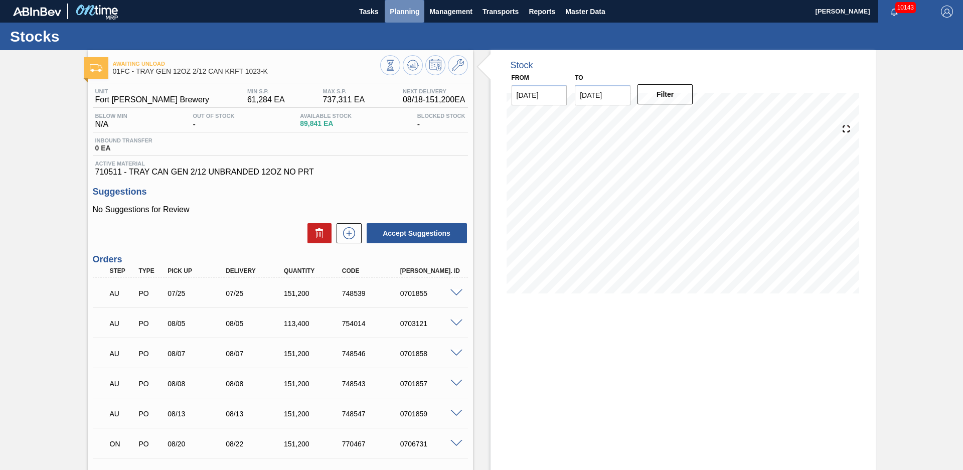
click at [399, 18] on button "Planning" at bounding box center [405, 11] width 40 height 23
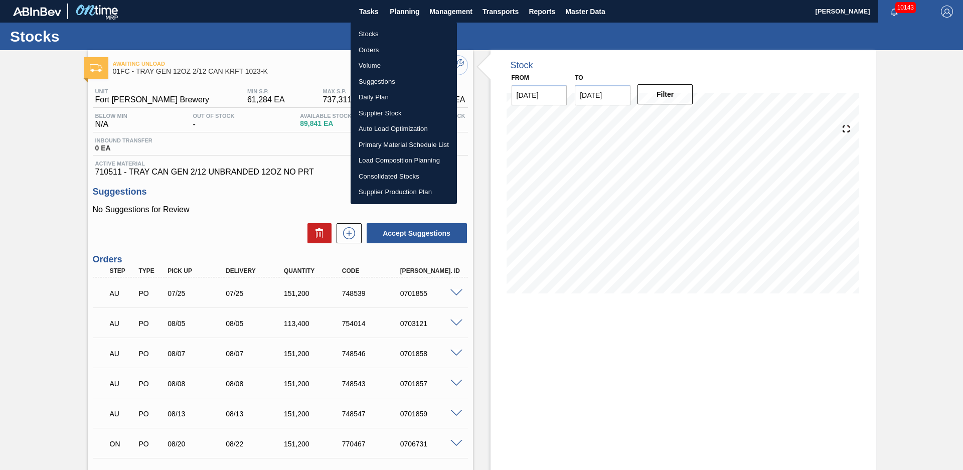
click at [389, 74] on li "Suggestions" at bounding box center [404, 82] width 106 height 16
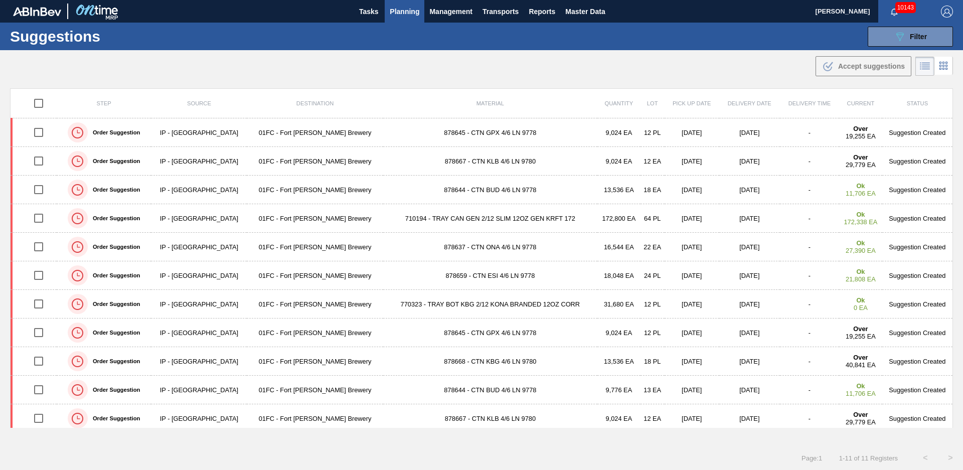
click at [429, 216] on td "710194 - TRAY CAN GEN 2/12 SLIM 12OZ GEN KRFT 172" at bounding box center [490, 218] width 214 height 29
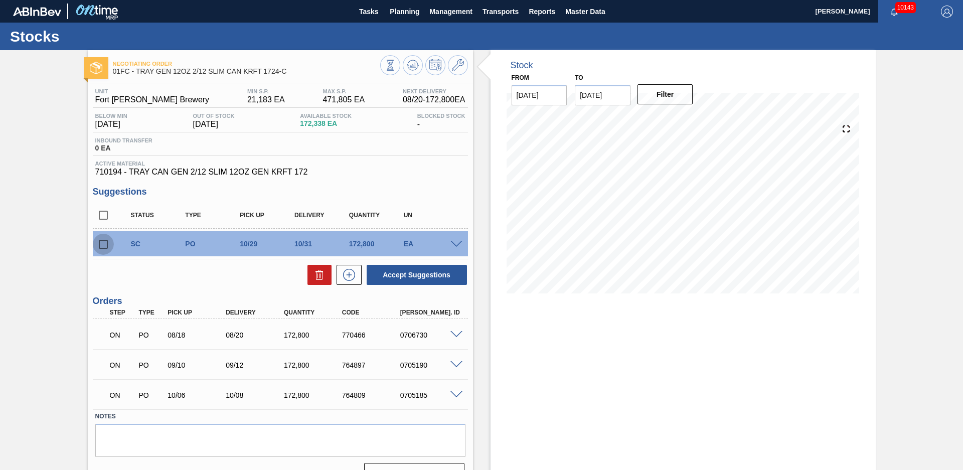
click at [106, 241] on input "checkbox" at bounding box center [103, 244] width 21 height 21
click at [418, 274] on button "Accept Suggestions" at bounding box center [417, 275] width 100 height 20
checkbox input "false"
click at [458, 243] on span at bounding box center [457, 245] width 12 height 8
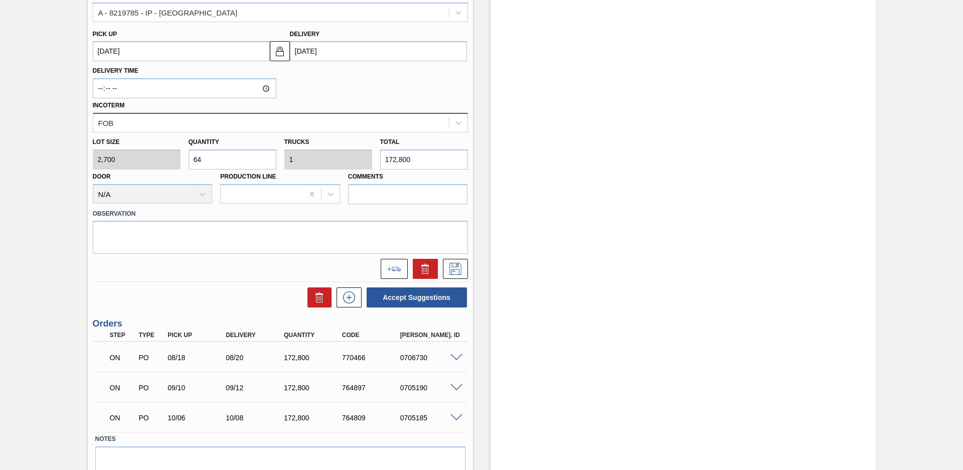
scroll to position [211, 0]
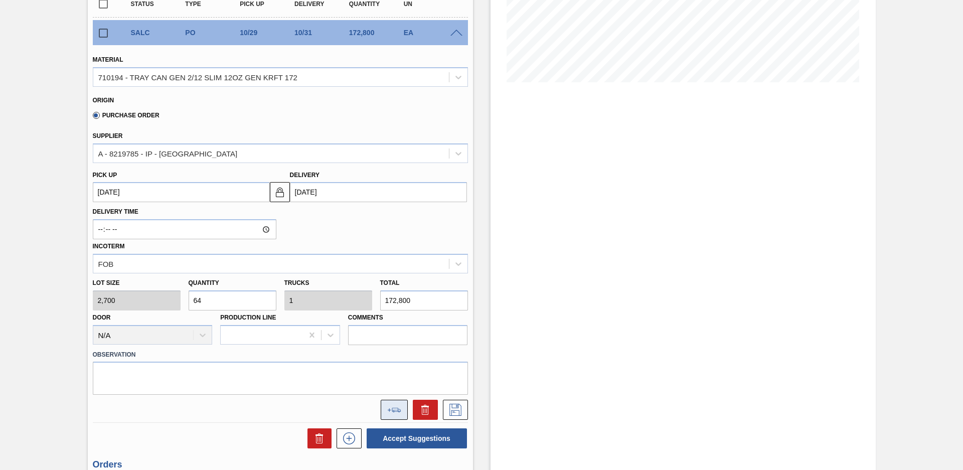
click at [400, 410] on button at bounding box center [394, 410] width 27 height 20
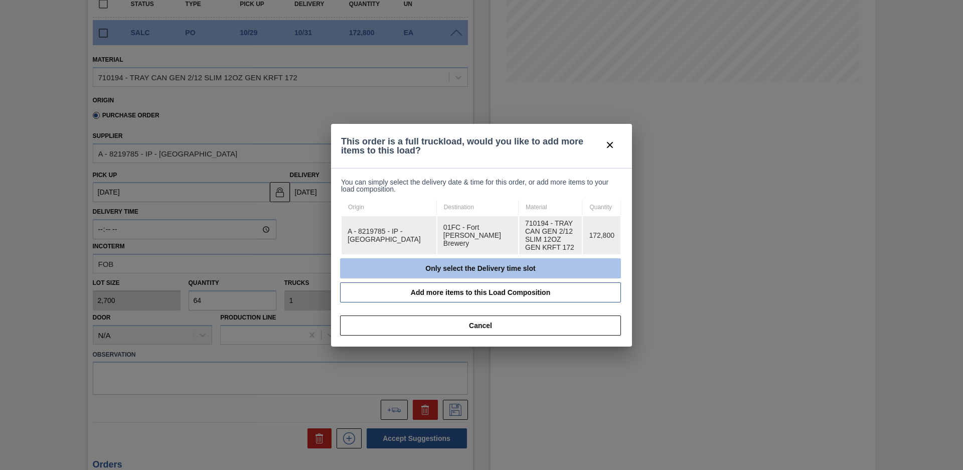
click at [398, 258] on button "Only select the Delivery time slot" at bounding box center [480, 268] width 281 height 20
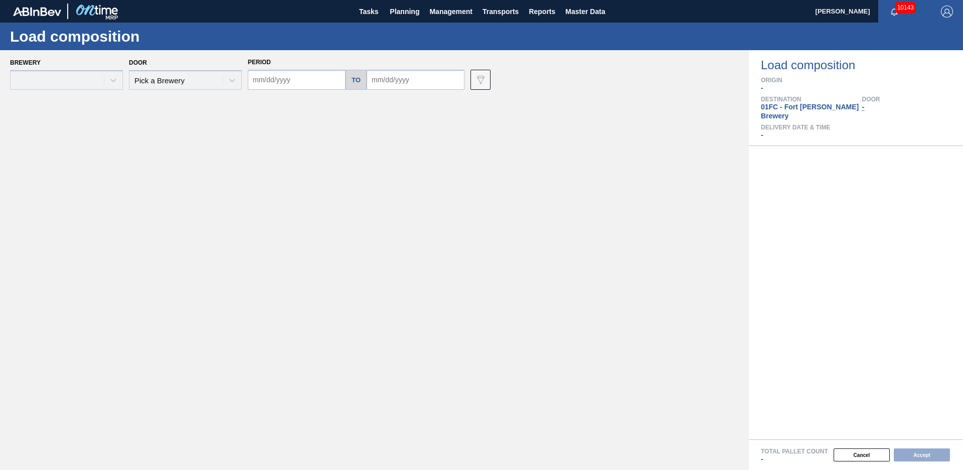
type input "[DATE]"
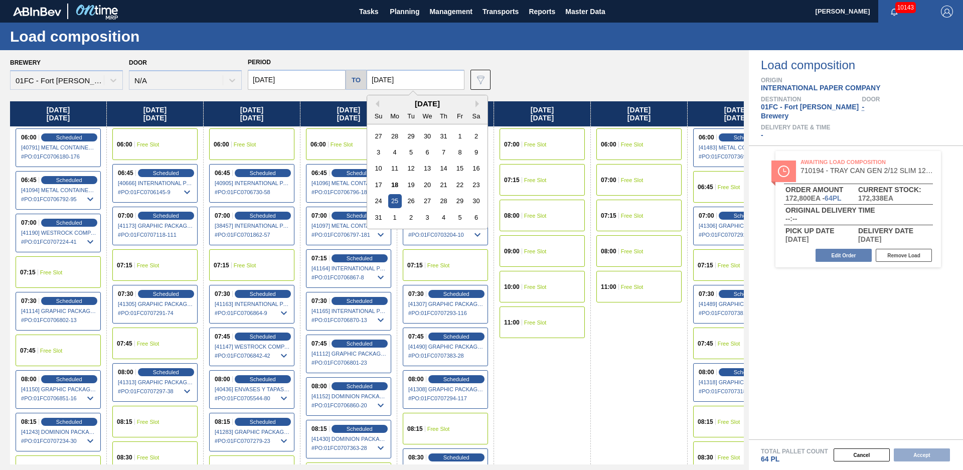
click at [434, 71] on input "[DATE]" at bounding box center [416, 80] width 98 height 20
click at [476, 107] on button "Next Month" at bounding box center [479, 103] width 7 height 7
click at [458, 197] on div "31" at bounding box center [460, 201] width 14 height 14
type input "[DATE]"
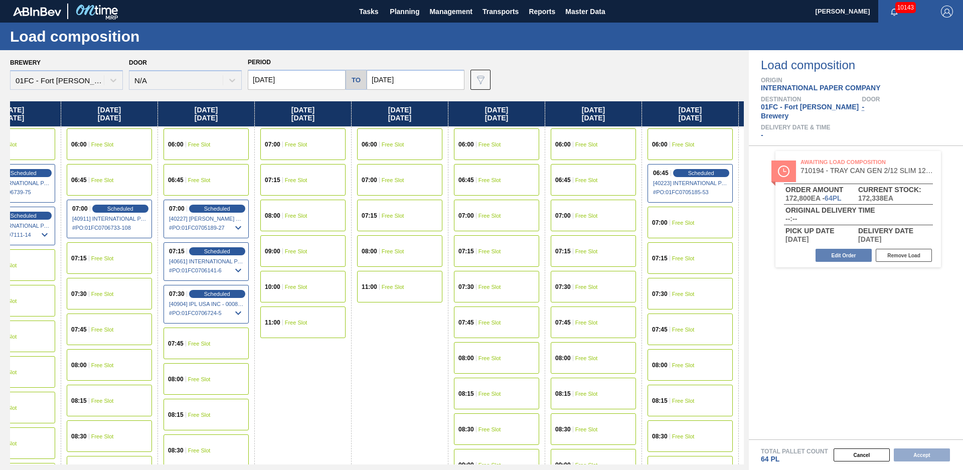
scroll to position [0, 6529]
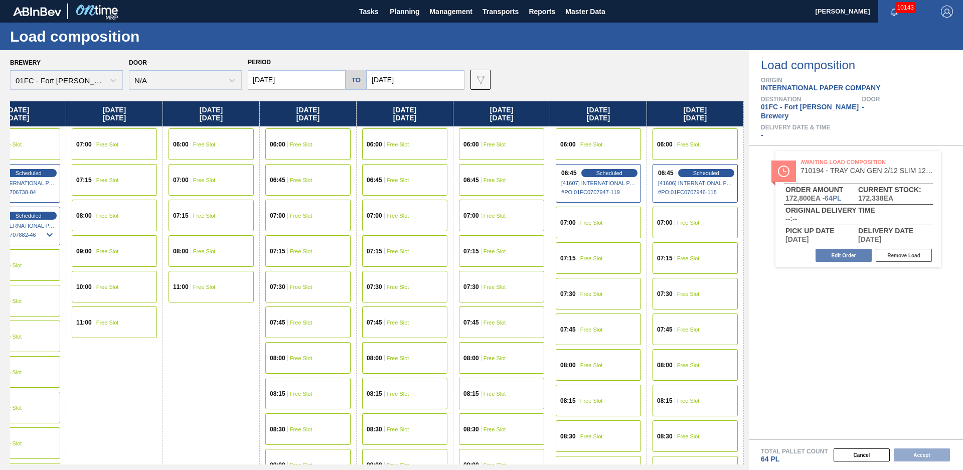
drag, startPoint x: 550, startPoint y: 413, endPoint x: 891, endPoint y: 337, distance: 349.3
click at [682, 227] on div "07:00 Free Slot" at bounding box center [695, 223] width 85 height 32
click at [940, 450] on button "Accept" at bounding box center [922, 455] width 56 height 13
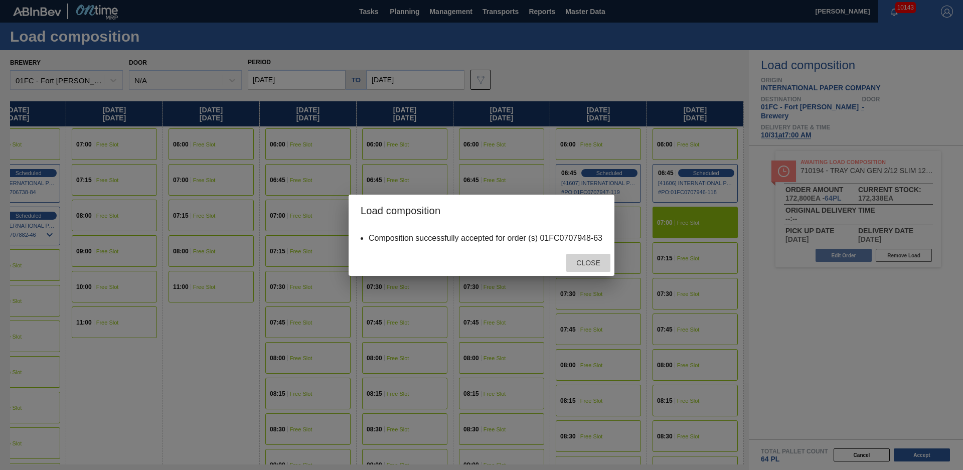
click at [584, 264] on span "Close" at bounding box center [589, 263] width 40 height 8
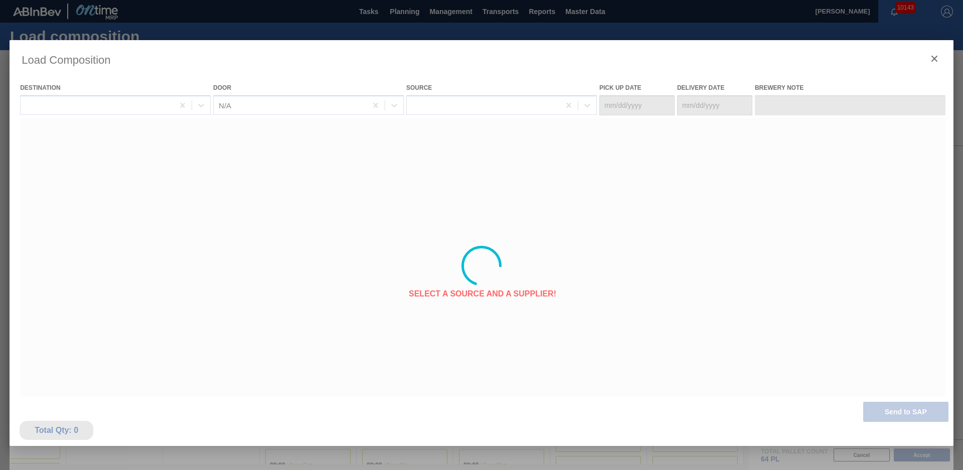
type Date "[DATE]"
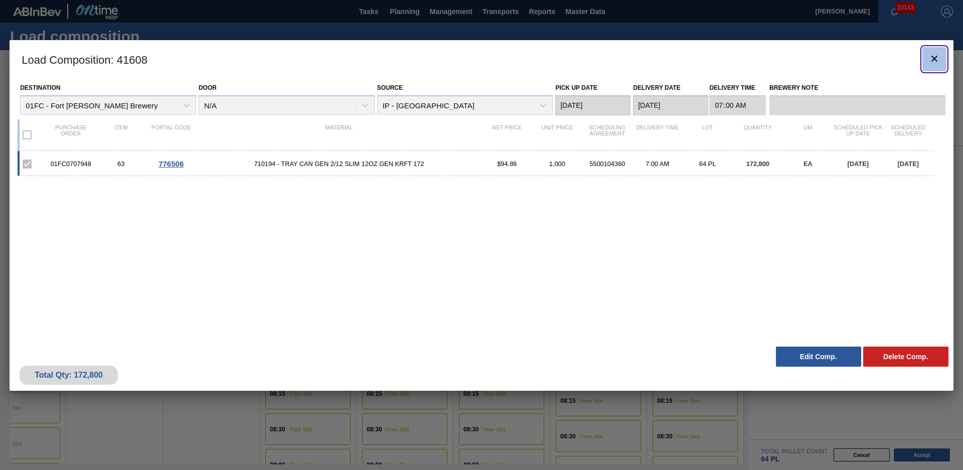
click at [943, 59] on button "botão de ícone" at bounding box center [935, 59] width 24 height 24
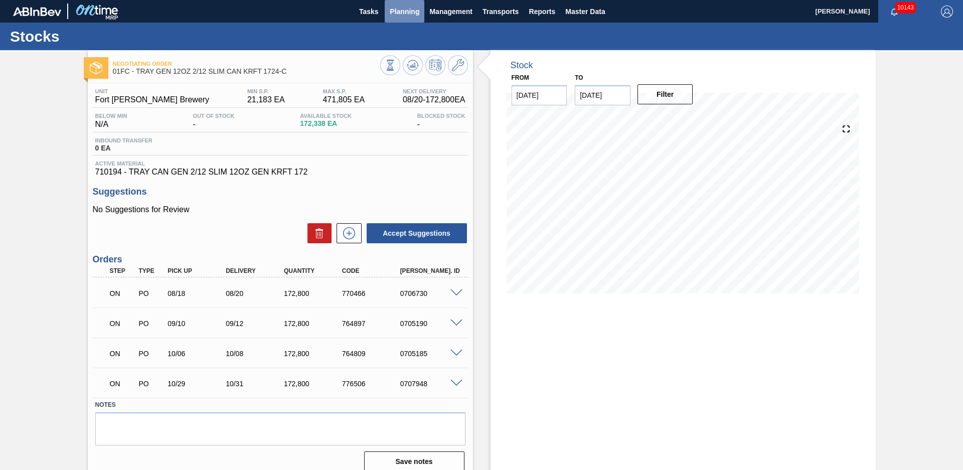
click at [393, 3] on button "Planning" at bounding box center [405, 11] width 40 height 23
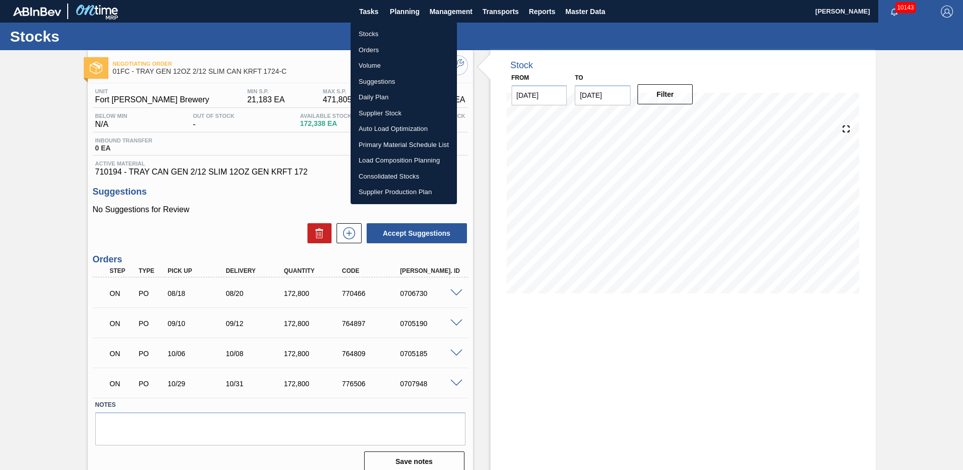
click at [378, 86] on li "Suggestions" at bounding box center [404, 82] width 106 height 16
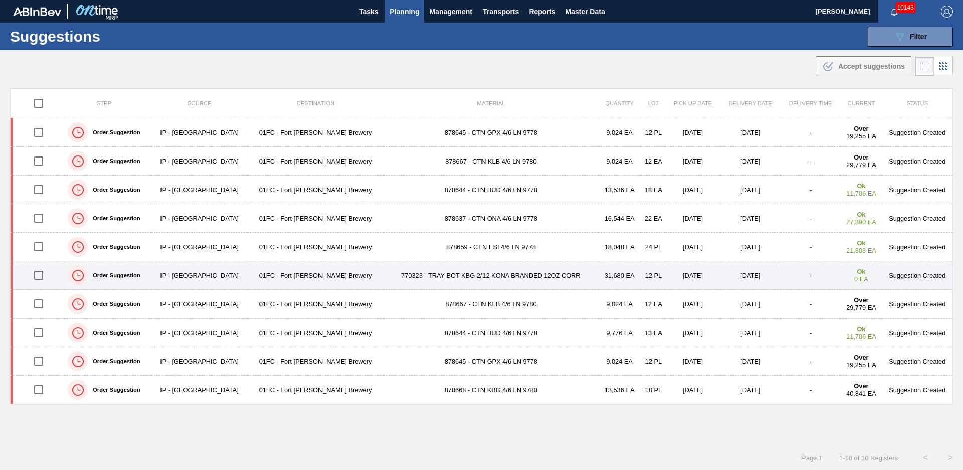
click at [384, 269] on td "770323 - TRAY BOT KBG 2/12 KONA BRANDED 12OZ CORR" at bounding box center [491, 275] width 215 height 29
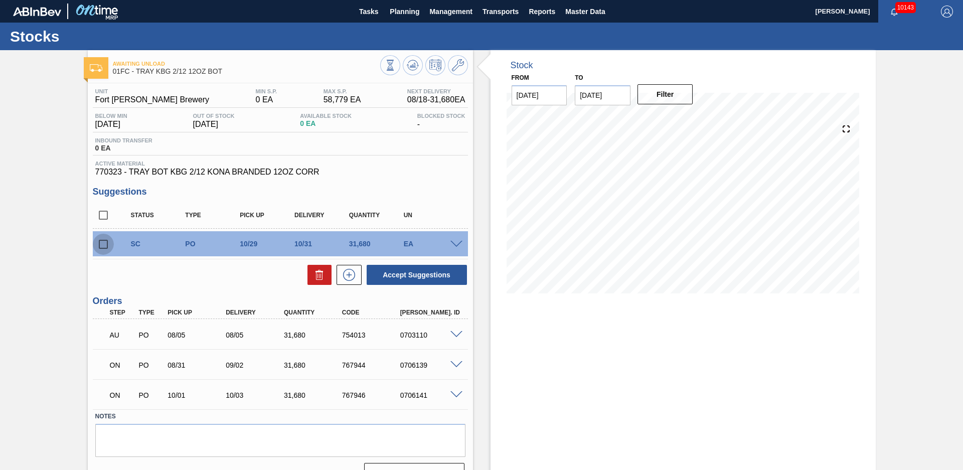
click at [99, 240] on input "checkbox" at bounding box center [103, 244] width 21 height 21
click at [468, 267] on div "Unit Fort [PERSON_NAME] Brewery MIN S.P. 0 EA MAX S.P. 58,779 EA Next Delivery …" at bounding box center [280, 284] width 385 height 403
click at [460, 269] on button "Accept Suggestions" at bounding box center [417, 275] width 100 height 20
checkbox input "false"
click at [453, 247] on span at bounding box center [457, 245] width 12 height 8
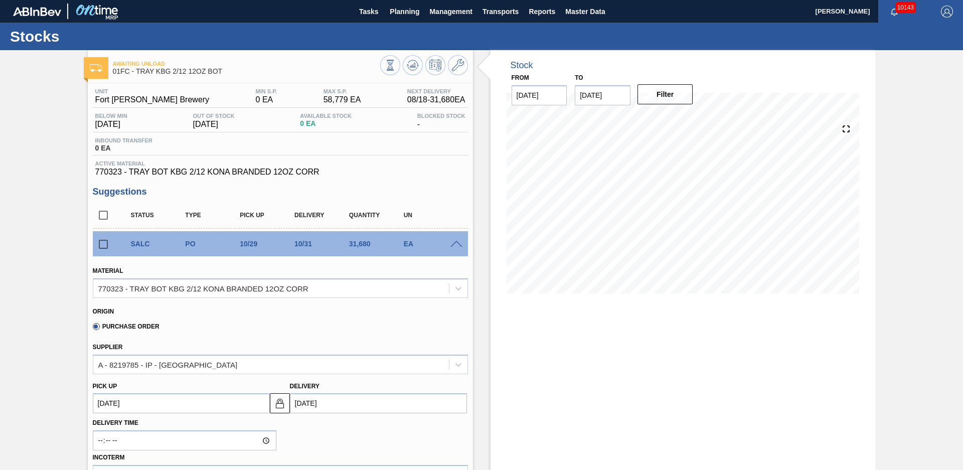
scroll to position [141, 0]
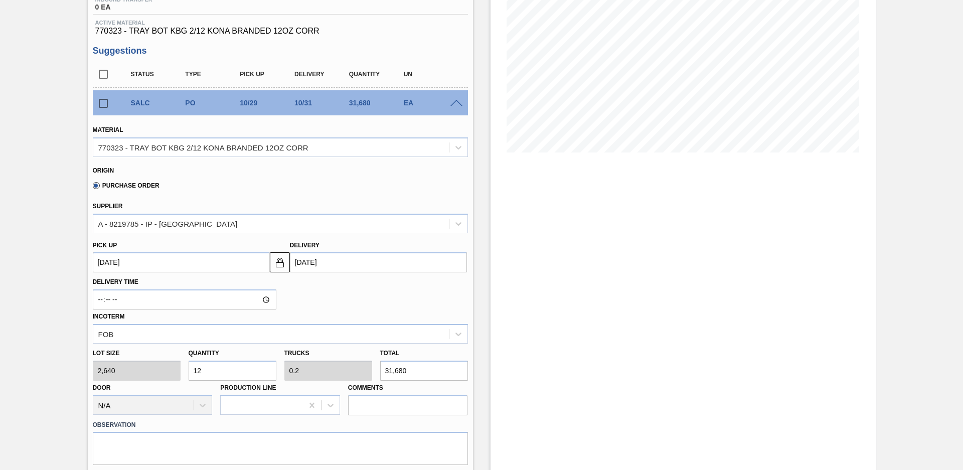
click at [452, 102] on span at bounding box center [457, 104] width 12 height 8
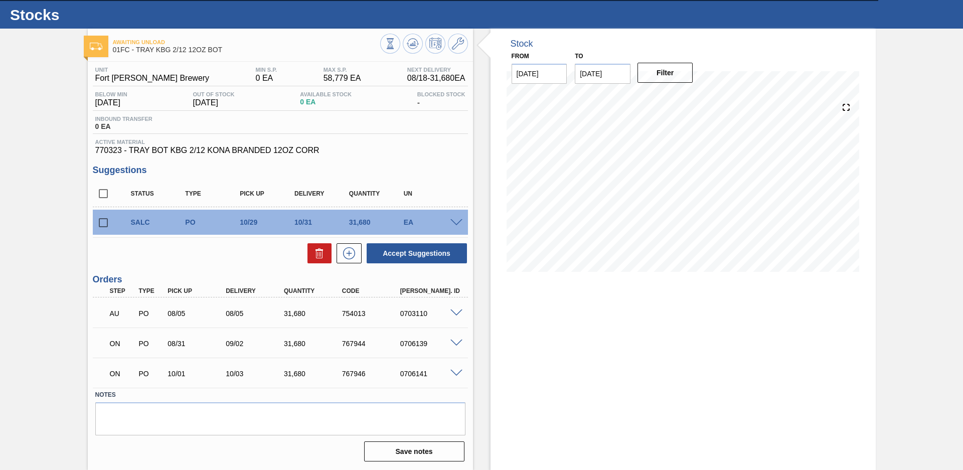
click at [457, 311] on span at bounding box center [457, 314] width 12 height 8
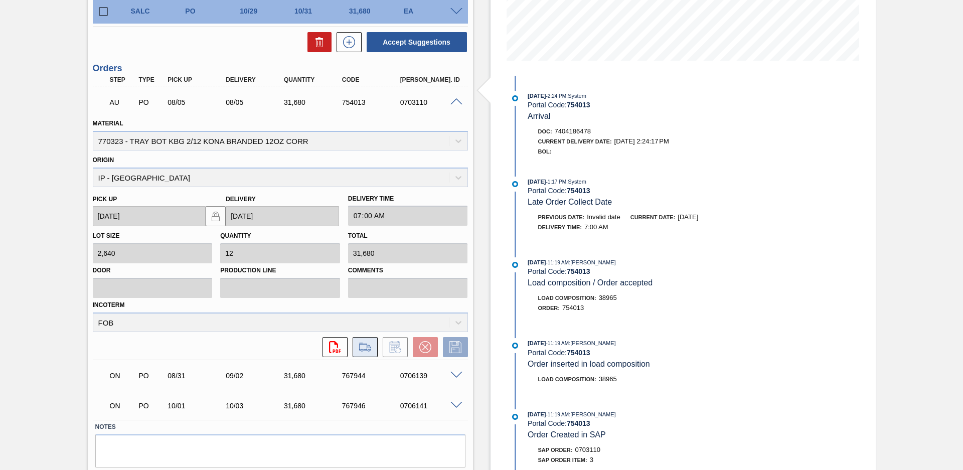
click at [363, 345] on icon at bounding box center [365, 347] width 12 height 8
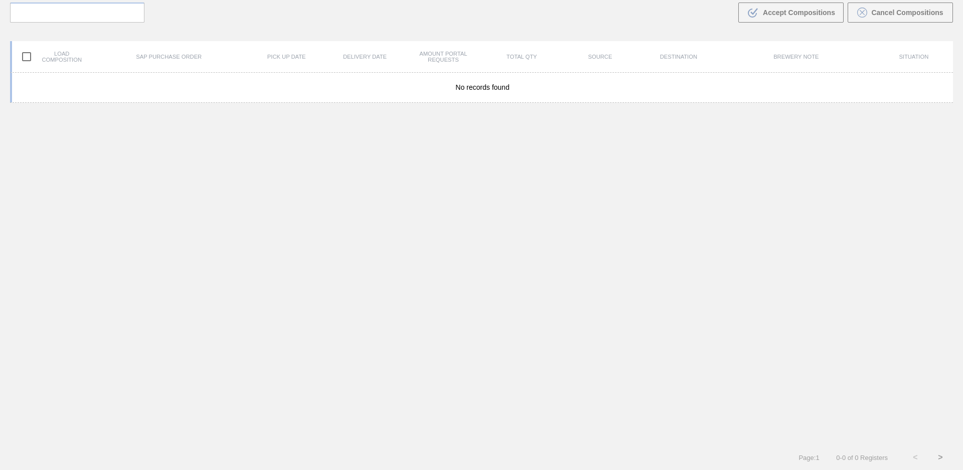
scroll to position [72, 0]
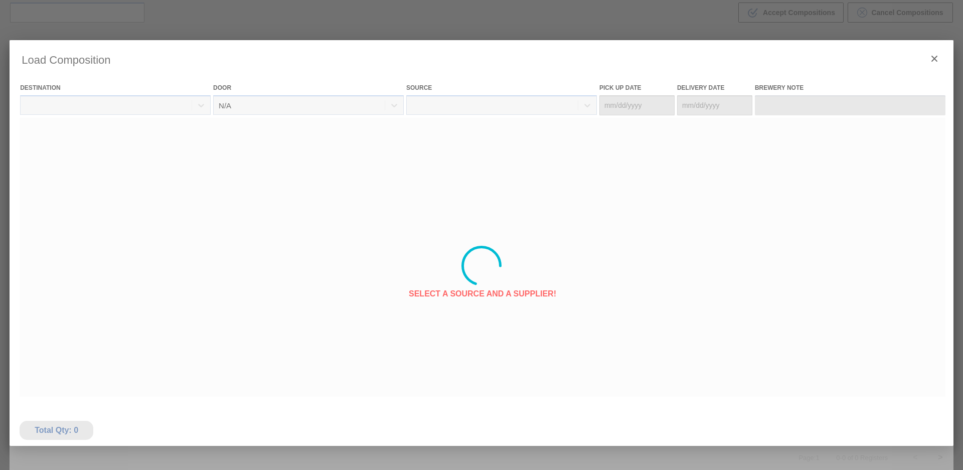
type Date "[DATE]"
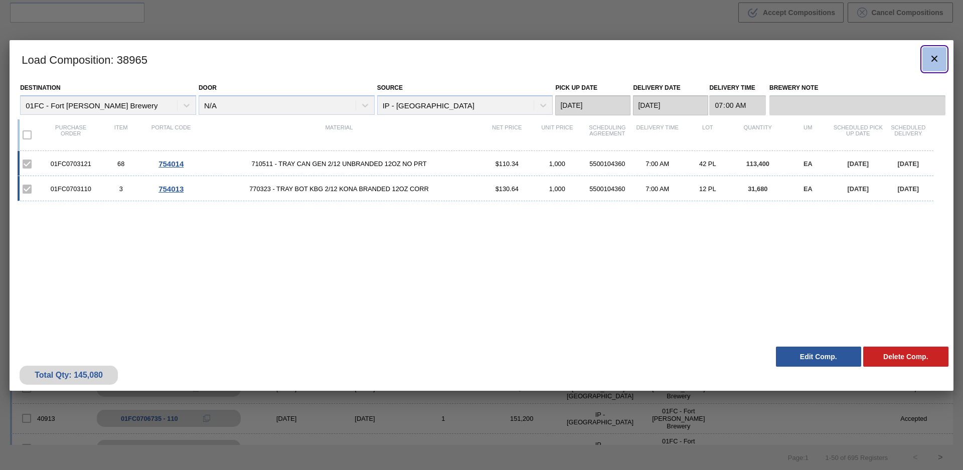
click at [936, 55] on icon "botão de ícone" at bounding box center [935, 59] width 12 height 12
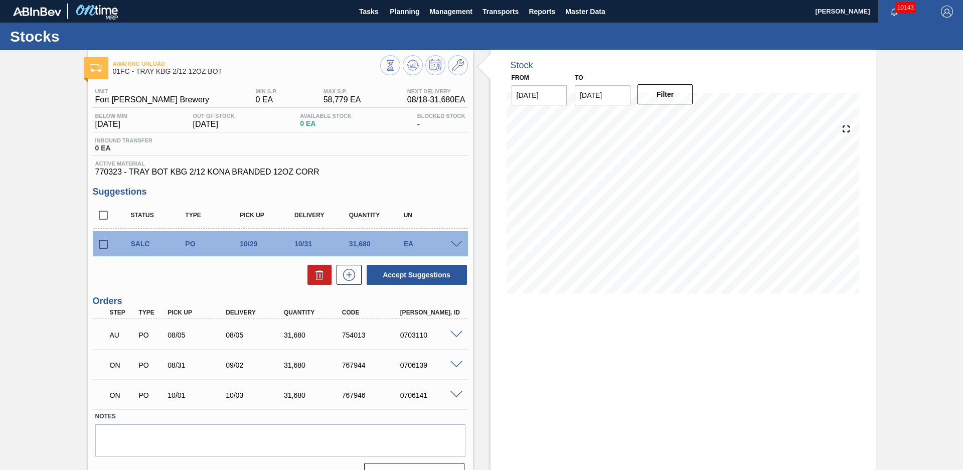
click at [456, 336] on span at bounding box center [457, 335] width 12 height 8
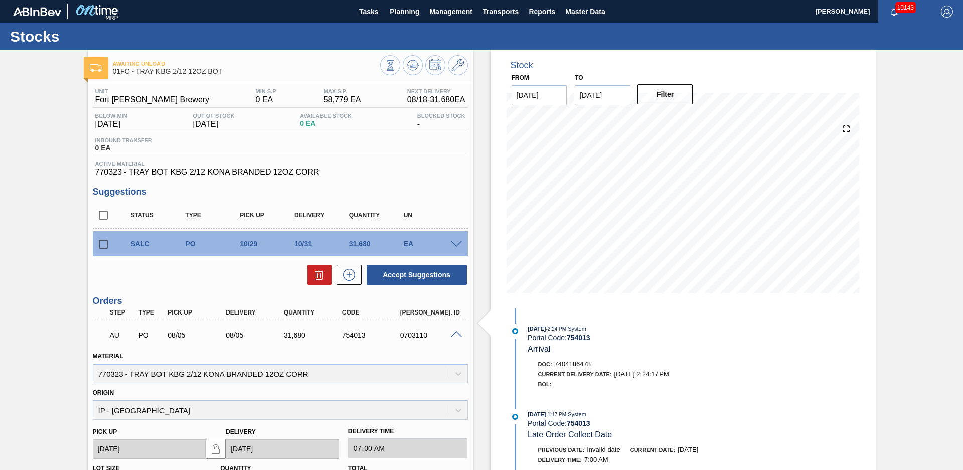
scroll to position [211, 0]
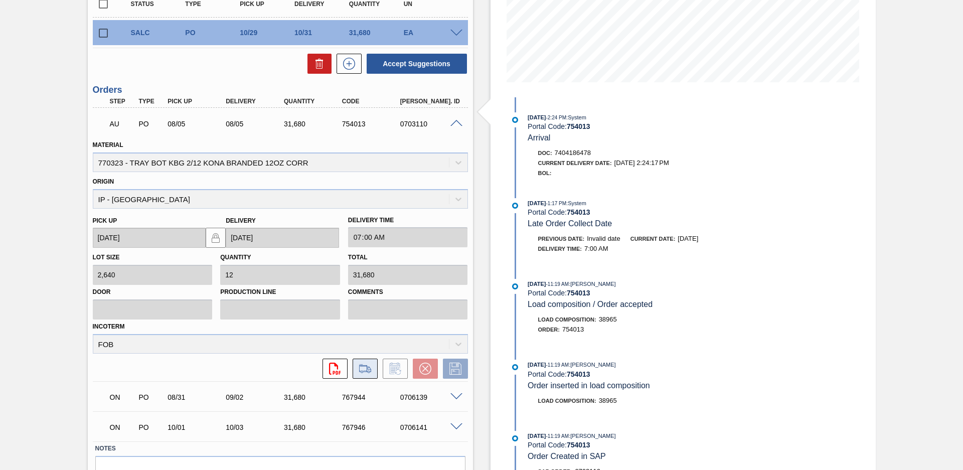
click at [366, 368] on icon at bounding box center [365, 369] width 16 height 12
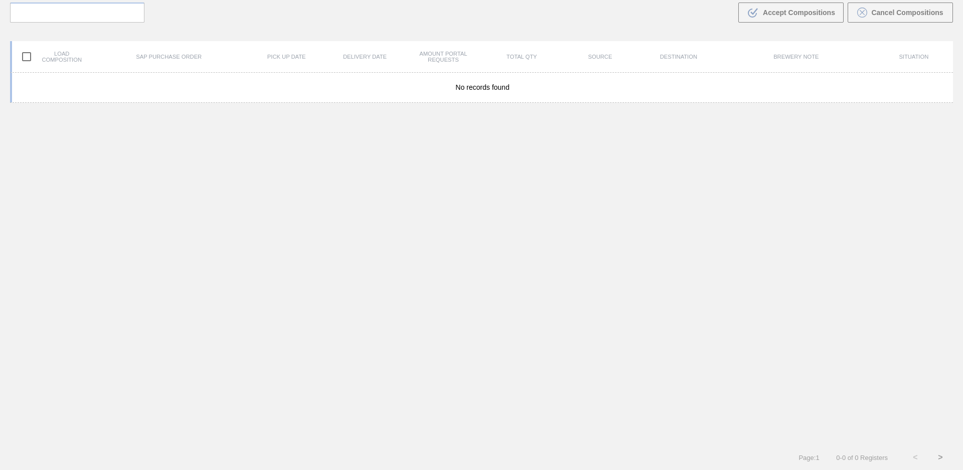
scroll to position [72, 0]
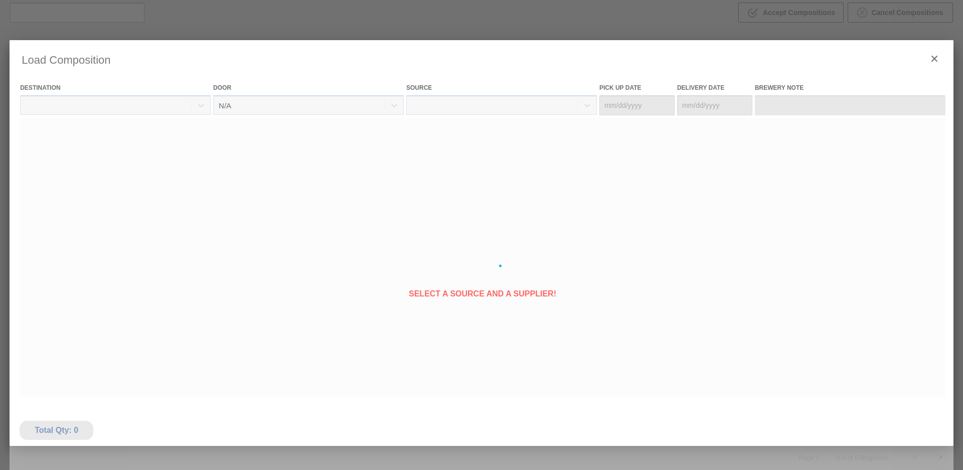
type Date "[DATE]"
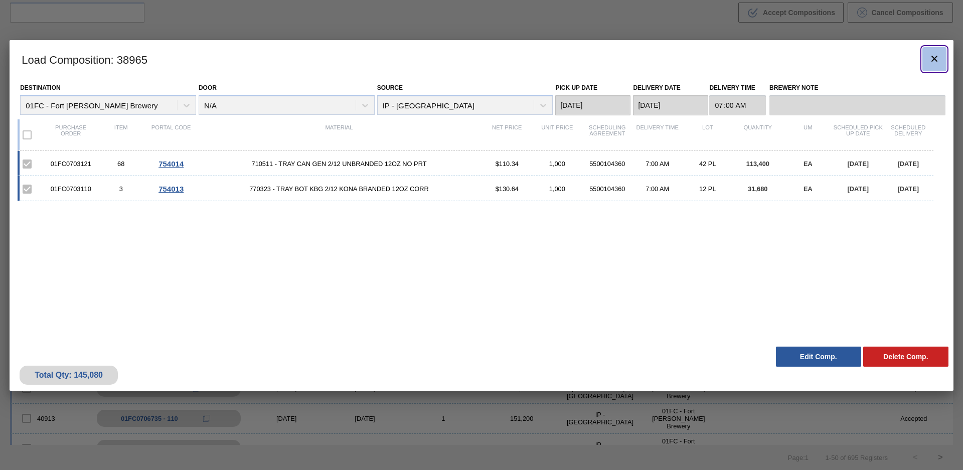
click at [940, 60] on icon "botão de ícone" at bounding box center [935, 59] width 12 height 12
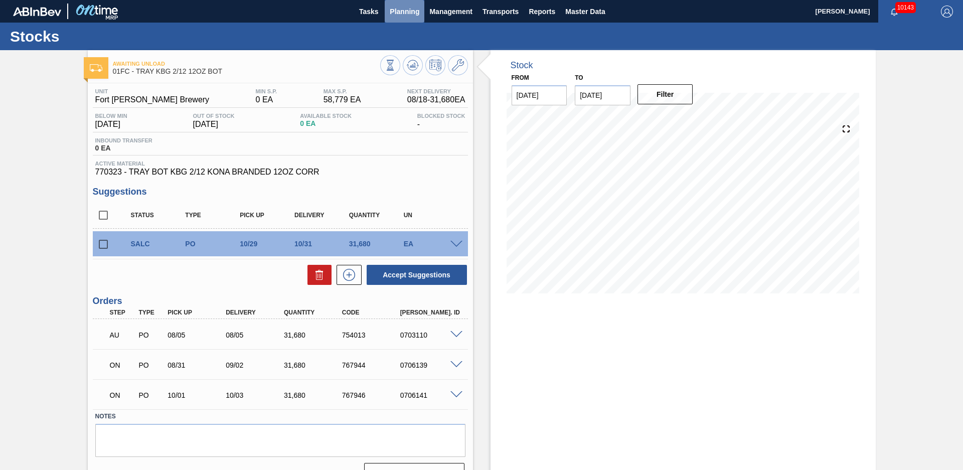
click at [400, 17] on span "Planning" at bounding box center [405, 12] width 30 height 12
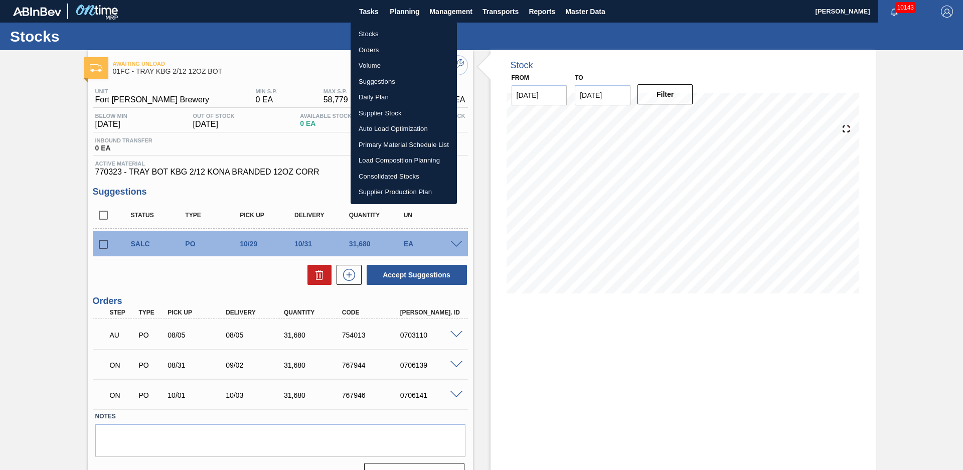
drag, startPoint x: 388, startPoint y: 28, endPoint x: 398, endPoint y: 32, distance: 10.6
click at [388, 29] on li "Stocks" at bounding box center [404, 34] width 106 height 16
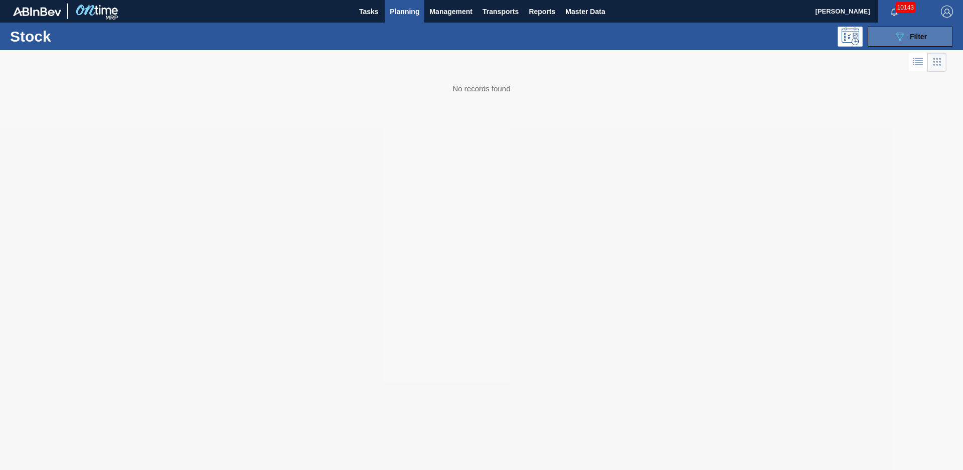
click at [907, 33] on div "089F7B8B-B2A5-4AFE-B5C0-19BA573D28AC Filter" at bounding box center [910, 37] width 33 height 12
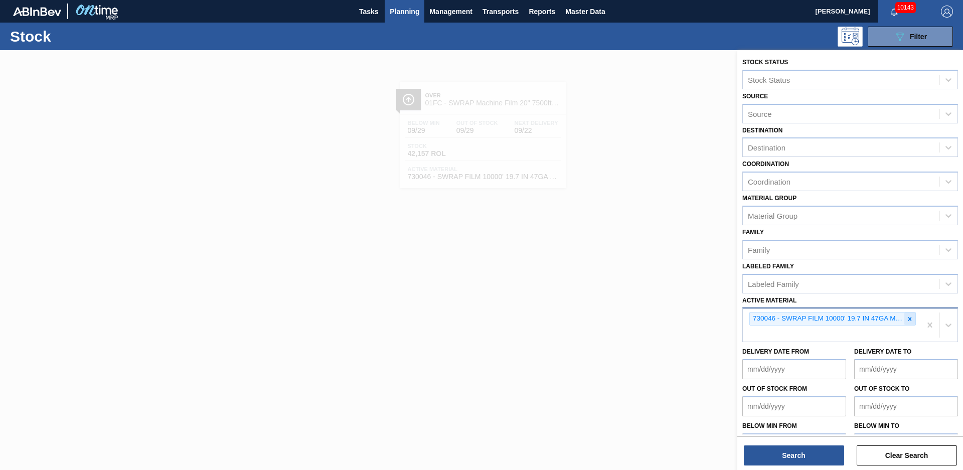
click at [914, 322] on div at bounding box center [910, 319] width 11 height 13
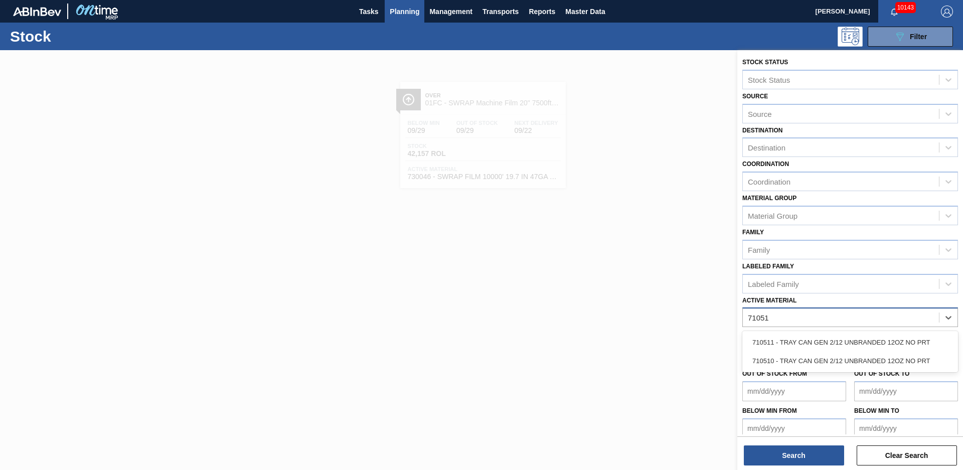
type Material "710511"
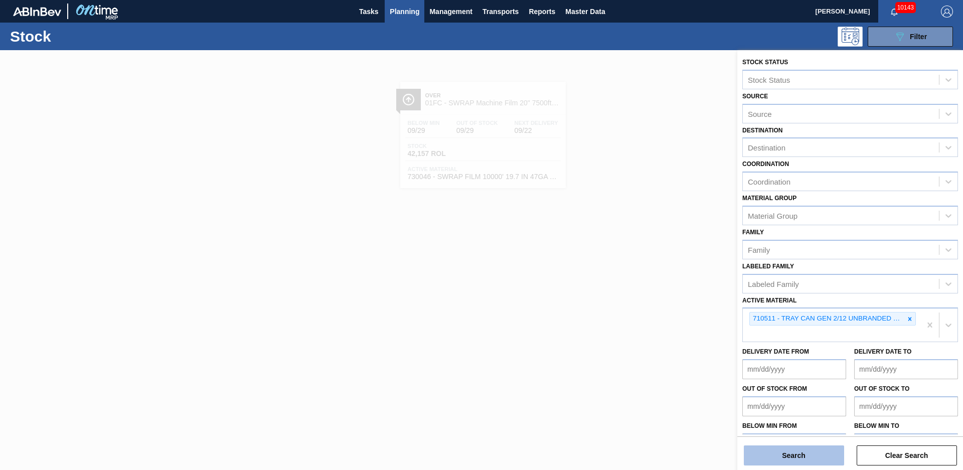
click at [823, 463] on button "Search" at bounding box center [794, 456] width 100 height 20
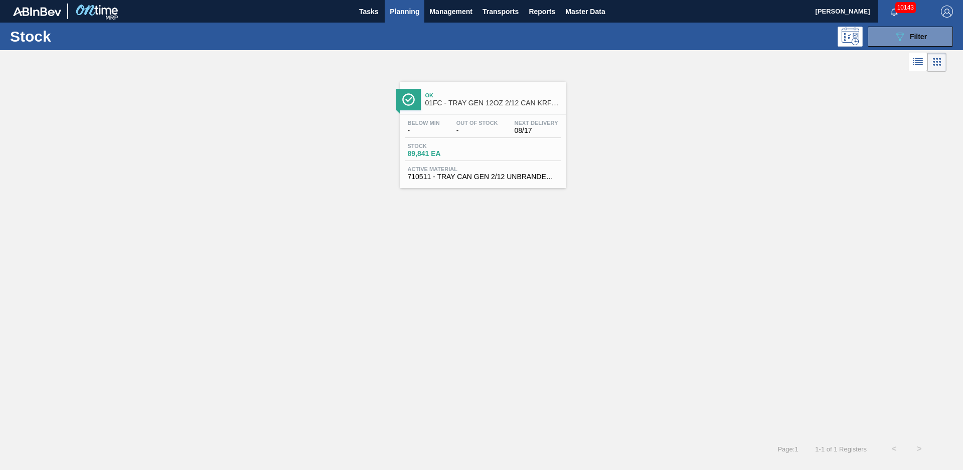
click at [480, 112] on div "Ok 01FC - TRAY GEN 12OZ 2/12 CAN KRFT 1023-K Below Min - Out Of Stock - Next De…" at bounding box center [483, 135] width 166 height 106
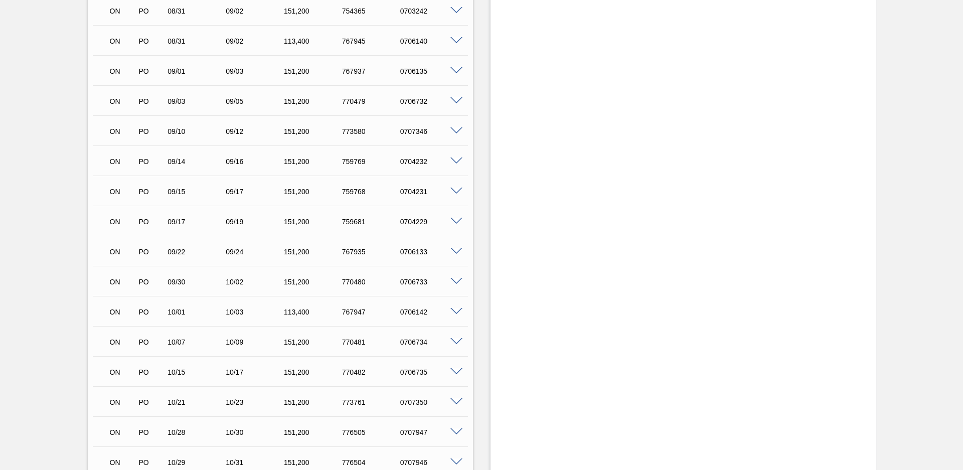
scroll to position [582, 0]
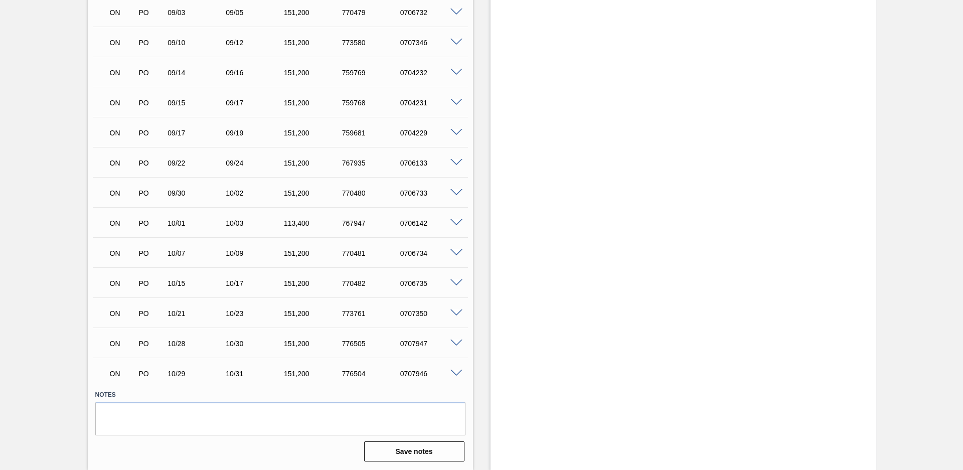
click at [455, 369] on div at bounding box center [458, 373] width 20 height 8
click at [456, 374] on span at bounding box center [457, 374] width 12 height 8
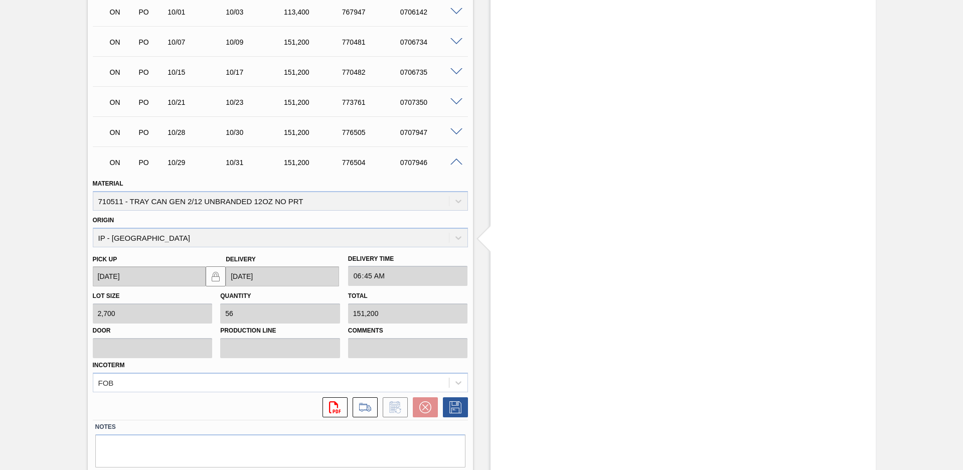
scroll to position [825, 0]
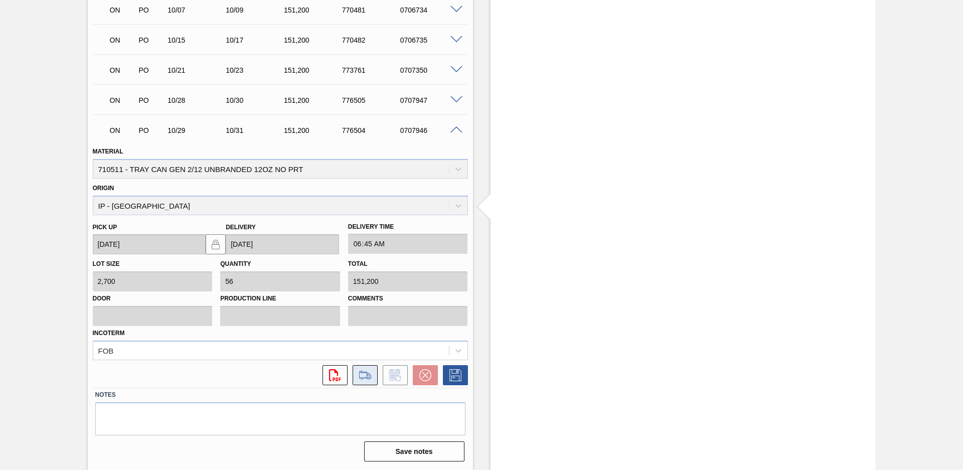
click at [357, 381] on icon at bounding box center [365, 375] width 16 height 12
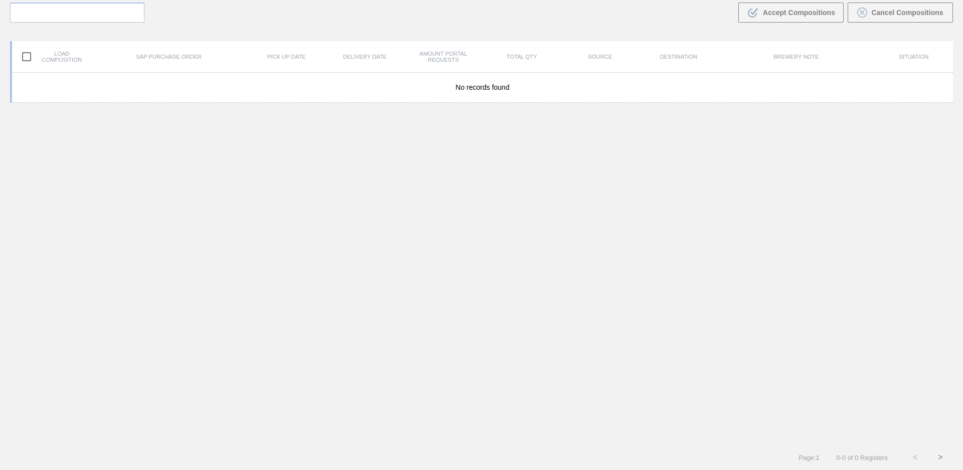
scroll to position [72, 0]
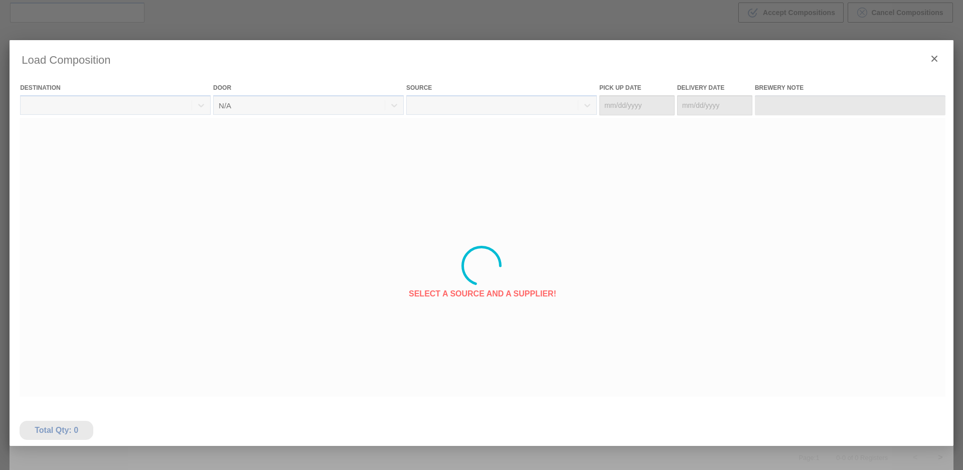
type Date "[DATE]"
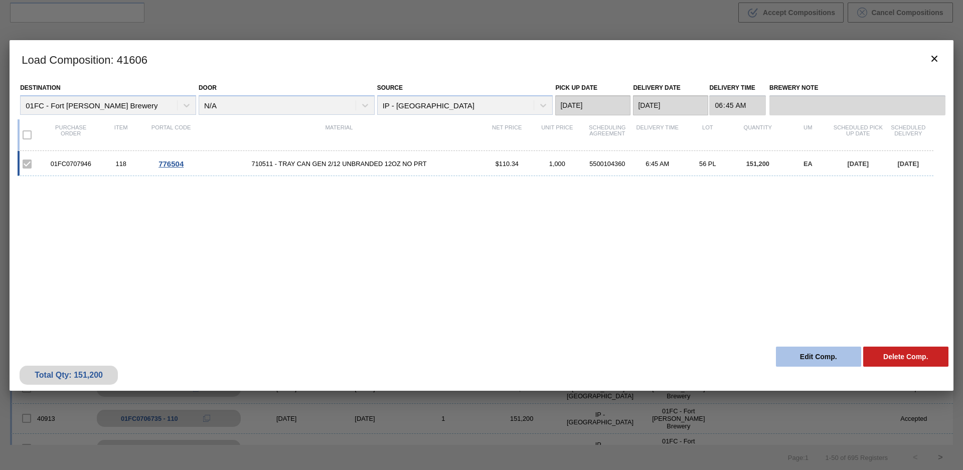
click at [796, 353] on button "Edit Comp." at bounding box center [818, 357] width 85 height 20
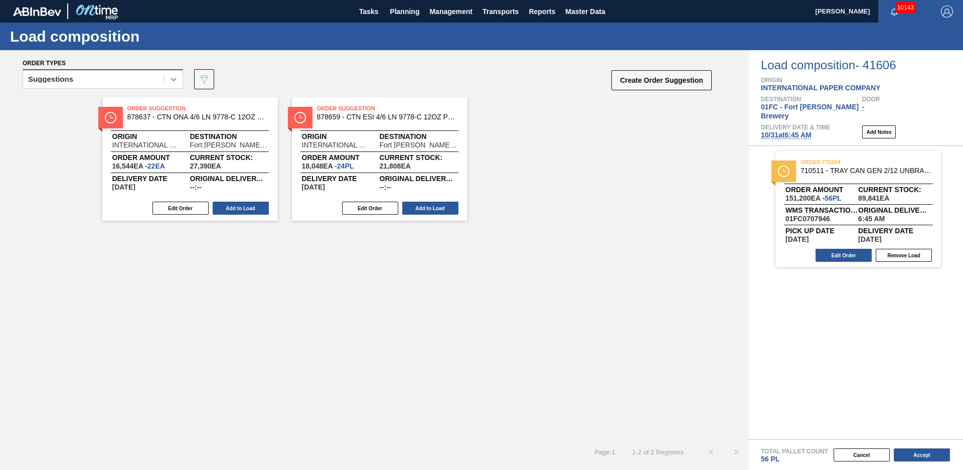
click at [165, 81] on div at bounding box center [174, 79] width 18 height 18
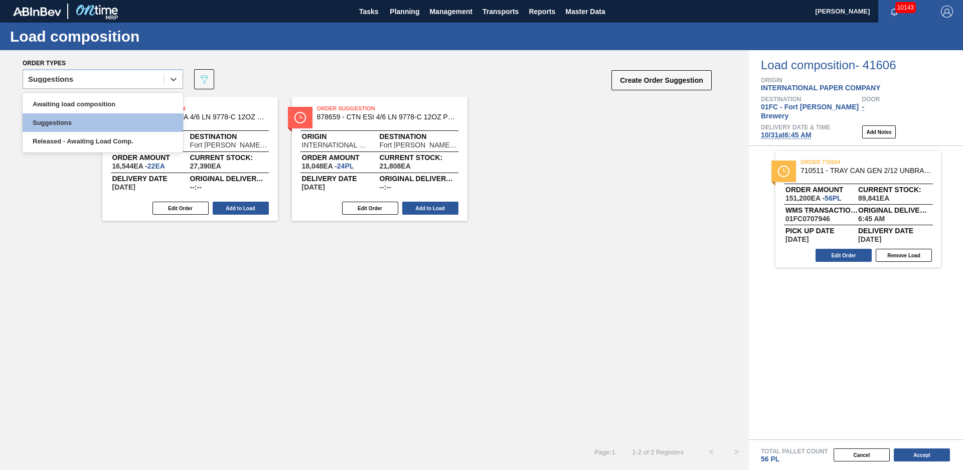
click at [127, 101] on div "Awaiting load composition" at bounding box center [103, 104] width 161 height 19
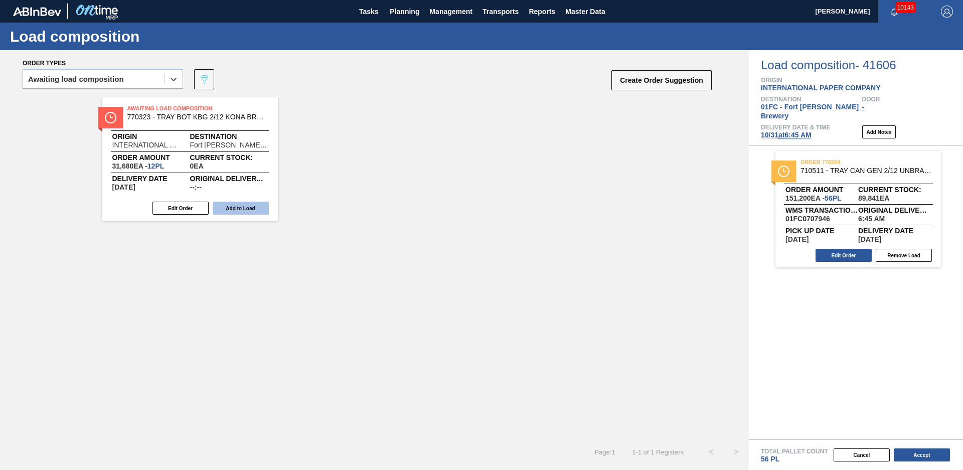
click at [221, 205] on button "Add to Load" at bounding box center [241, 208] width 56 height 13
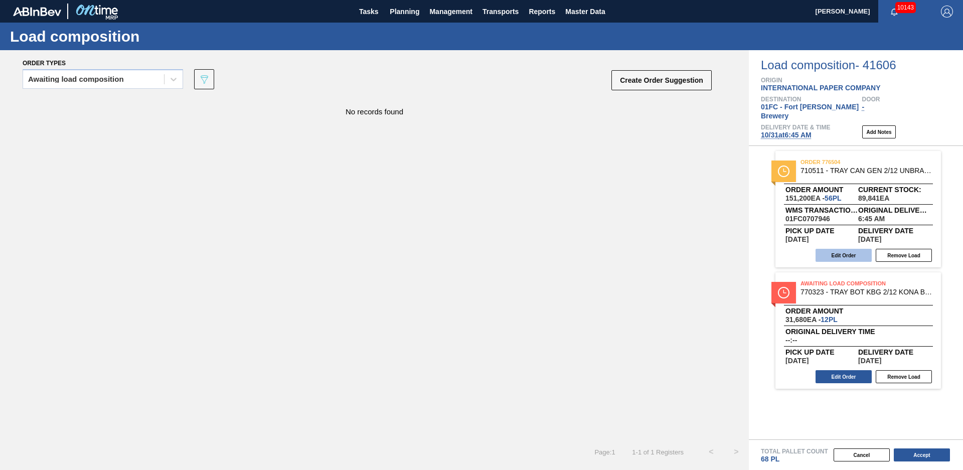
click at [831, 249] on button "Edit Order" at bounding box center [844, 255] width 56 height 13
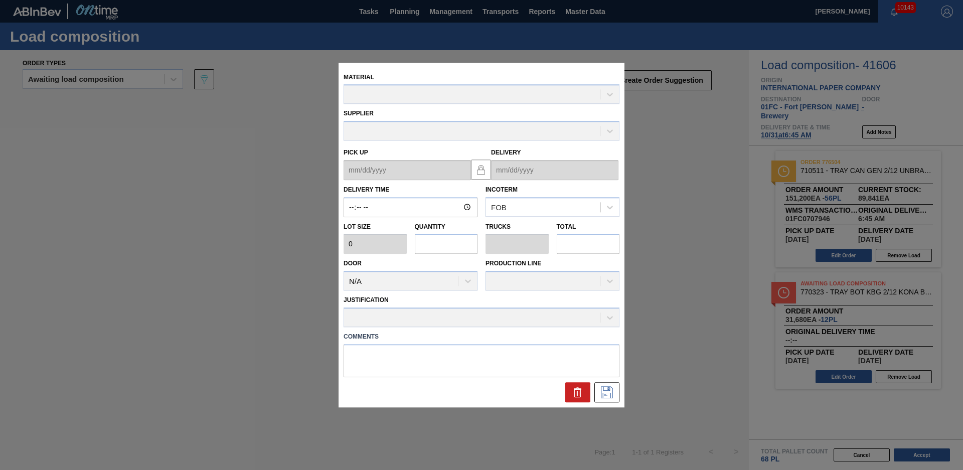
type input "06:45:00"
type input "2,700"
type input "56"
type input "1"
type input "151,200"
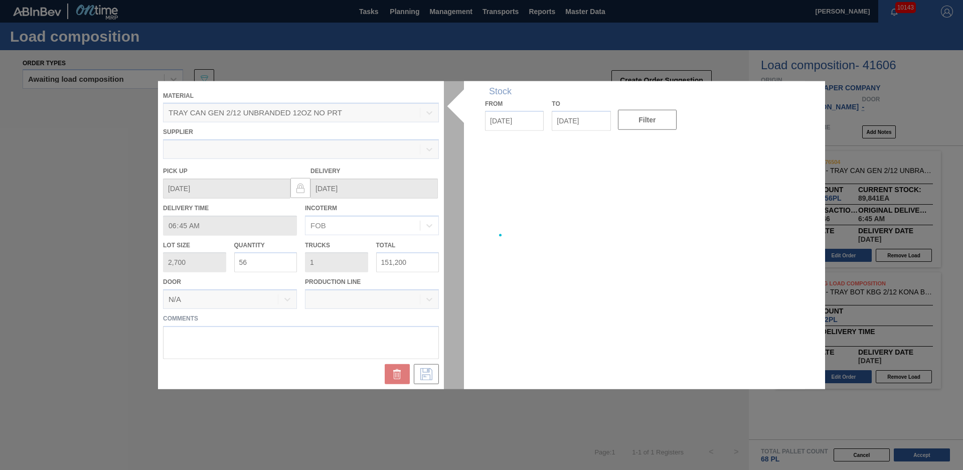
type up "[DATE]"
type input "[DATE]"
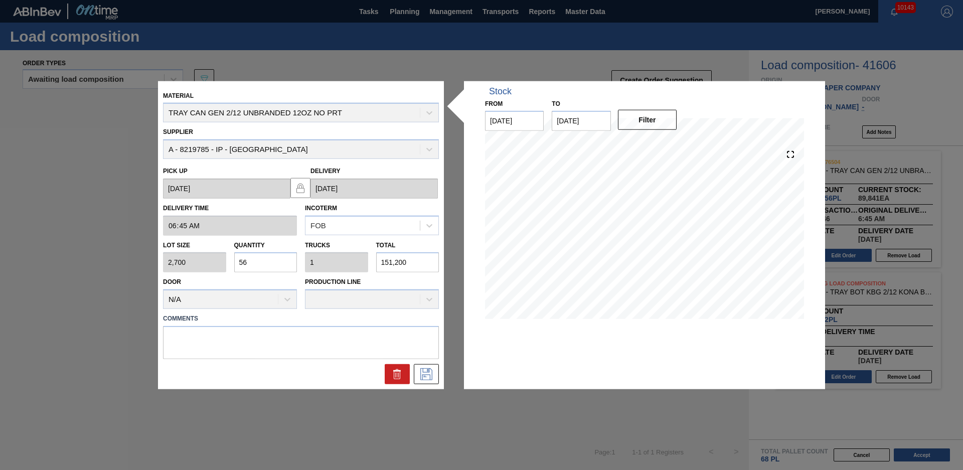
drag, startPoint x: 254, startPoint y: 262, endPoint x: 235, endPoint y: 265, distance: 19.2
click at [235, 265] on input "56" at bounding box center [265, 262] width 63 height 20
type input "4"
type input "0.071"
type input "10,800"
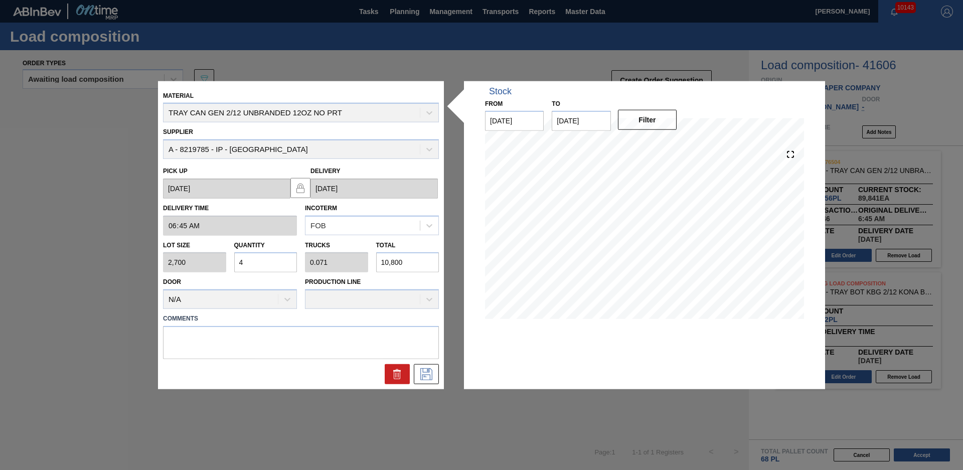
type input "42"
type input "0.75"
type input "113,400"
type input "42"
click at [244, 314] on label "Comments" at bounding box center [301, 319] width 276 height 15
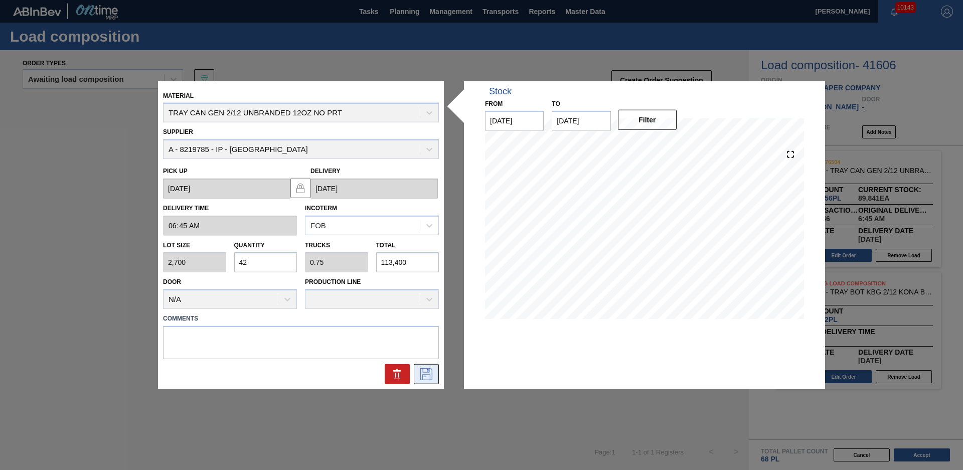
click at [427, 377] on icon at bounding box center [426, 374] width 16 height 12
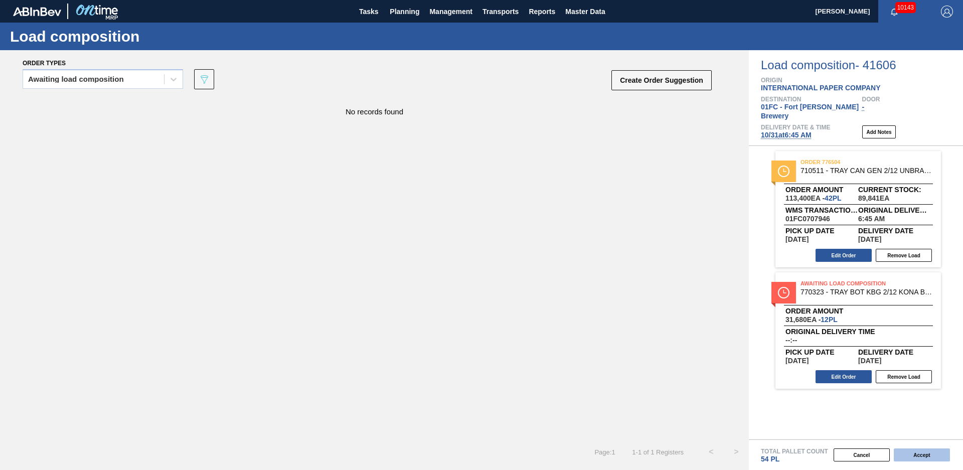
click at [917, 454] on button "Accept" at bounding box center [922, 455] width 56 height 13
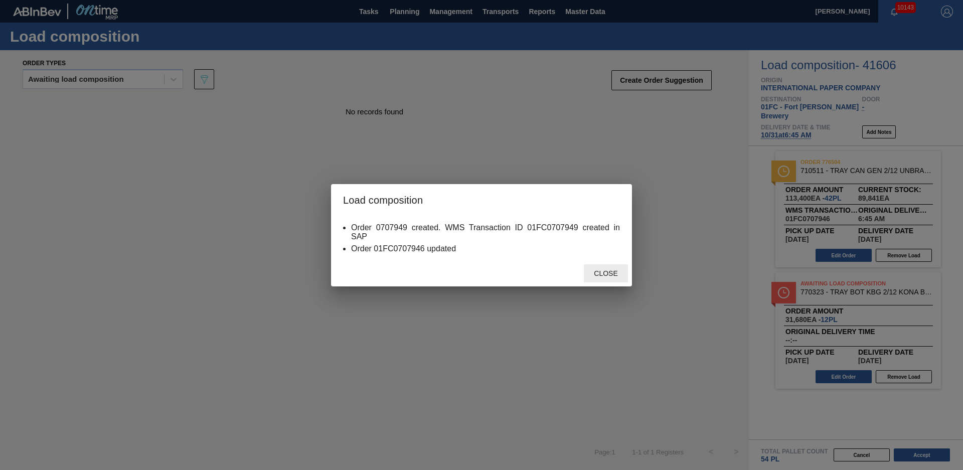
click at [595, 273] on span "Close" at bounding box center [606, 273] width 40 height 8
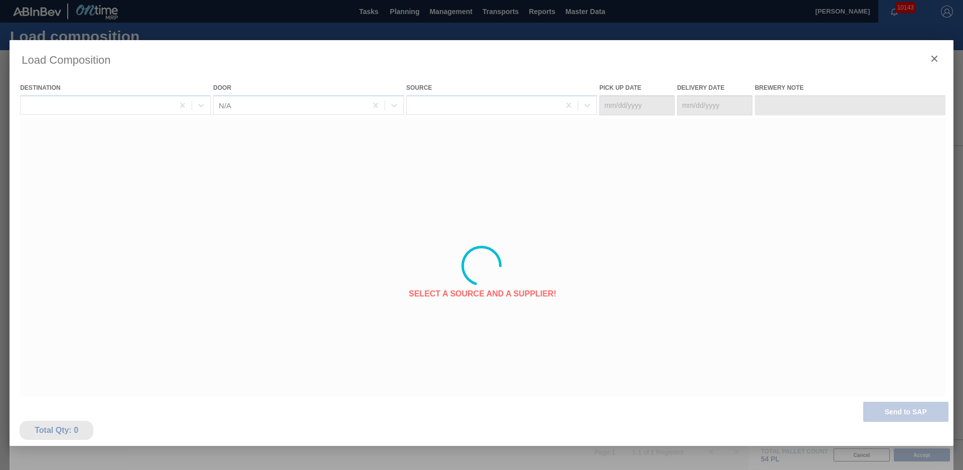
type Date "[DATE]"
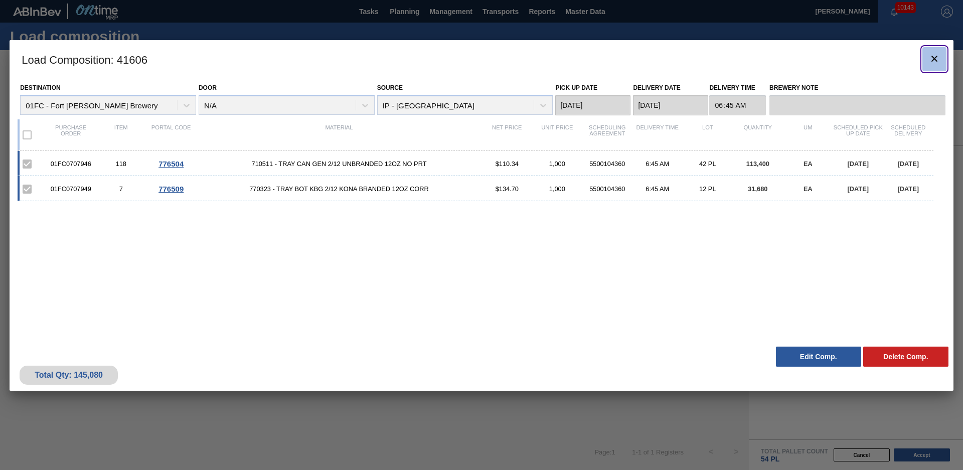
click at [935, 64] on icon "botão de ícone" at bounding box center [935, 59] width 12 height 12
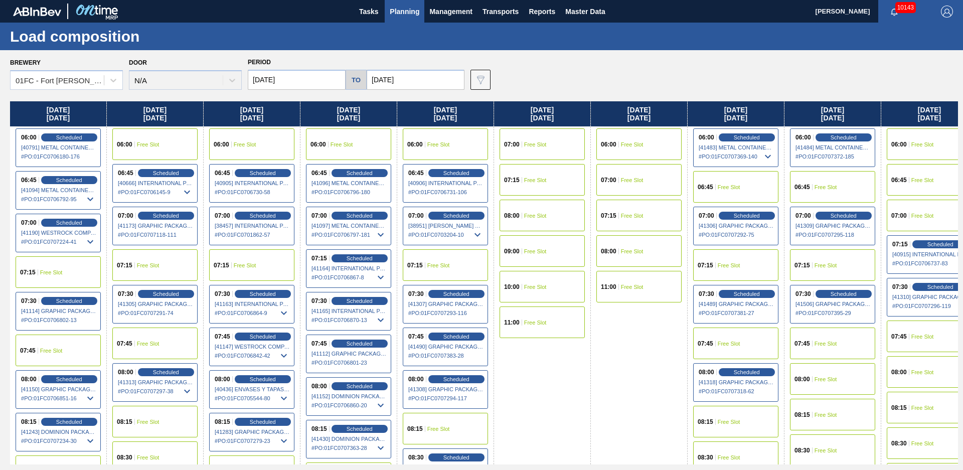
drag, startPoint x: 499, startPoint y: 43, endPoint x: 490, endPoint y: 39, distance: 10.2
click at [499, 43] on div "Load composition" at bounding box center [481, 37] width 963 height 28
click at [405, 16] on span "Planning" at bounding box center [405, 12] width 30 height 12
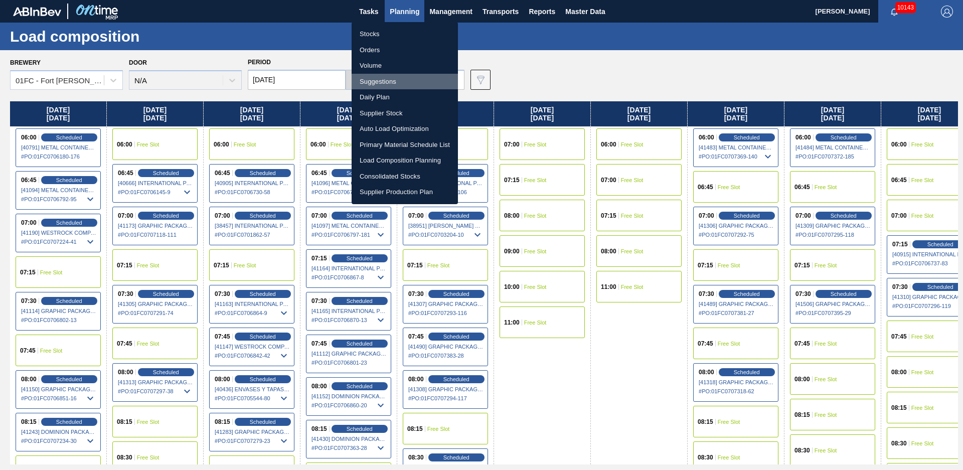
click at [362, 79] on li "Suggestions" at bounding box center [405, 82] width 106 height 16
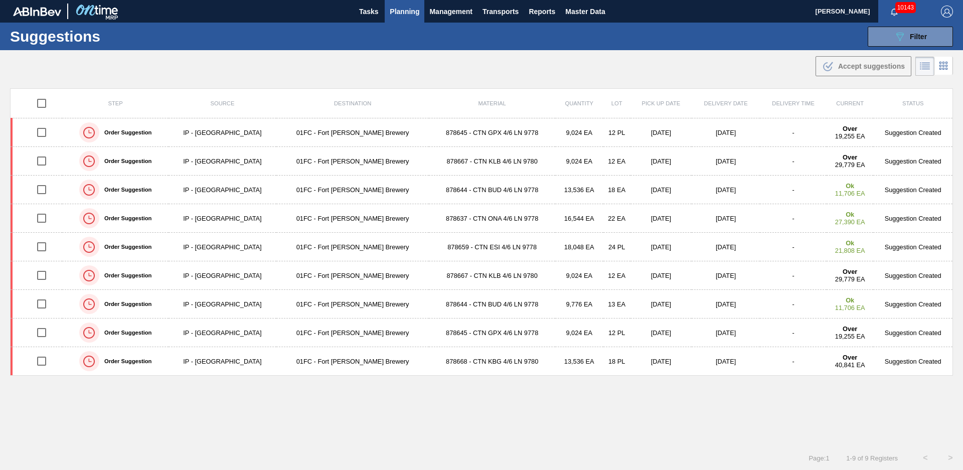
click at [478, 398] on div "Step Source Destination Material Quantity Lot Pick up Date Delivery Date Delive…" at bounding box center [481, 258] width 943 height 340
click at [612, 59] on div ".b{fill:var(--color-action-default)} Accept suggestions" at bounding box center [481, 64] width 963 height 28
click at [403, 16] on span "Planning" at bounding box center [405, 12] width 30 height 12
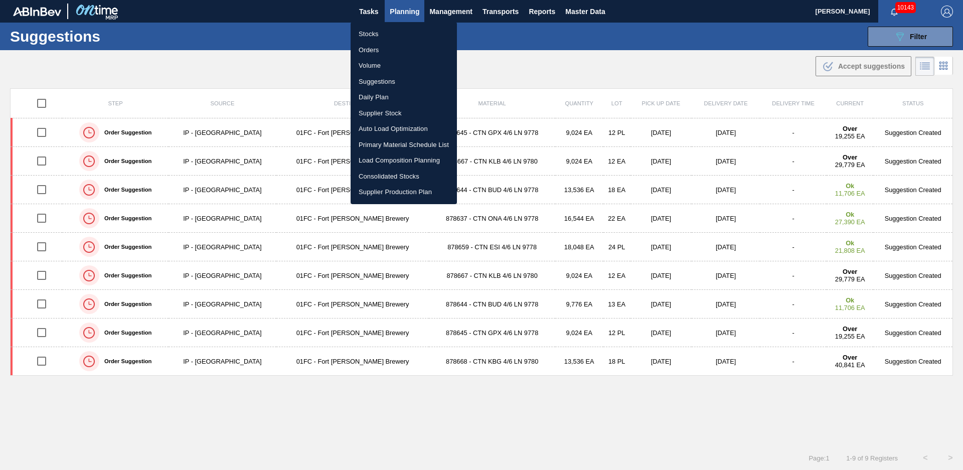
drag, startPoint x: 677, startPoint y: 80, endPoint x: 724, endPoint y: 79, distance: 46.7
click at [681, 80] on div at bounding box center [481, 235] width 963 height 470
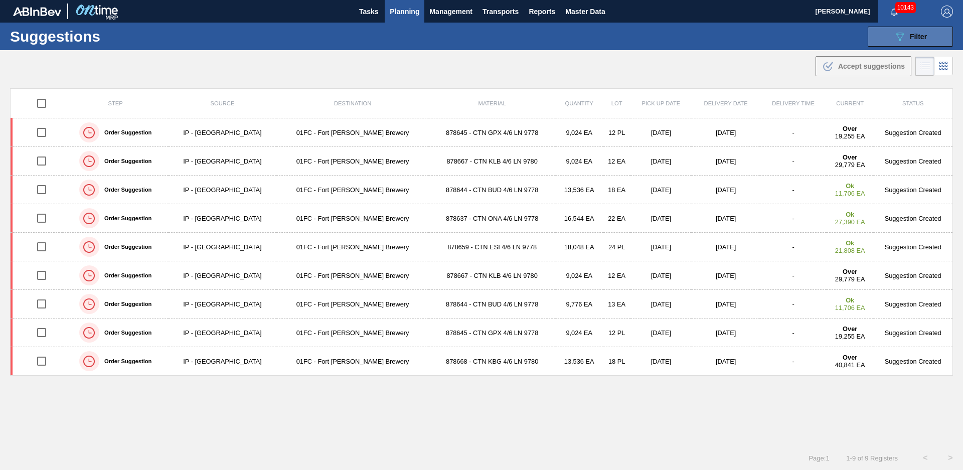
click at [916, 43] on button "089F7B8B-B2A5-4AFE-B5C0-19BA573D28AC Filter" at bounding box center [910, 37] width 85 height 20
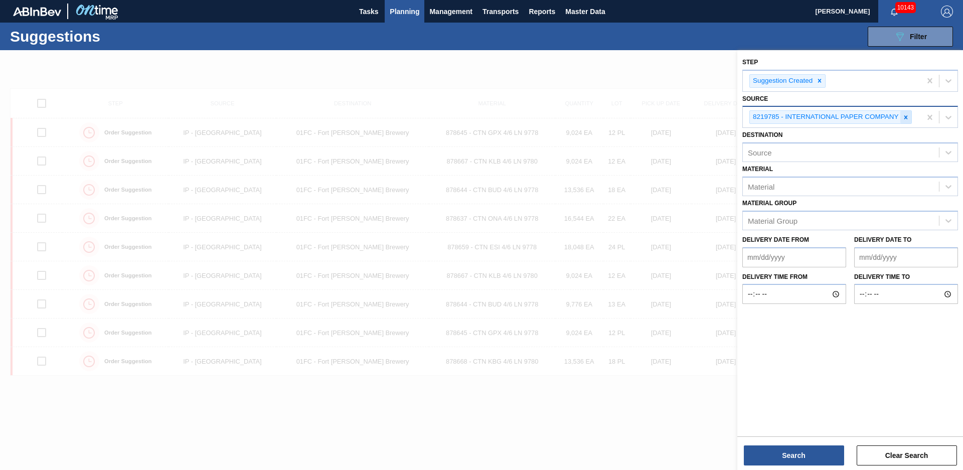
click at [907, 115] on icon at bounding box center [906, 117] width 7 height 7
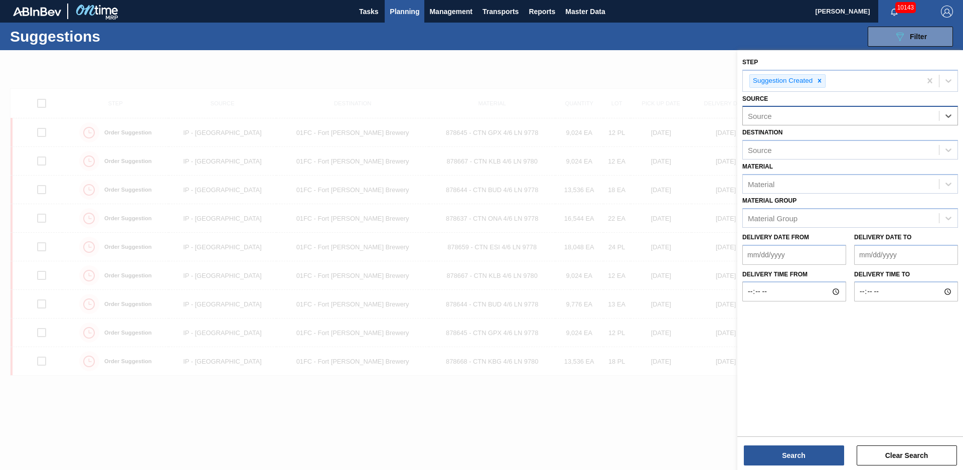
click at [855, 114] on div "Source" at bounding box center [841, 116] width 196 height 15
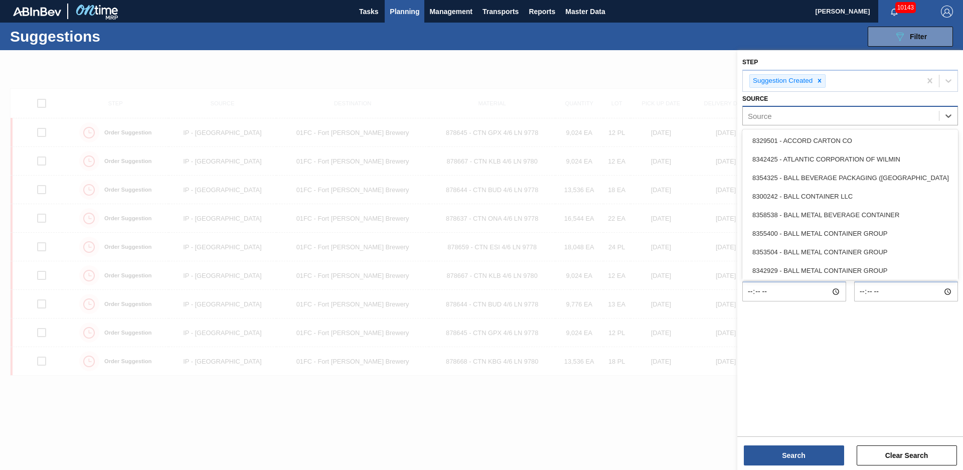
click at [847, 117] on div "Source" at bounding box center [841, 116] width 196 height 15
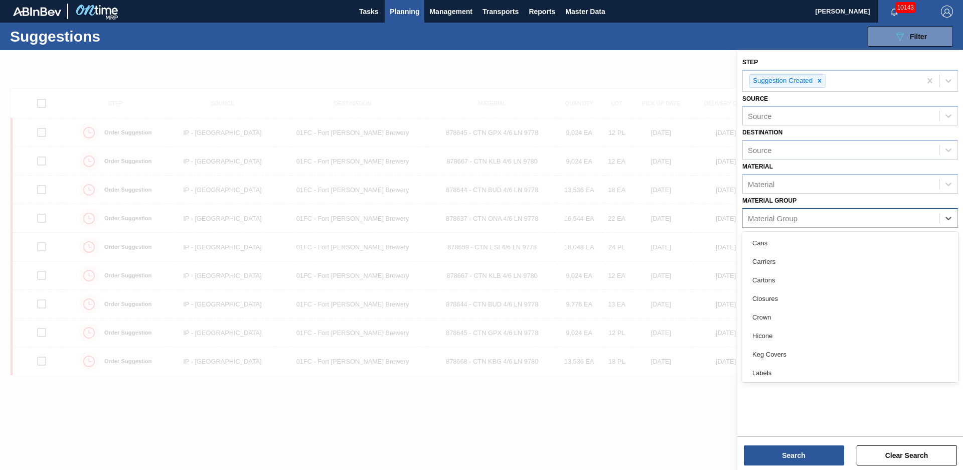
click at [791, 220] on div "Material Group" at bounding box center [773, 218] width 50 height 9
click at [776, 263] on div "Carriers" at bounding box center [851, 261] width 216 height 19
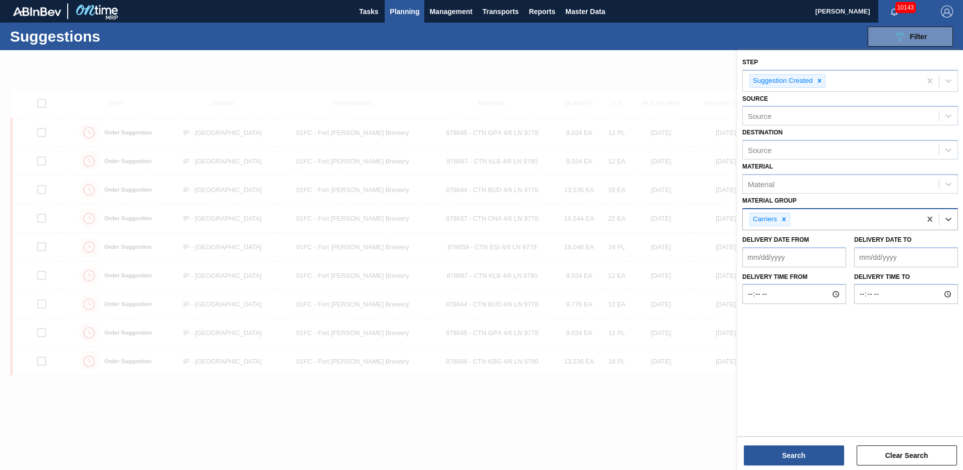
click at [821, 217] on div "Carriers" at bounding box center [832, 219] width 178 height 21
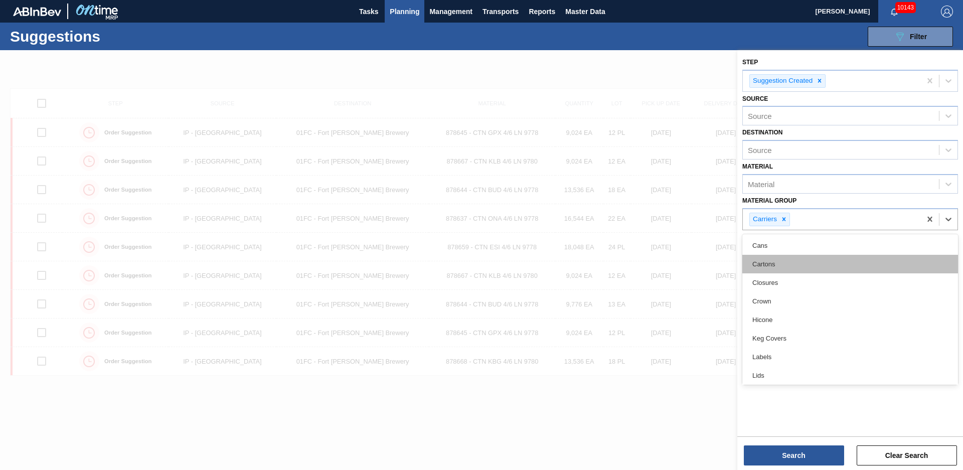
click at [780, 269] on div "Cartons" at bounding box center [851, 264] width 216 height 19
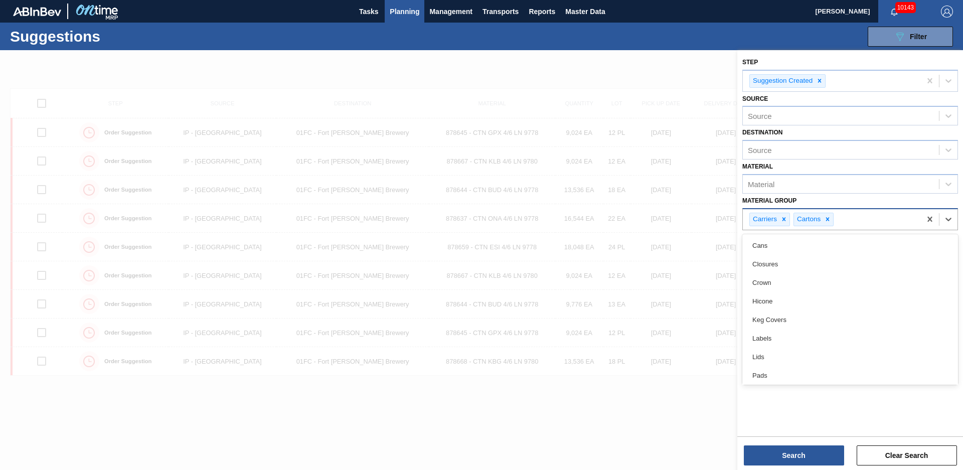
click at [861, 217] on div "Carriers Cartons" at bounding box center [832, 219] width 178 height 21
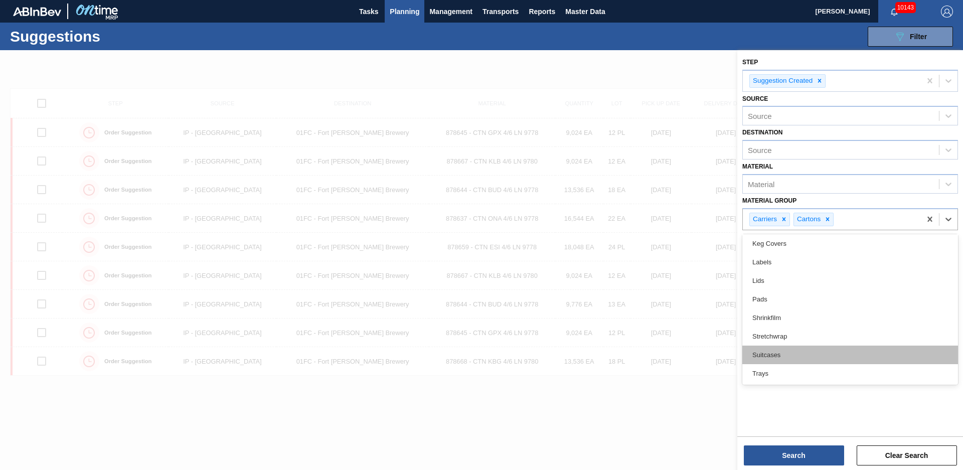
click at [782, 355] on div "Suitcases" at bounding box center [851, 355] width 216 height 19
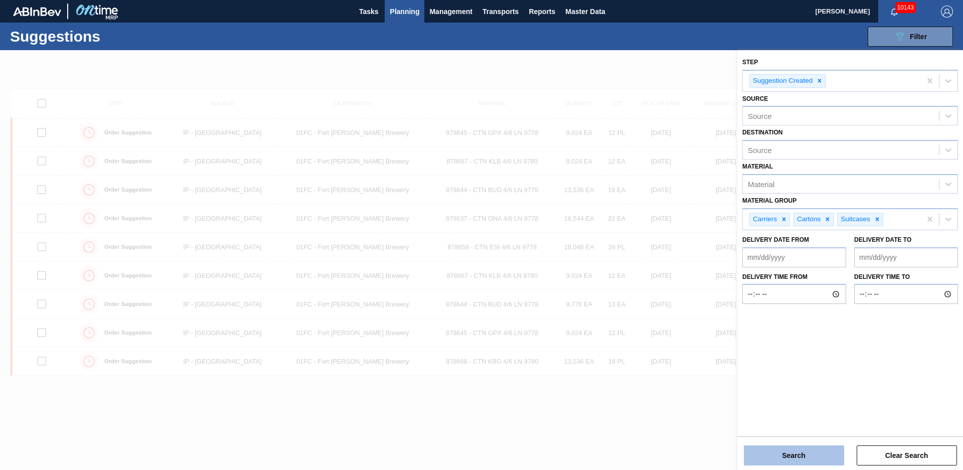
click at [798, 451] on button "Search" at bounding box center [794, 456] width 100 height 20
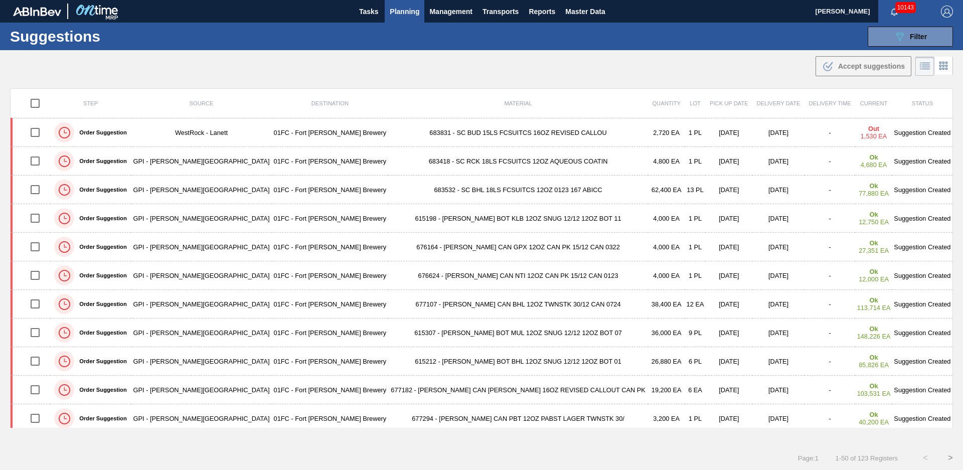
click at [487, 72] on div ".b{fill:var(--color-action-default)} Accept suggestions" at bounding box center [481, 64] width 963 height 28
